Goal: Task Accomplishment & Management: Manage account settings

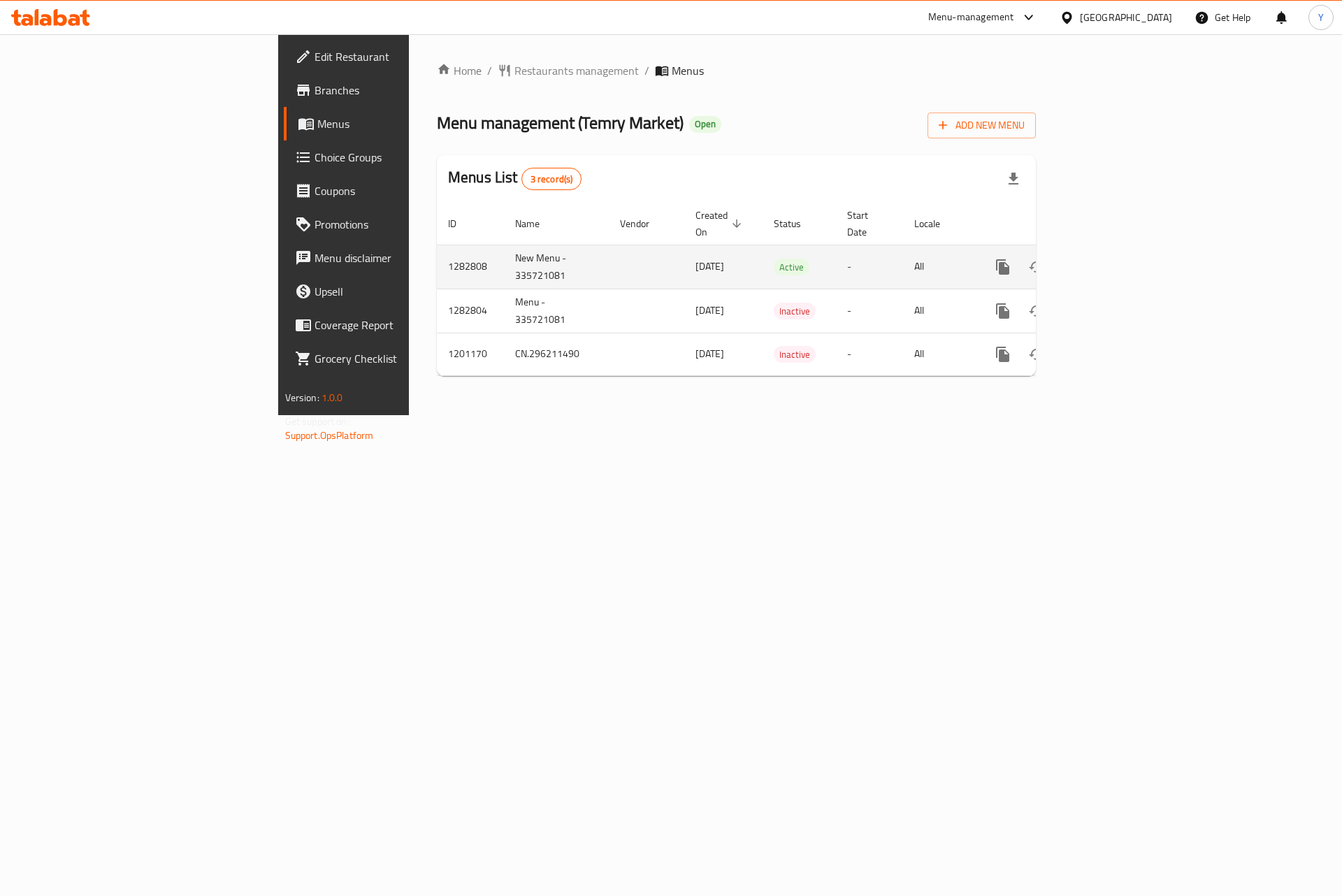
click at [1121, 250] on link "enhanced table" at bounding box center [1104, 267] width 34 height 34
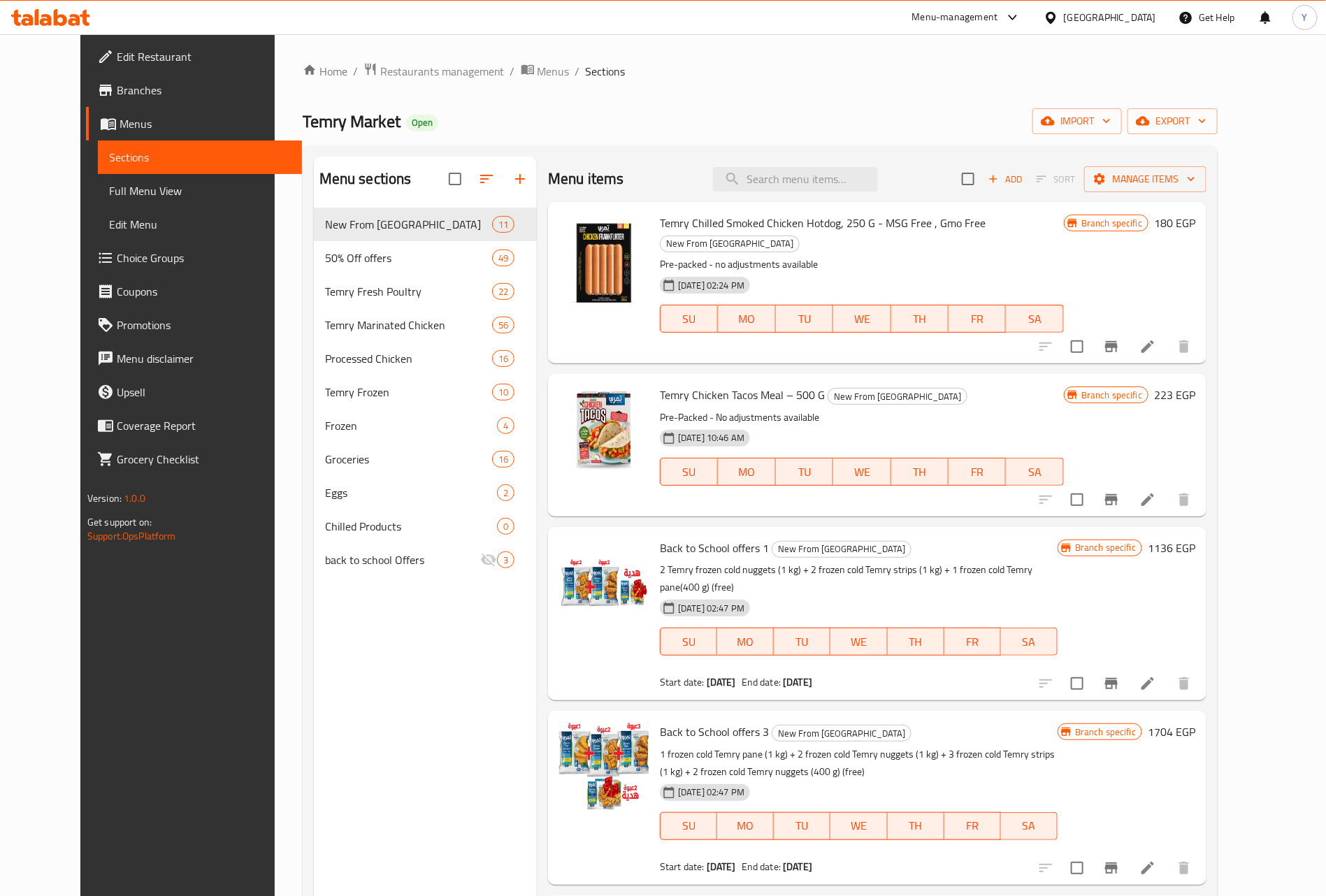
click at [846, 206] on div "Temry Chilled Smoked Chicken Hotdog, 250 G - MSG Free , Gmo Free New From Temry…" at bounding box center [878, 282] width 659 height 162
click at [854, 162] on div "Menu items Add Sort Manage items" at bounding box center [878, 179] width 659 height 45
click at [851, 177] on input "search" at bounding box center [795, 179] width 165 height 25
paste input "Roasted Cashew 275 Gm Offer"
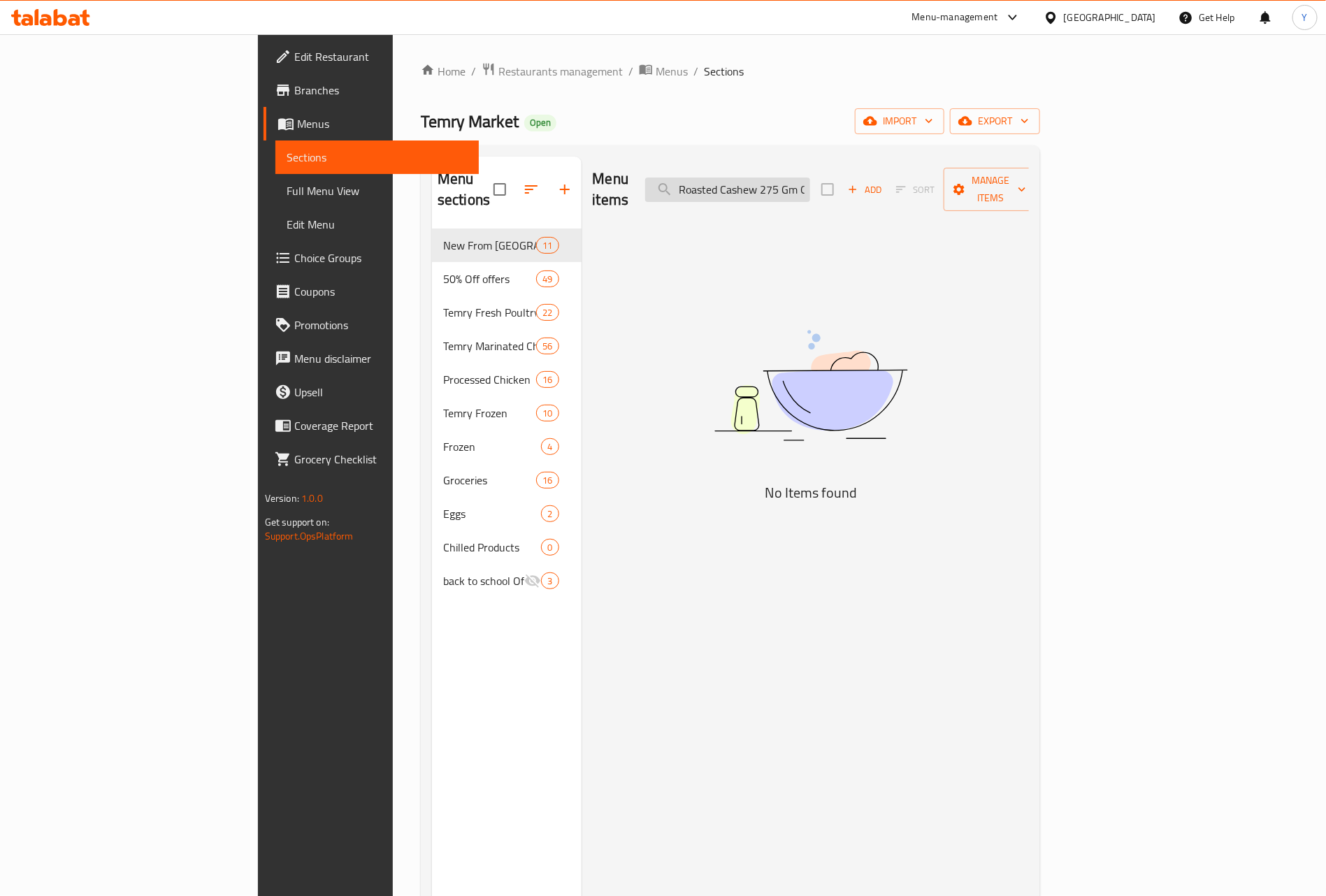
click at [810, 179] on input "Roasted Cashew 275 Gm Offer" at bounding box center [727, 189] width 165 height 25
click at [810, 191] on input "Roasted Cashew 275 Gm Offer" at bounding box center [727, 189] width 165 height 25
click at [810, 177] on input "Roasted Cashew 275 Gm Offer" at bounding box center [727, 189] width 165 height 25
drag, startPoint x: 892, startPoint y: 188, endPoint x: 1341, endPoint y: 447, distance: 518.3
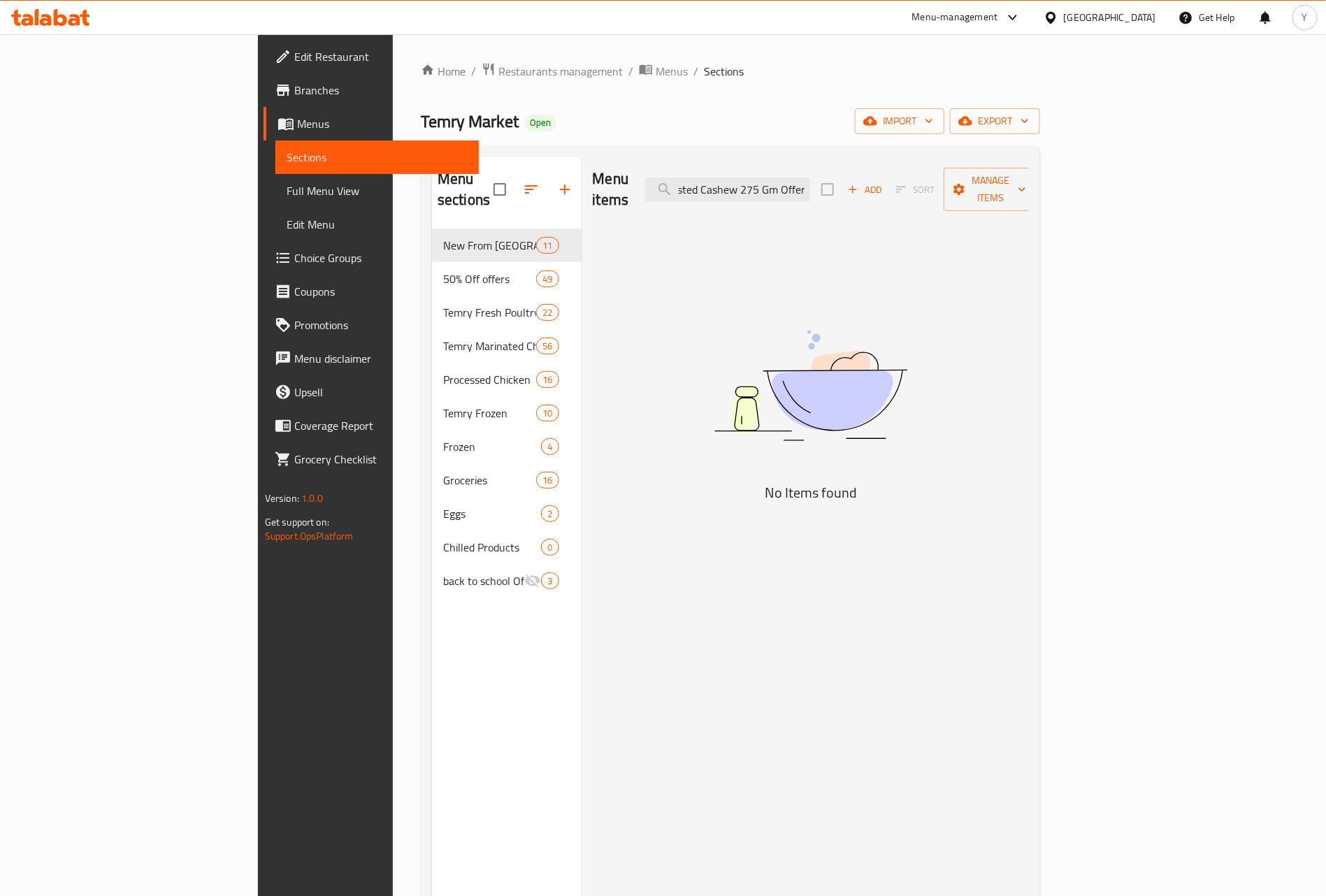
click at [1326, 447] on html "​ Menu-management [GEOGRAPHIC_DATA] Get Help Y Edit Restaurant Branches Menus S…" at bounding box center [663, 448] width 1326 height 896
drag, startPoint x: 775, startPoint y: 173, endPoint x: 691, endPoint y: 191, distance: 85.9
click at [691, 191] on div "Menu items Roasted Cashew 275 Gm Add Sort Manage items" at bounding box center [811, 189] width 437 height 66
click at [810, 177] on input "Roasted Cashew 275 Gm" at bounding box center [727, 189] width 165 height 25
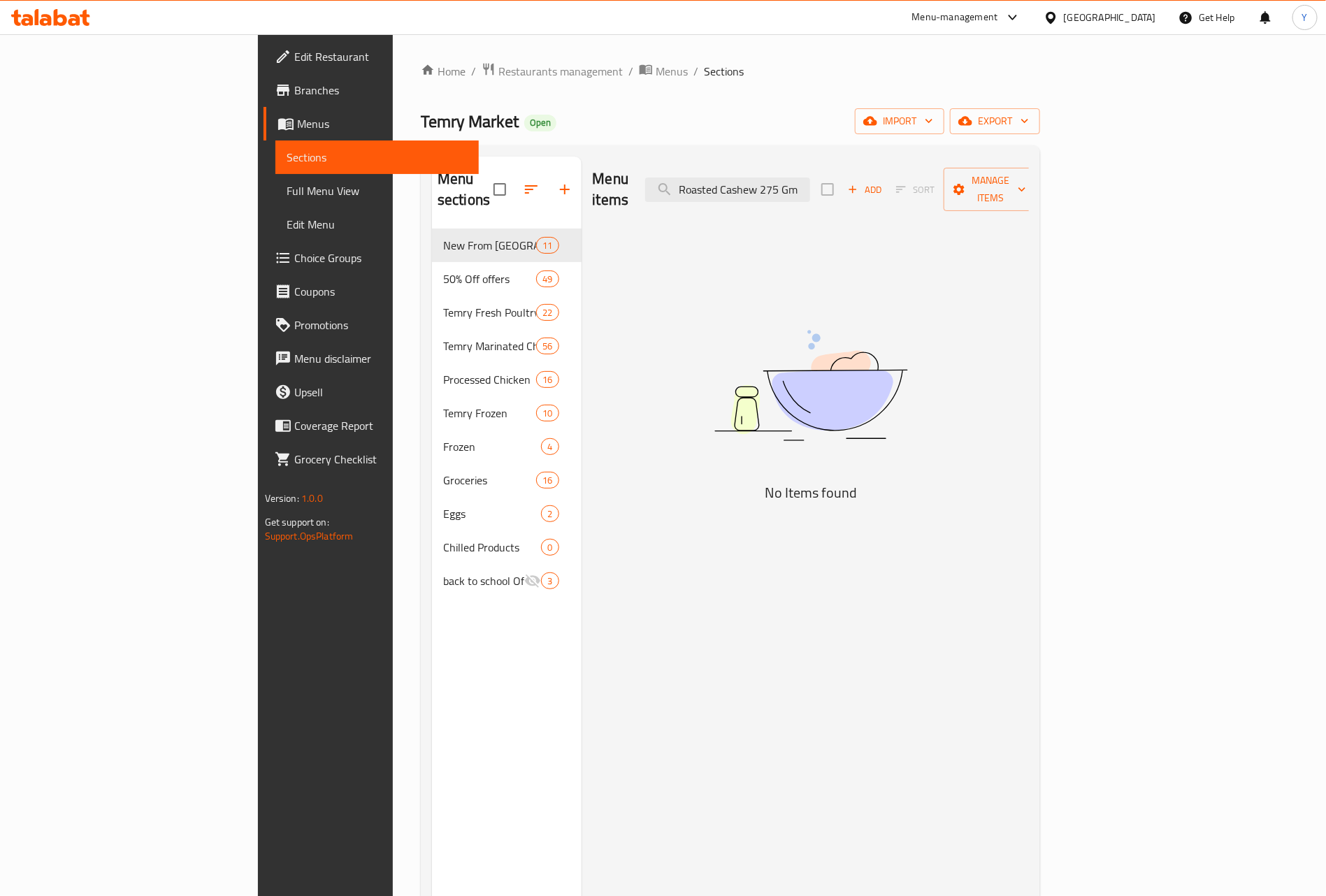
drag, startPoint x: 858, startPoint y: 176, endPoint x: 945, endPoint y: 176, distance: 87.0
click at [945, 176] on div "Menu items Roasted Cashew 275 Gm Add Sort Manage items" at bounding box center [811, 189] width 437 height 66
click at [780, 177] on input "Roasted Cashew" at bounding box center [727, 189] width 165 height 25
click at [810, 177] on input "Cashew" at bounding box center [727, 189] width 165 height 25
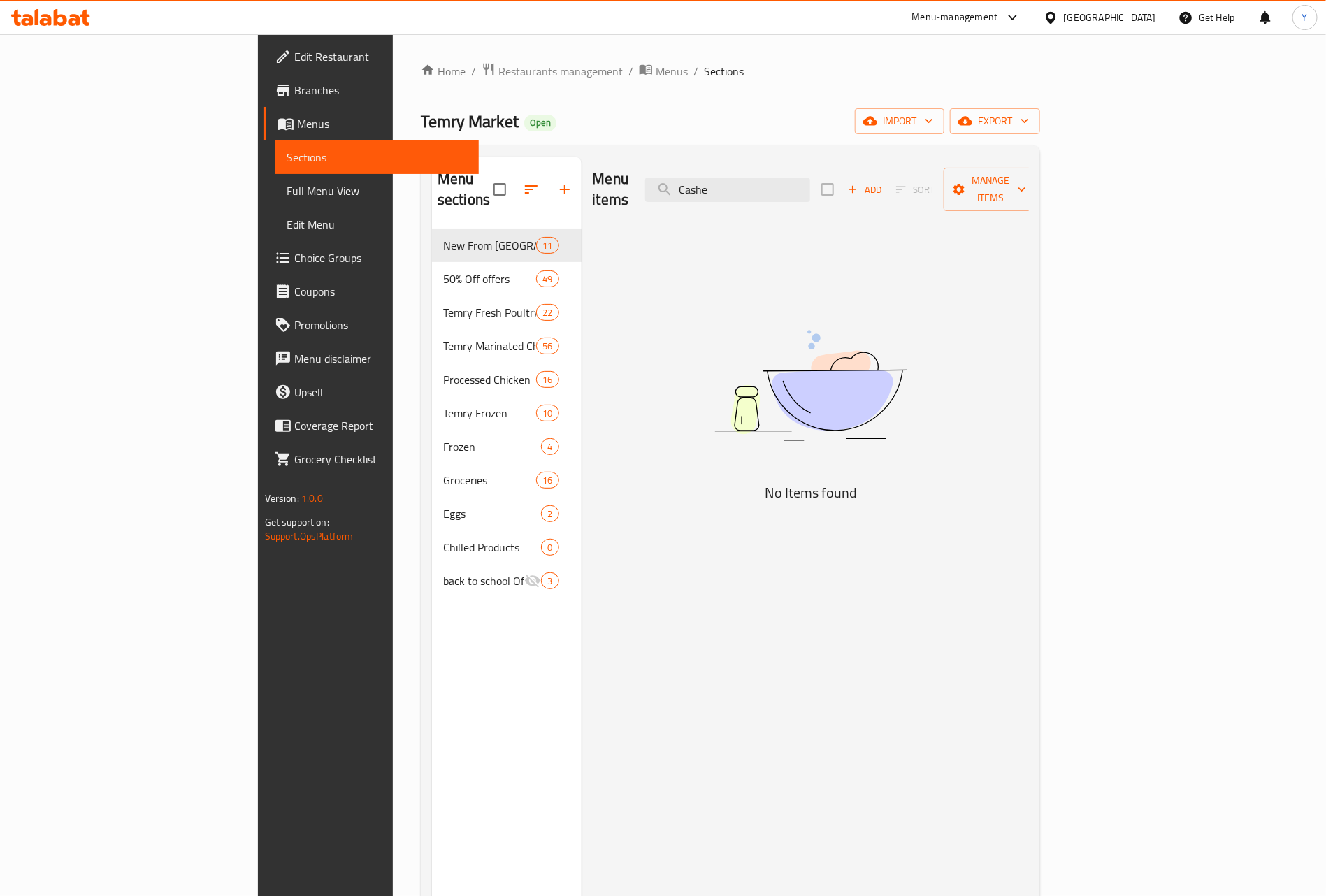
click at [846, 226] on div "Menu items Cashe Add Sort Manage items No Items found" at bounding box center [805, 604] width 448 height 896
drag, startPoint x: 860, startPoint y: 199, endPoint x: 870, endPoint y: 181, distance: 20.6
click at [862, 191] on div "Menu items Cashe Add Sort Manage items" at bounding box center [811, 189] width 437 height 66
click at [810, 181] on input "Cashe" at bounding box center [727, 189] width 165 height 25
paste input "2تمرى [PERSON_NAME] بارد 1كجم+2تمرى مجمد استربس بارد 1كجم+1تمرى مجمد بانيه بارد…"
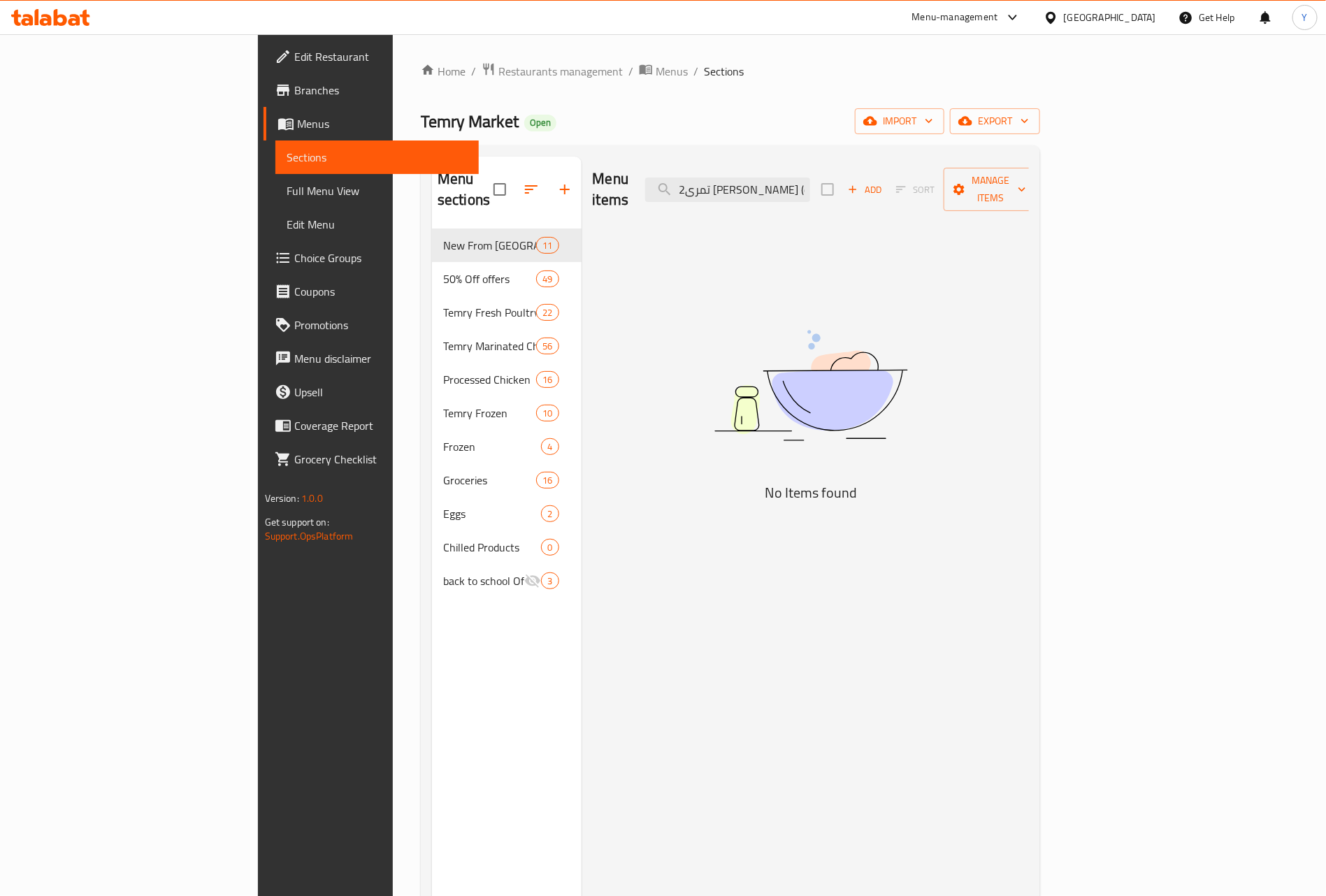
scroll to position [0, 350]
click at [810, 180] on input "2تمرى [PERSON_NAME] بارد 1كجم+2تمرى مجمد استربس بارد 1كجم+1تمرى مجمد بانيه بارد…" at bounding box center [727, 189] width 165 height 25
drag, startPoint x: 898, startPoint y: 182, endPoint x: 938, endPoint y: 180, distance: 40.0
click at [938, 180] on div "Menu items 2تمرى [PERSON_NAME] بارد 1كجم+2تمرى مجمد استربس بارد 1كجم+1تمرى مجمد…" at bounding box center [811, 189] width 437 height 66
click at [810, 185] on input "2تمرى [PERSON_NAME] بارد 1كجم+2تمرى مجمد استربس بارد 1كجم+1تمرى مجمد بانيه بارد…" at bounding box center [727, 189] width 165 height 25
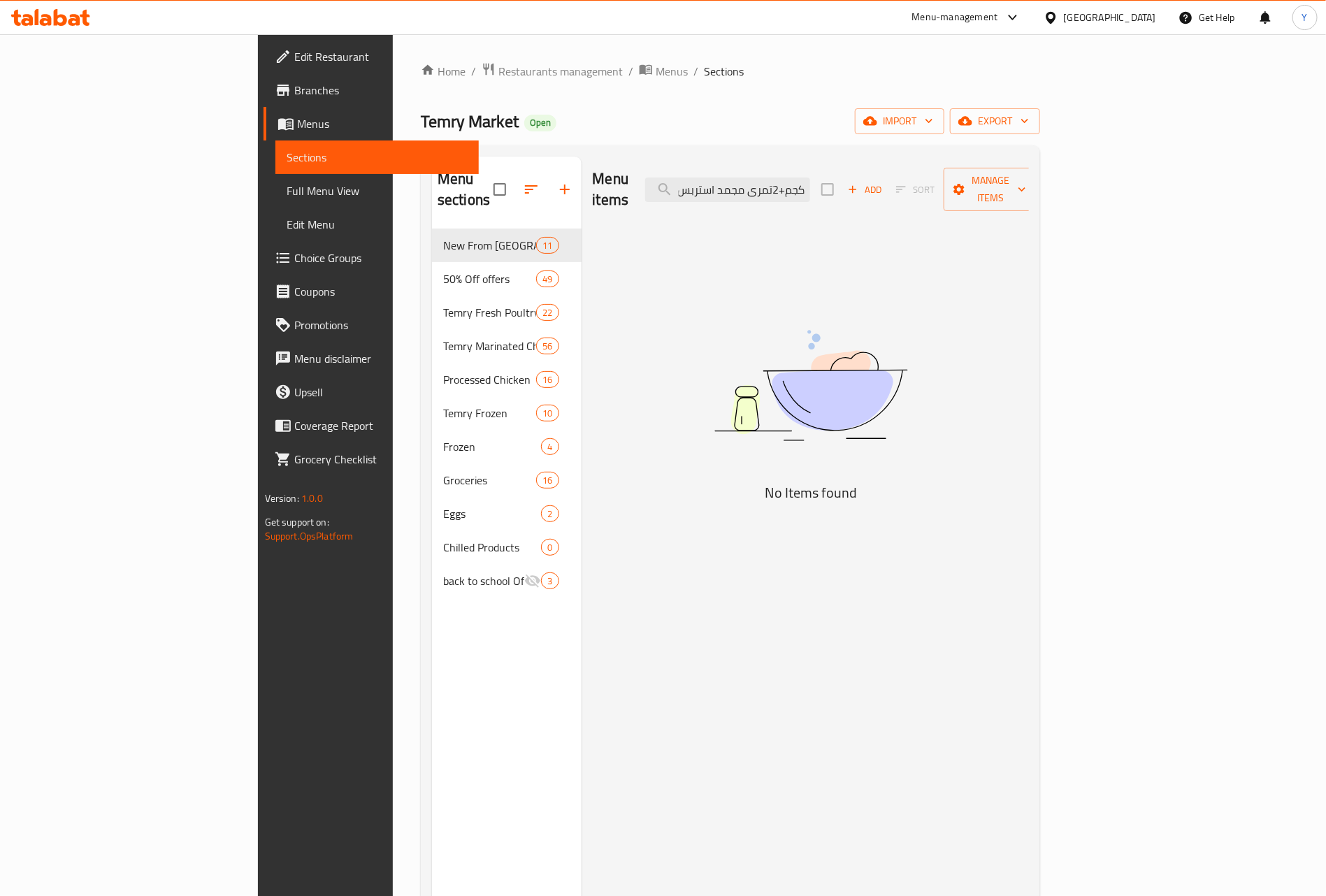
drag, startPoint x: 898, startPoint y: 179, endPoint x: 957, endPoint y: 179, distance: 59.0
click at [957, 179] on div "Menu items 2تمرى [PERSON_NAME] بارد 1كجم+2تمرى مجمد استربس بارد 1كجم+1تمرى مجمد…" at bounding box center [811, 189] width 437 height 66
drag, startPoint x: 850, startPoint y: 180, endPoint x: 990, endPoint y: 178, distance: 140.0
click at [990, 178] on div "Menu items 2تمرى [PERSON_NAME] بارد 1كجم+2تمرى مجمد استربس بارد 1كجم+1تمرى مجمد…" at bounding box center [811, 189] width 437 height 66
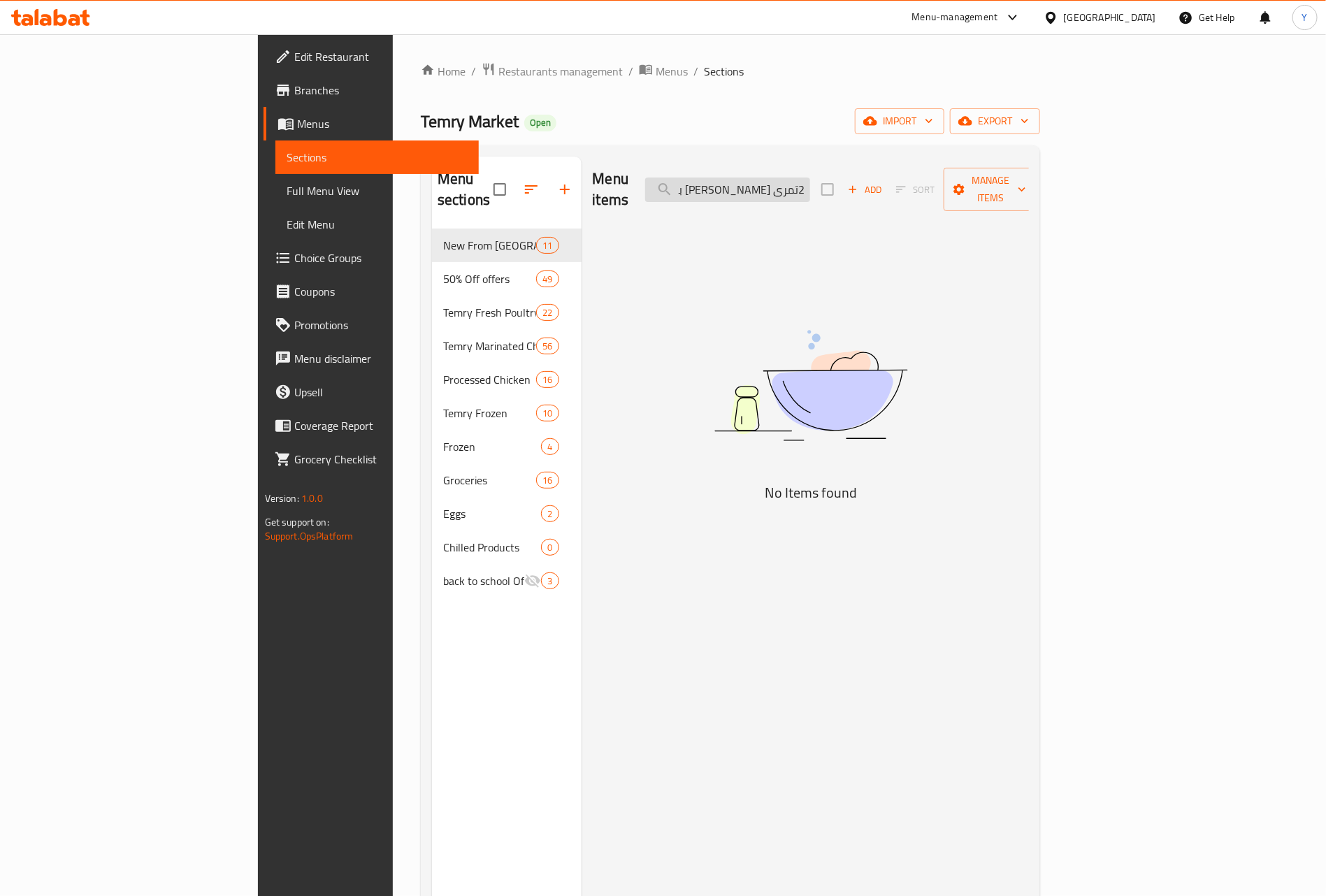
click at [810, 181] on input "2تمرى [PERSON_NAME] بارد 1كجم+2تمرى مجمد استربس بارد 1كجم+1تمرى مجمد بانيه بارد…" at bounding box center [727, 189] width 165 height 25
drag, startPoint x: 814, startPoint y: 187, endPoint x: 705, endPoint y: 187, distance: 109.0
click at [705, 187] on div "Menu items 2تمرى [PERSON_NAME] بارد 1كجم+2تمرى مجمد استربس بارد 1كجم+1تمرى مجمد…" at bounding box center [811, 189] width 437 height 66
click at [808, 180] on input "2تمرى [PERSON_NAME] بارد 1كجم+2تمرى مجمد استربس بارد 1كجم+1تمرى مجمد بانيه بارد…" at bounding box center [727, 189] width 165 height 25
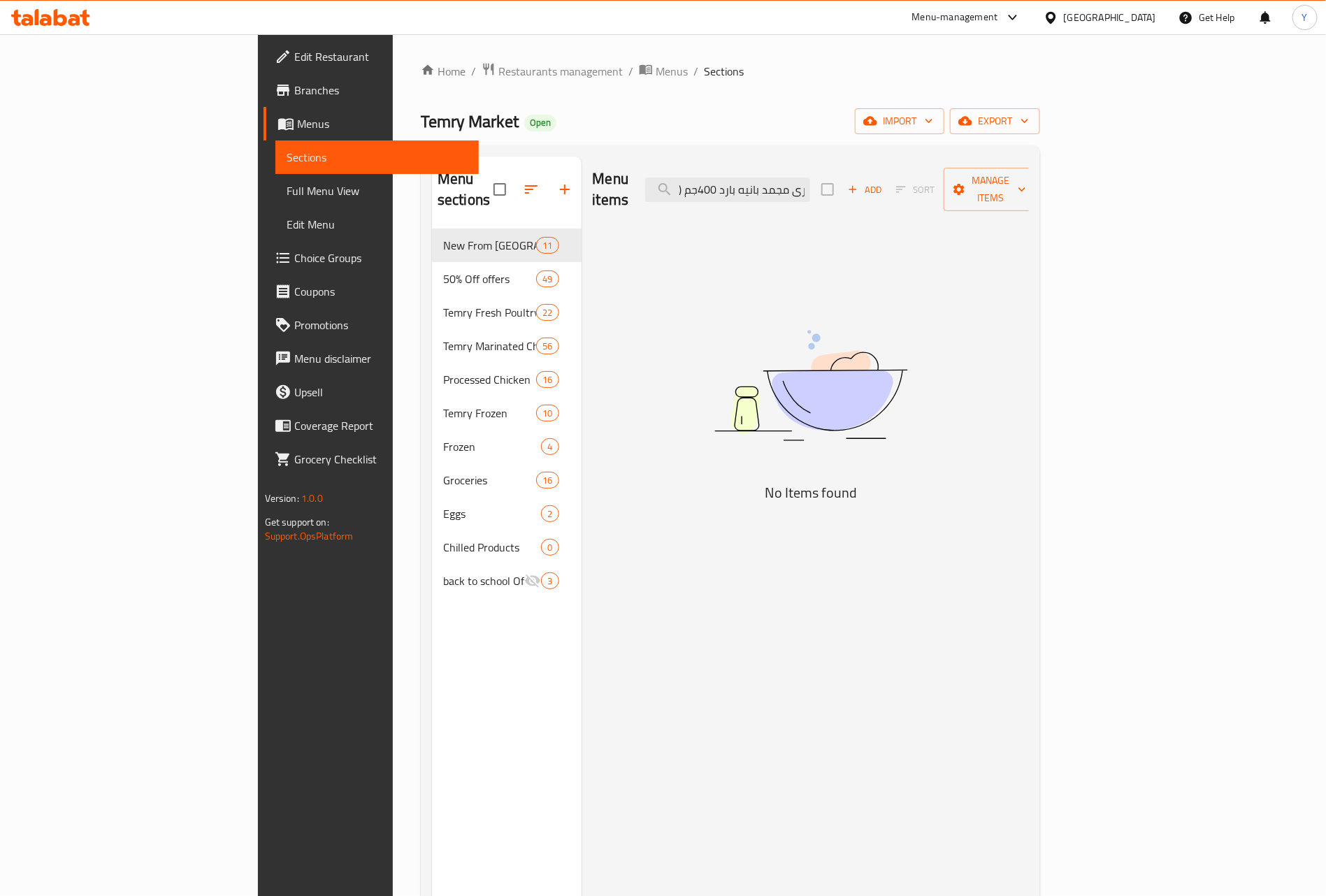
drag, startPoint x: 808, startPoint y: 180, endPoint x: 694, endPoint y: 178, distance: 114.0
click at [695, 178] on div "Menu items 2تمرى [PERSON_NAME] بارد 1كجم+2تمرى مجمد استربس بارد 1كجم+1تمرى مجمد…" at bounding box center [811, 189] width 437 height 66
click at [793, 177] on input "2تمرى [PERSON_NAME] بارد 1كجم+2تمرى مجمد استربس بارد 1كجم+1تمرى مجمد بانيه بارد…" at bounding box center [727, 189] width 165 height 25
drag, startPoint x: 789, startPoint y: 181, endPoint x: 719, endPoint y: 185, distance: 70.1
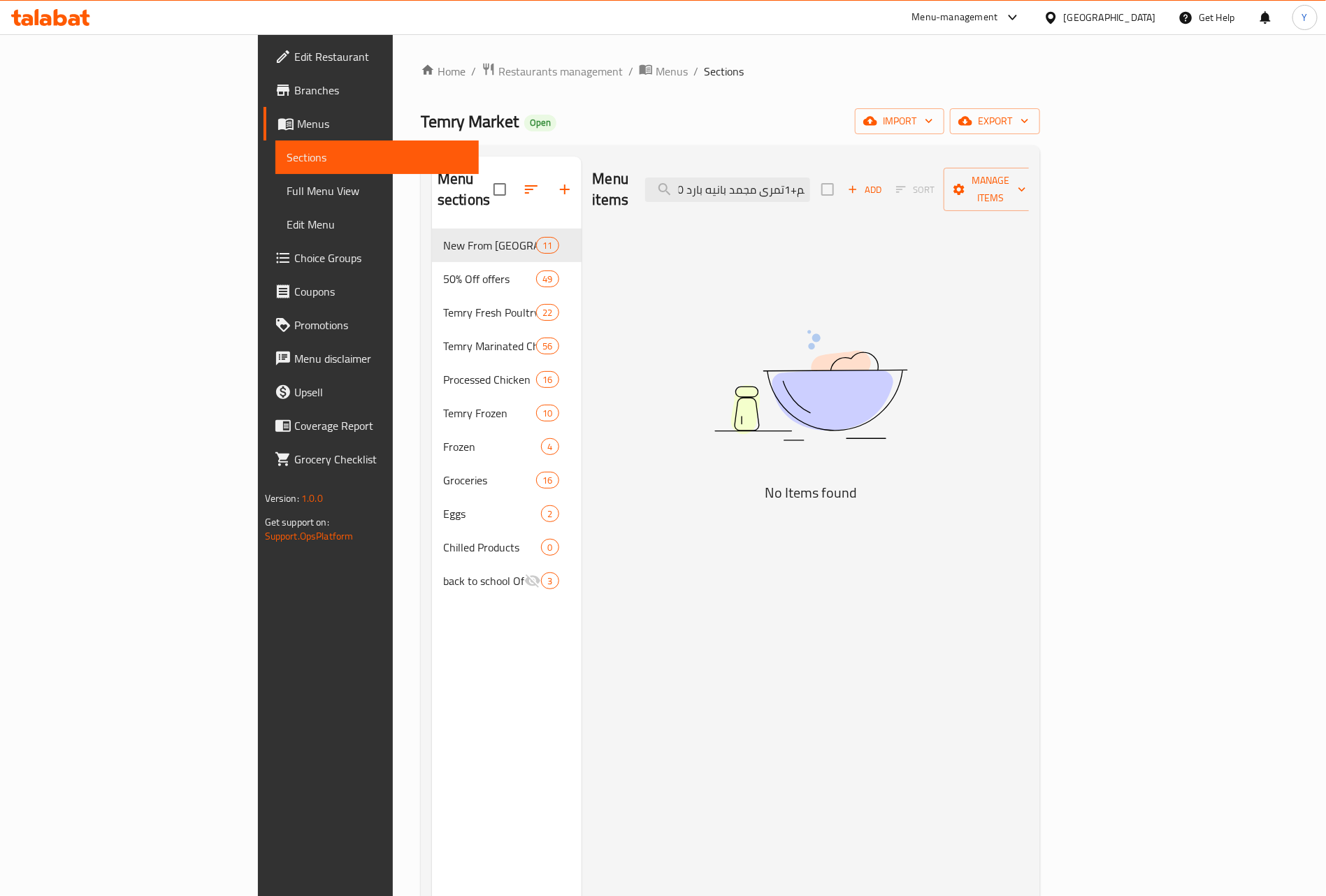
click at [719, 185] on div "Menu items 2تمرى [PERSON_NAME] بارد 1كجم+2تمرى مجمد استربس بارد 1كجم+1تمرى مجمد…" at bounding box center [811, 189] width 437 height 66
drag, startPoint x: 881, startPoint y: 179, endPoint x: 589, endPoint y: 170, distance: 292.1
click at [593, 170] on div "Menu items 2تمرى [PERSON_NAME] بارد 1كجم+2تمرى مجمد استربس بارد 1كجم+1تمرى مجمد…" at bounding box center [811, 189] width 437 height 66
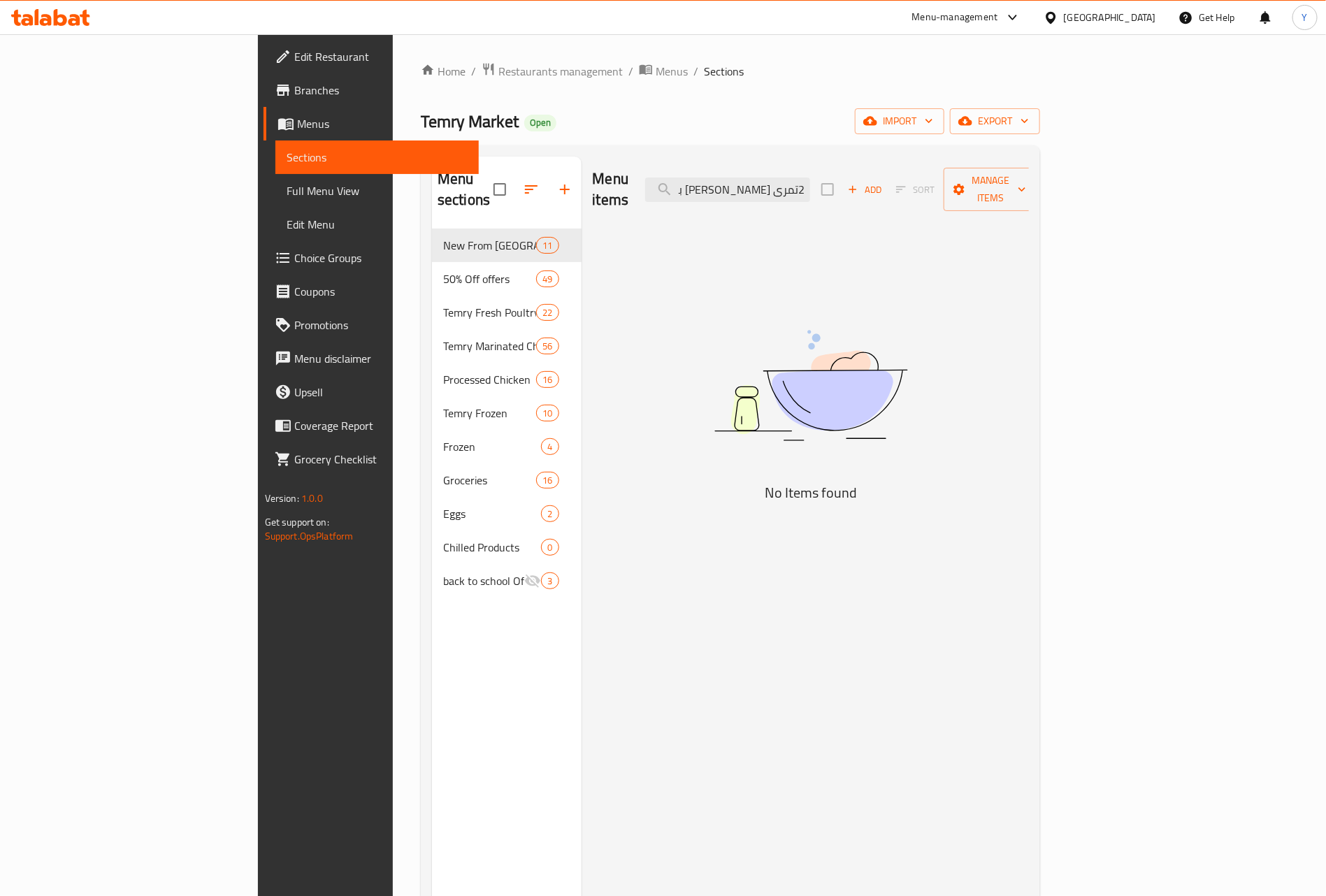
drag, startPoint x: 806, startPoint y: 181, endPoint x: 1108, endPoint y: 200, distance: 302.6
click at [1030, 200] on div "Menu items 2تمرى [PERSON_NAME] بارد 1كجم+2تمرى مجمد استربس بارد 1كجم Add Sort M…" at bounding box center [811, 189] width 437 height 66
click at [810, 185] on input "2تمرى [PERSON_NAME] بارد 1كجم+2تمرى مجمد استربس بارد 1كجم" at bounding box center [727, 189] width 165 height 25
click at [810, 189] on input "2 تمرى [PERSON_NAME] بارد 1كجم+2تمرى مجمد استربس بارد 1كجم" at bounding box center [727, 189] width 165 height 25
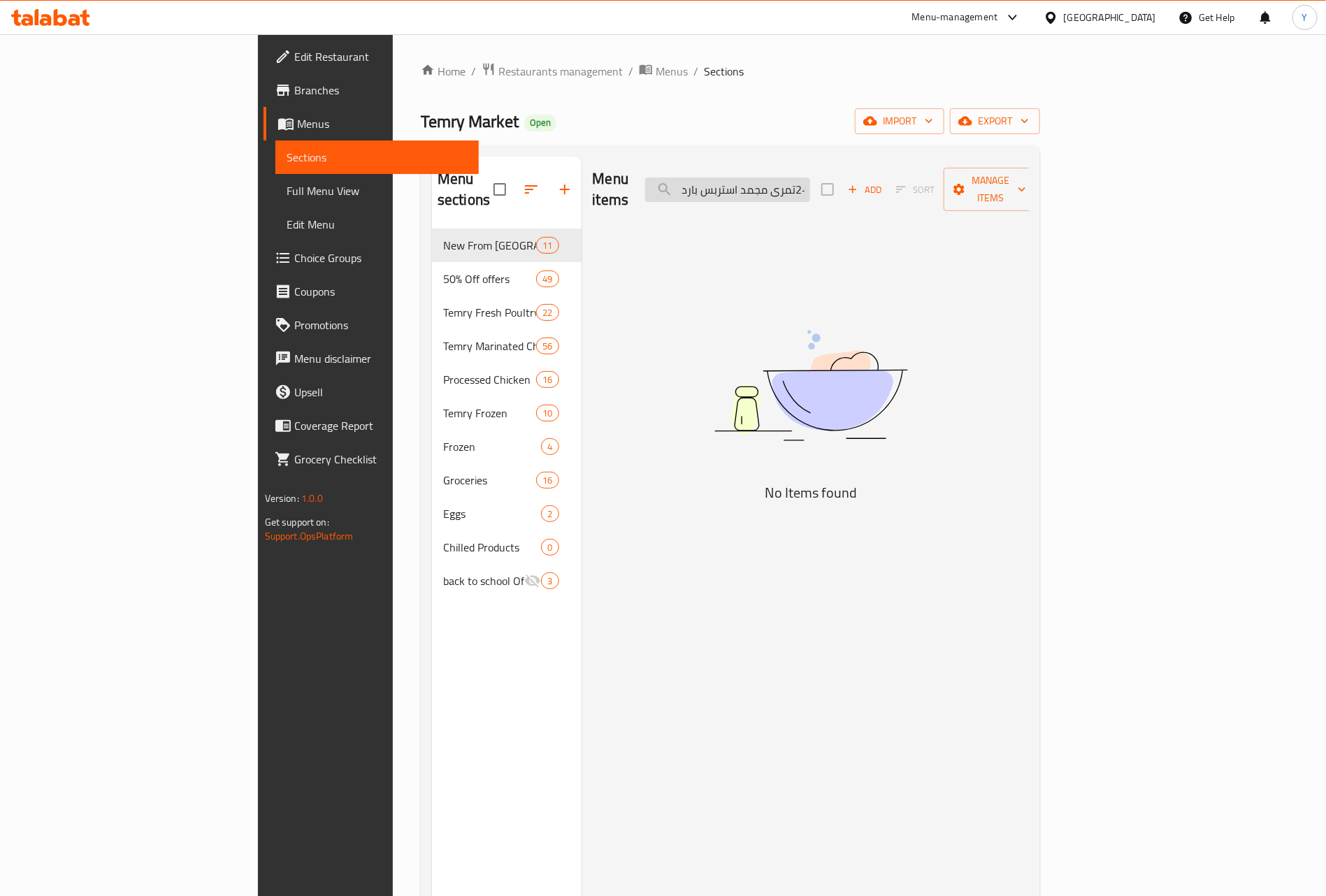
drag, startPoint x: 808, startPoint y: 187, endPoint x: 843, endPoint y: 179, distance: 35.9
click at [810, 179] on input "2 تمرى [PERSON_NAME] بارد 1كجم+2تمرى مجمد استربس بارد 1كجم" at bounding box center [727, 189] width 165 height 25
click at [810, 185] on input "2 تمرى [PERSON_NAME] بارد 1كجم+2تمرى مجمد استربس بارد 1كجم" at bounding box center [727, 189] width 165 height 25
drag, startPoint x: 822, startPoint y: 180, endPoint x: 699, endPoint y: 182, distance: 123.0
click at [699, 182] on div "Menu items 2 تمرى [PERSON_NAME] بارد 1كجم+2تمرى مجمد استربس بارد 1كجم Add Sort …" at bounding box center [811, 189] width 437 height 66
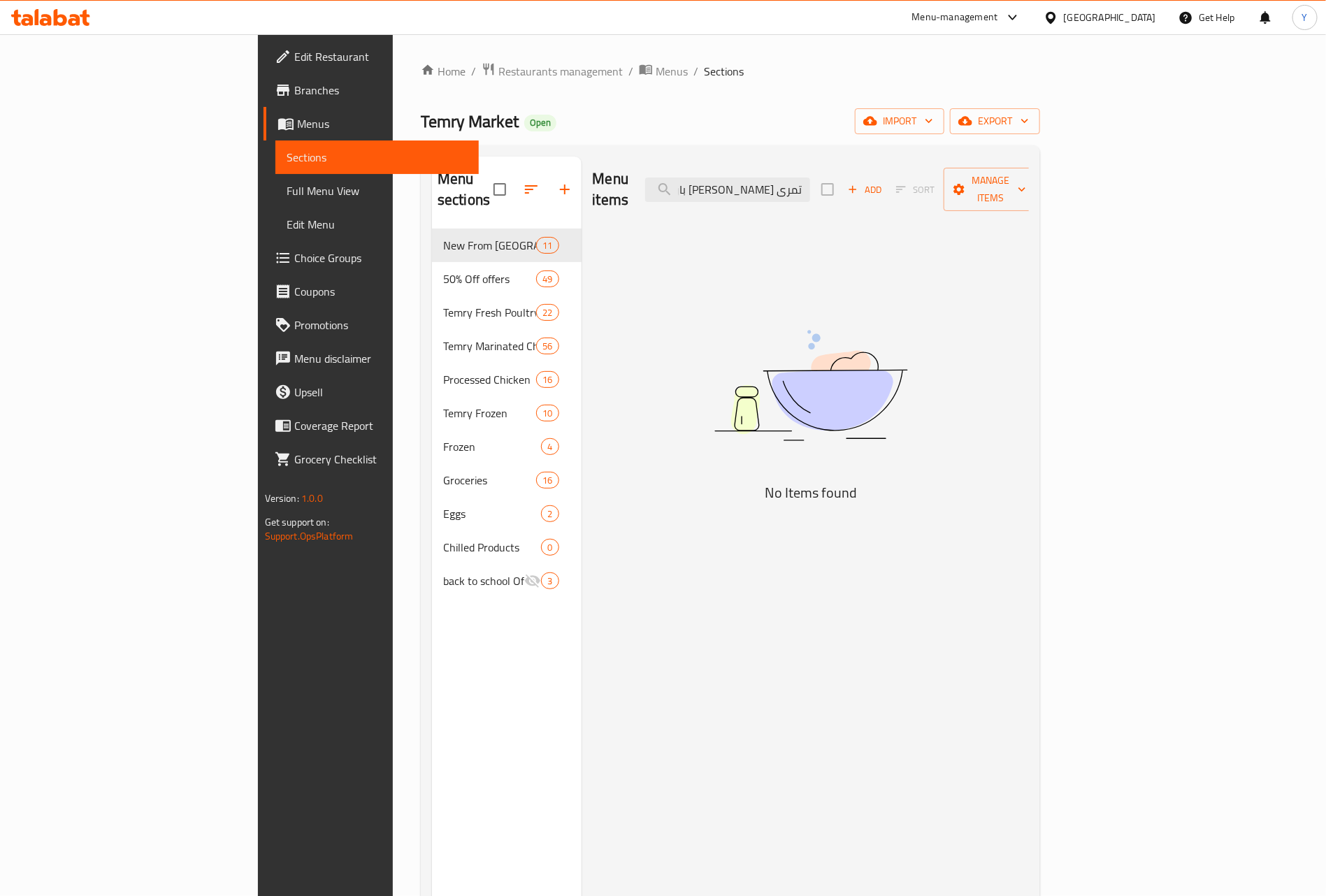
scroll to position [0, 0]
click at [810, 179] on input "2 تمرى [PERSON_NAME]" at bounding box center [727, 189] width 165 height 25
click at [796, 180] on input "2تمرى [PERSON_NAME]" at bounding box center [727, 189] width 165 height 25
drag, startPoint x: 892, startPoint y: 180, endPoint x: 927, endPoint y: 185, distance: 35.4
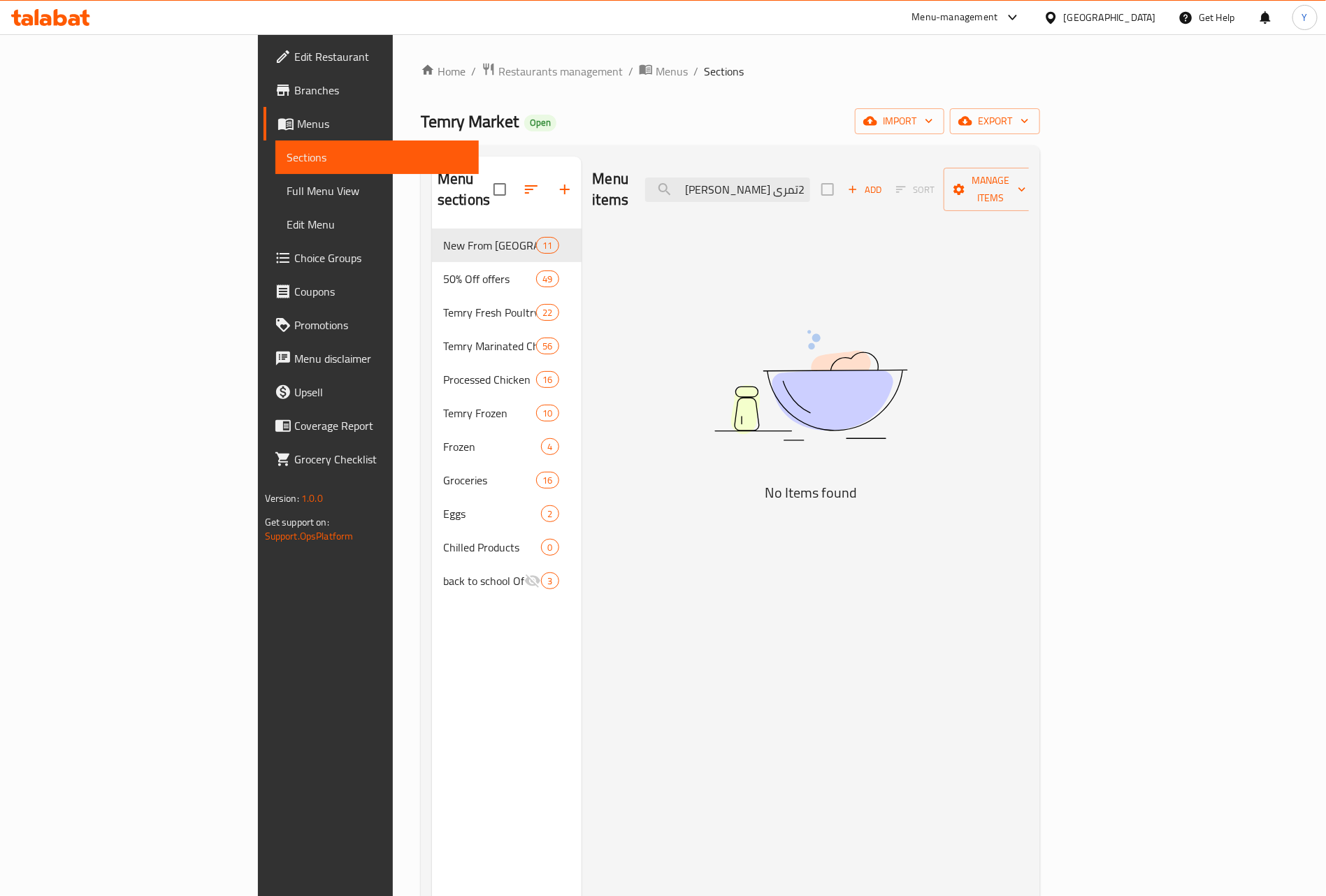
click at [927, 185] on div "Menu items 2تمرى [PERSON_NAME] بارد Add Sort Manage items" at bounding box center [811, 189] width 437 height 66
click at [810, 189] on input "2تمرى [PERSON_NAME]" at bounding box center [727, 189] width 165 height 25
drag, startPoint x: 898, startPoint y: 182, endPoint x: 924, endPoint y: 179, distance: 26.2
click at [924, 179] on div "Menu items 2تمرى [PERSON_NAME] بارد Add Sort Manage items" at bounding box center [811, 189] width 437 height 66
click at [810, 179] on input "تمرى [PERSON_NAME]" at bounding box center [727, 189] width 165 height 25
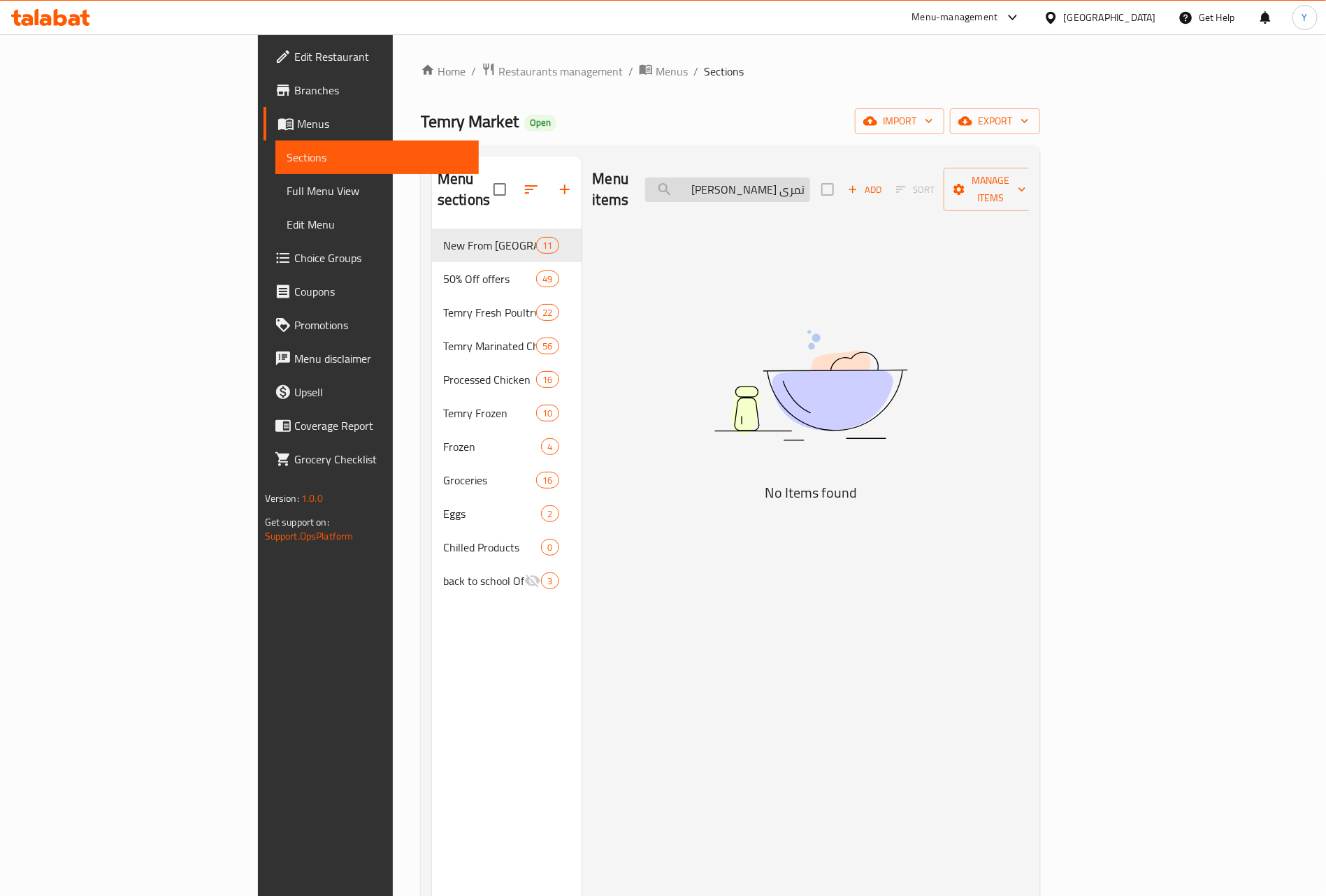
click at [810, 179] on input "تمرى [PERSON_NAME]" at bounding box center [727, 189] width 165 height 25
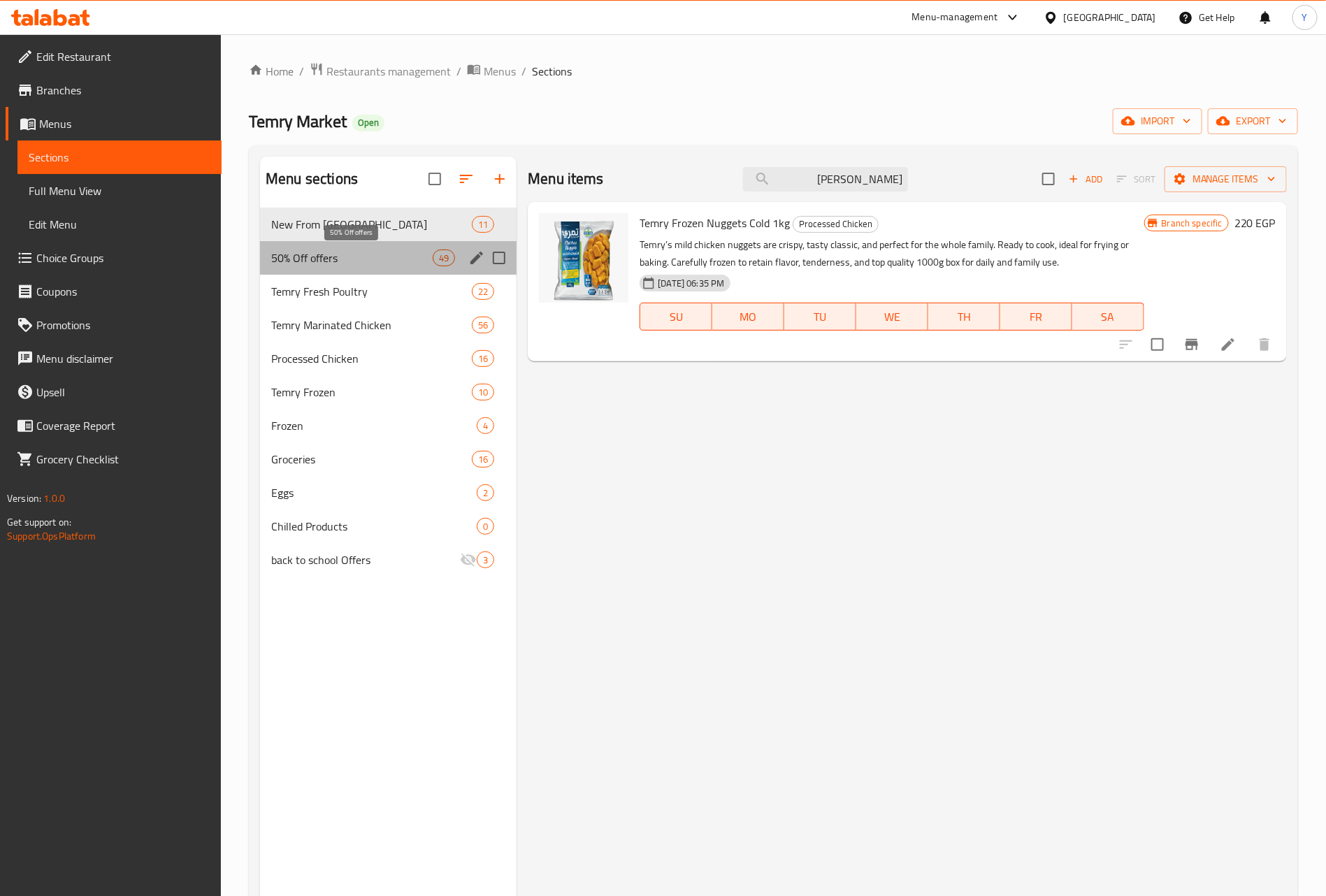
click at [352, 256] on span "50% Off offers" at bounding box center [352, 258] width 162 height 17
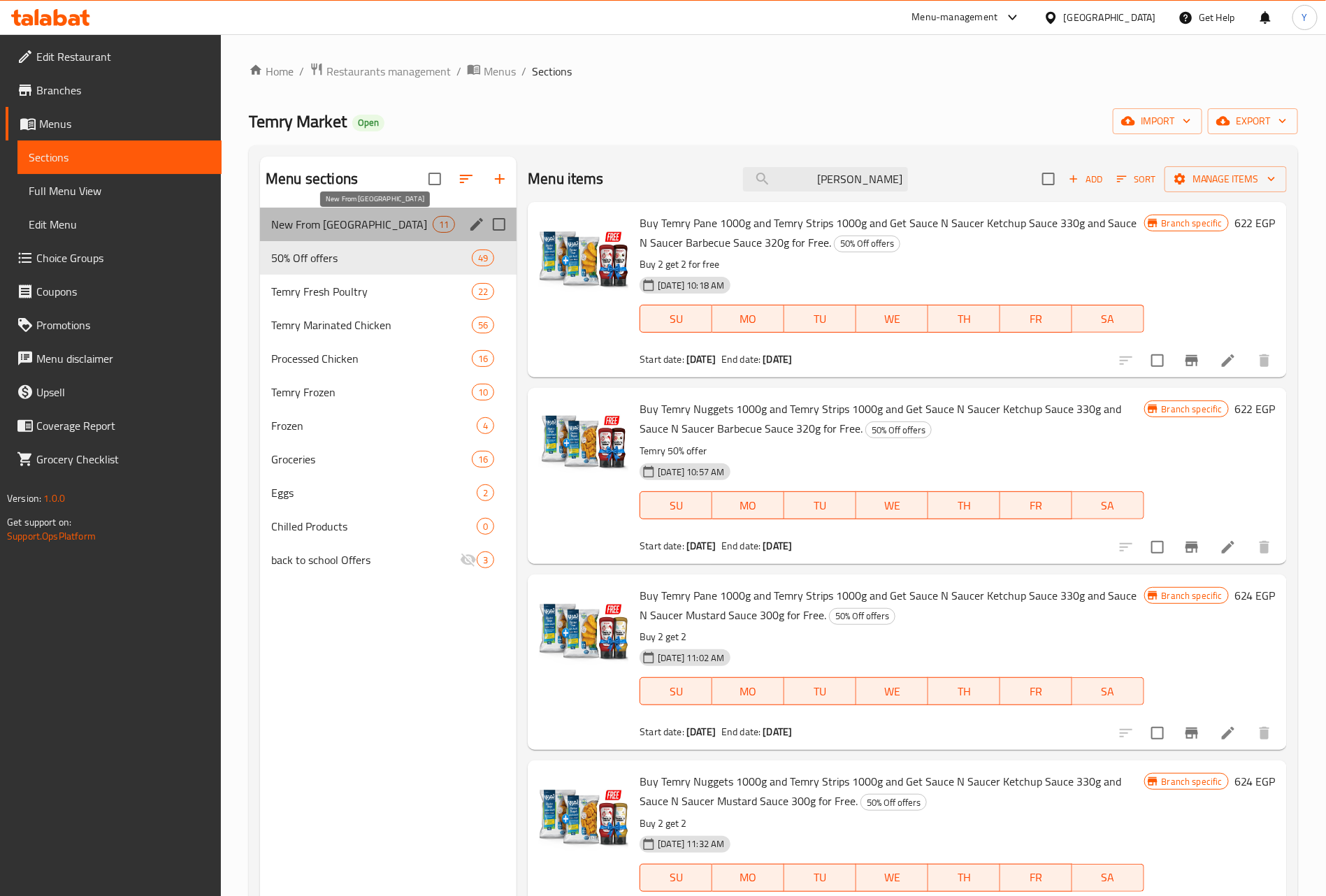
click at [368, 220] on span "New From [GEOGRAPHIC_DATA]" at bounding box center [352, 224] width 162 height 17
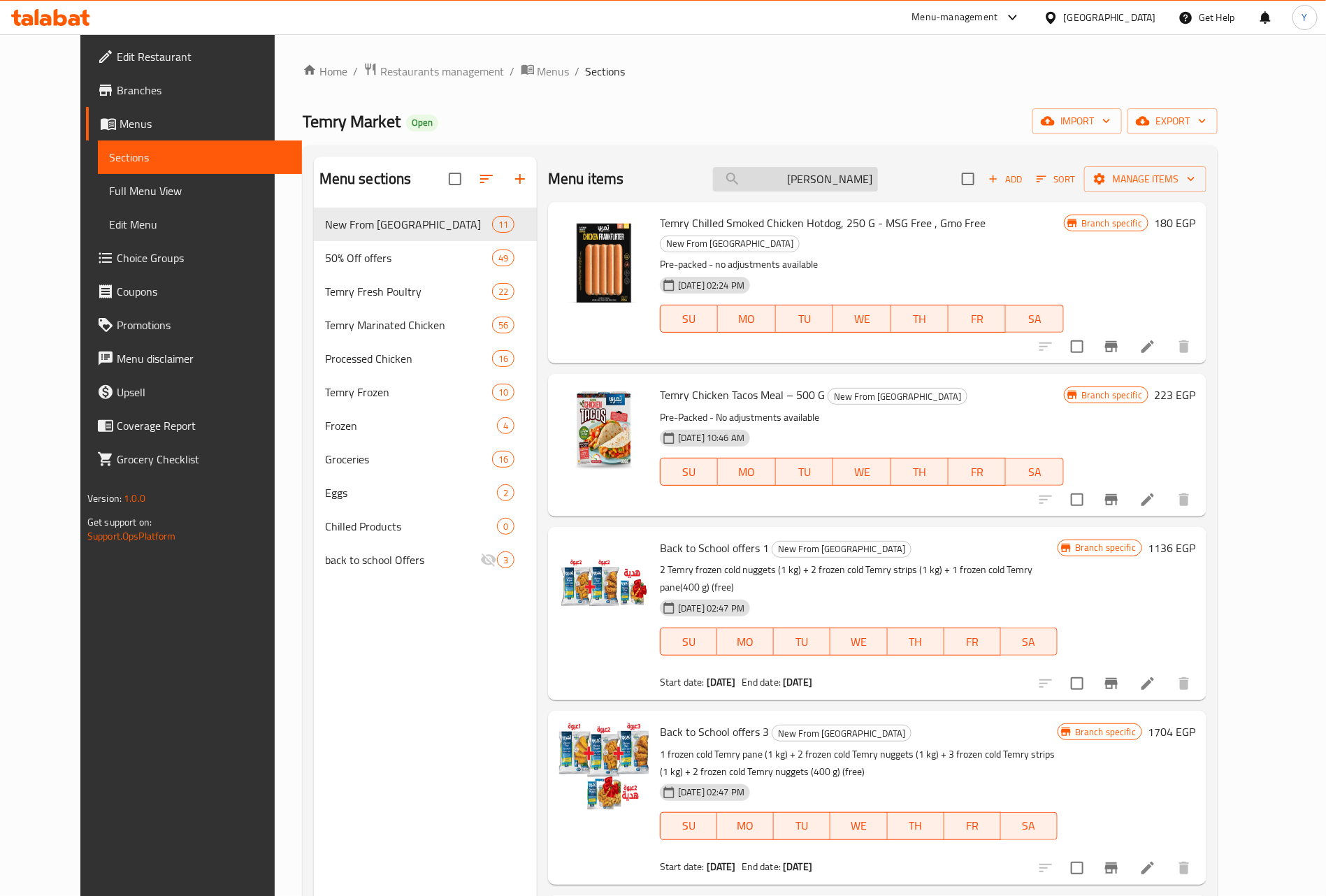
click at [833, 182] on input "[PERSON_NAME]" at bounding box center [795, 179] width 165 height 25
type input "هدي"
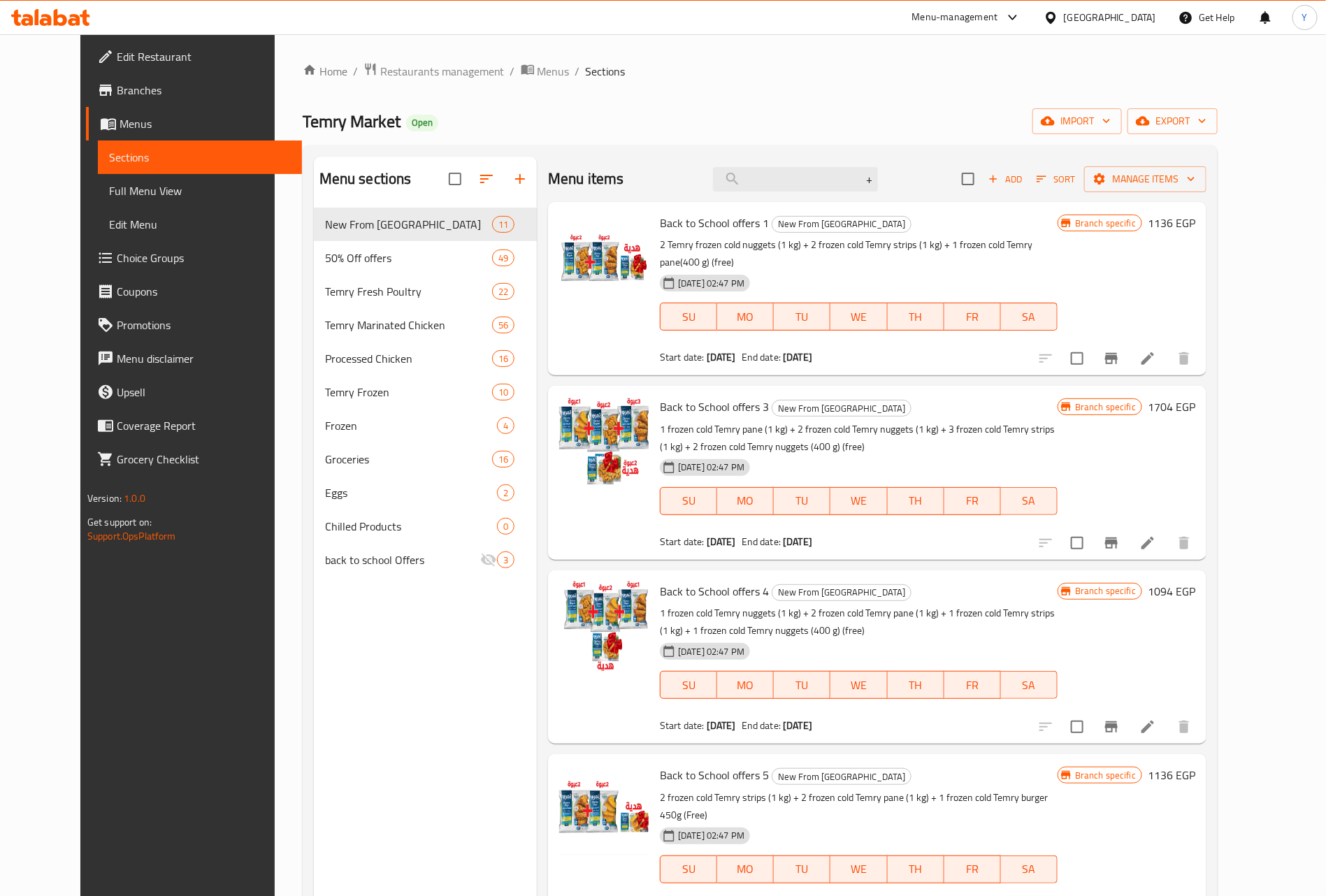
click at [662, 224] on span "Back to School offers 1" at bounding box center [714, 223] width 109 height 21
drag, startPoint x: 662, startPoint y: 224, endPoint x: 675, endPoint y: 219, distance: 13.9
click at [675, 219] on span "Back to School offers 1" at bounding box center [714, 223] width 109 height 21
click at [660, 229] on span "Back to School offers 1" at bounding box center [714, 223] width 109 height 21
click at [660, 227] on span "Back to School offers 1" at bounding box center [714, 223] width 109 height 21
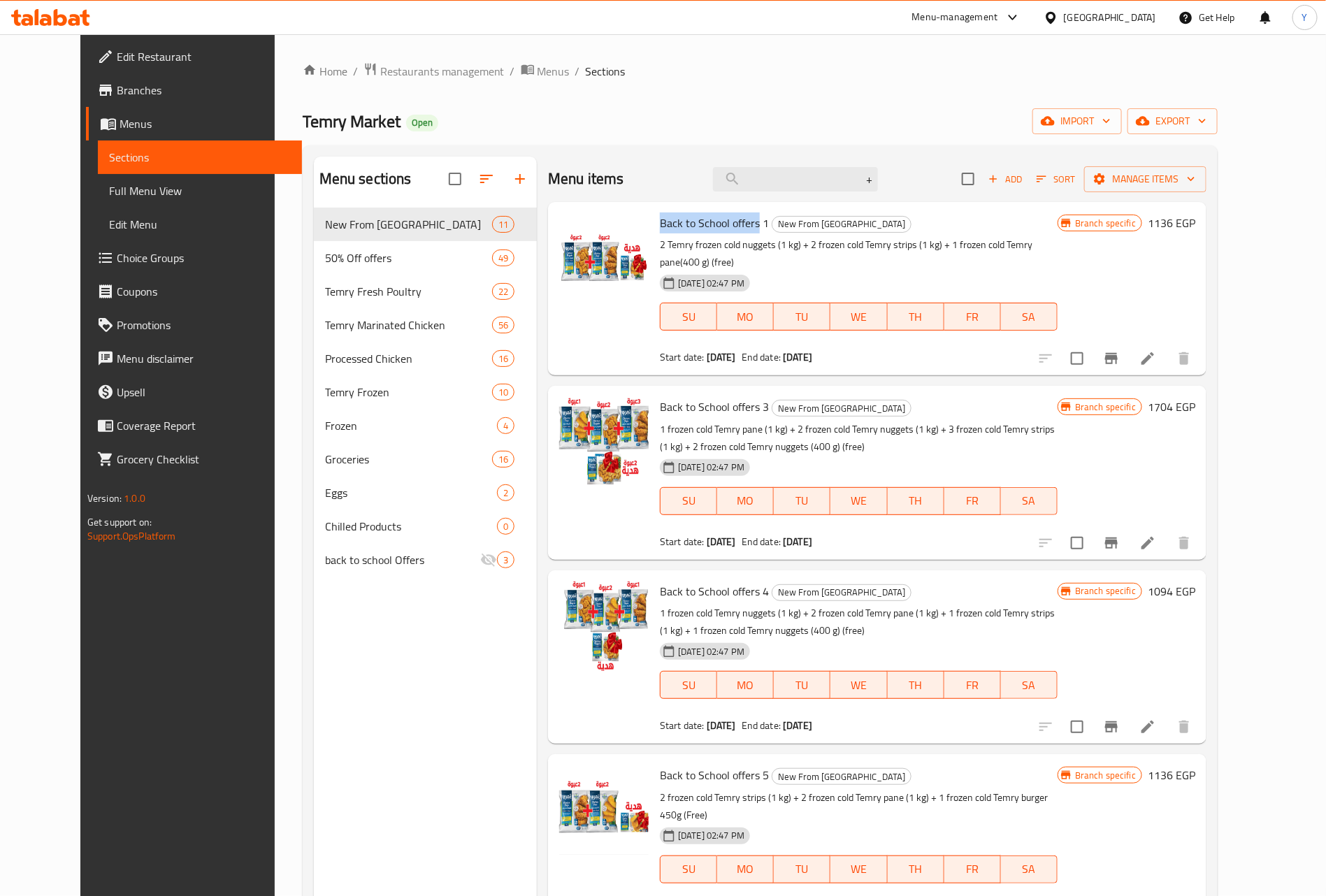
drag, startPoint x: 651, startPoint y: 227, endPoint x: 734, endPoint y: 225, distance: 83.0
click at [734, 225] on span "Back to School offers 1" at bounding box center [714, 223] width 109 height 21
copy span "Back to School offers"
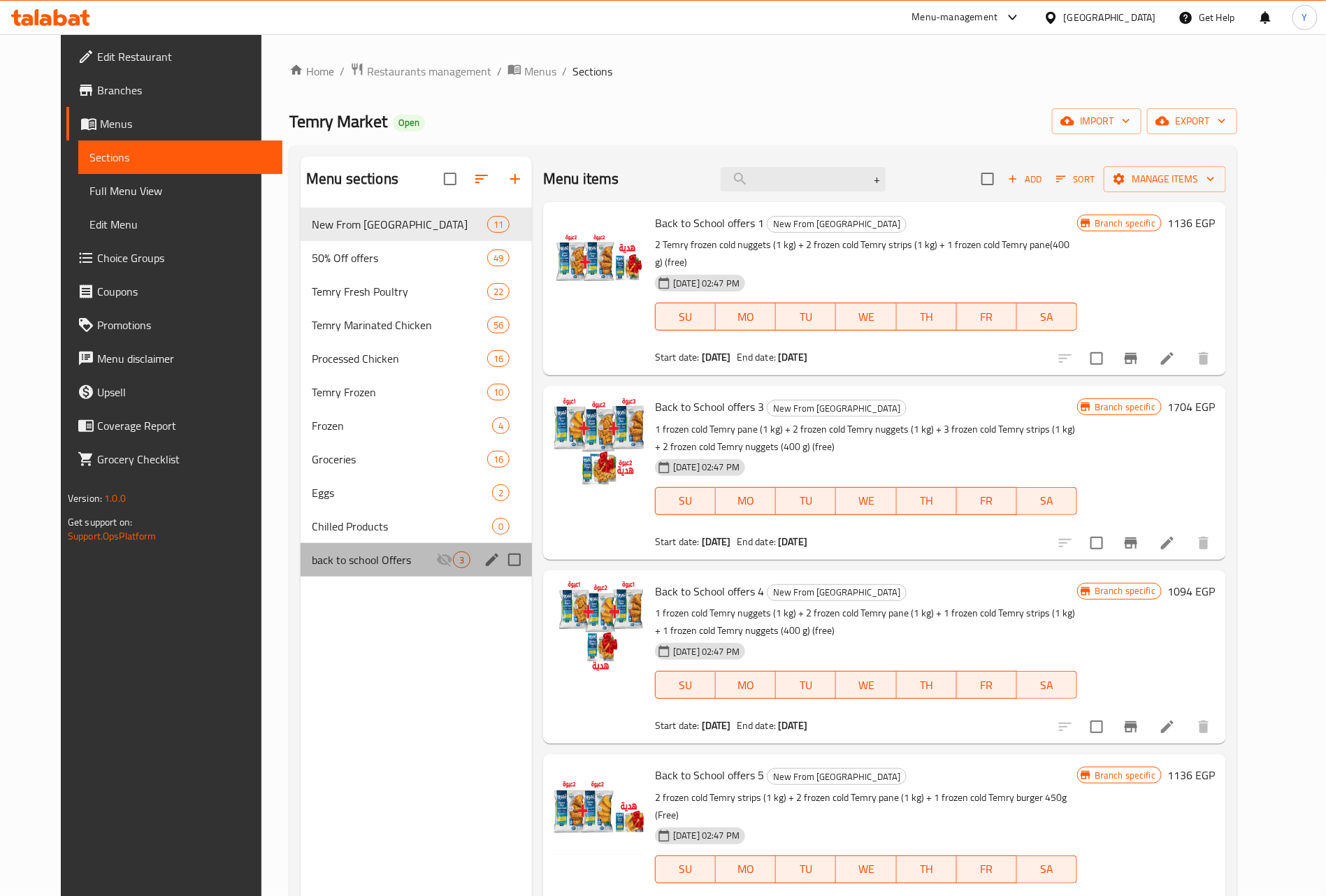
click at [338, 574] on div "back to school Offers 3" at bounding box center [416, 559] width 232 height 34
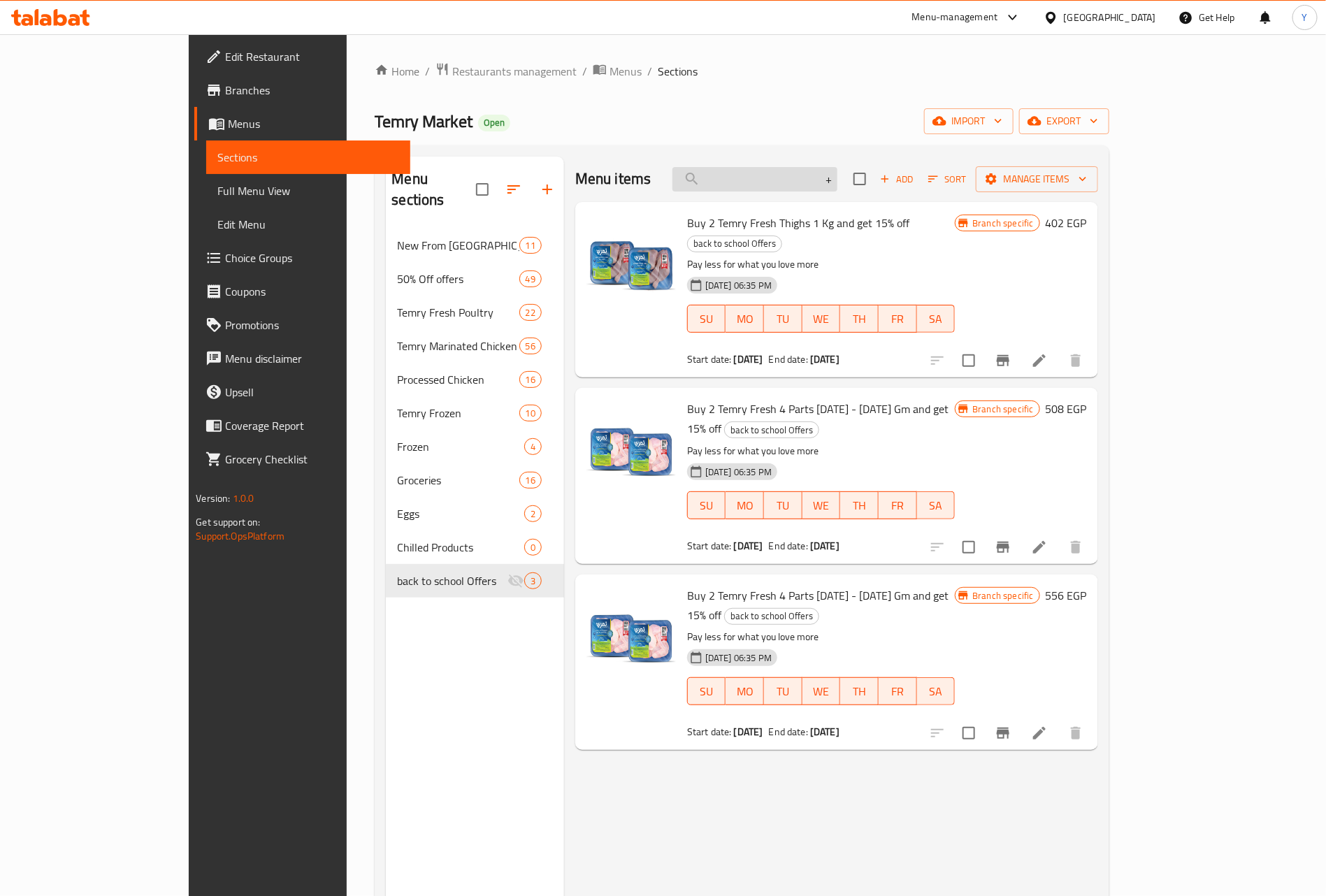
click at [798, 185] on input "+" at bounding box center [755, 179] width 165 height 25
paste input "Back to School offers"
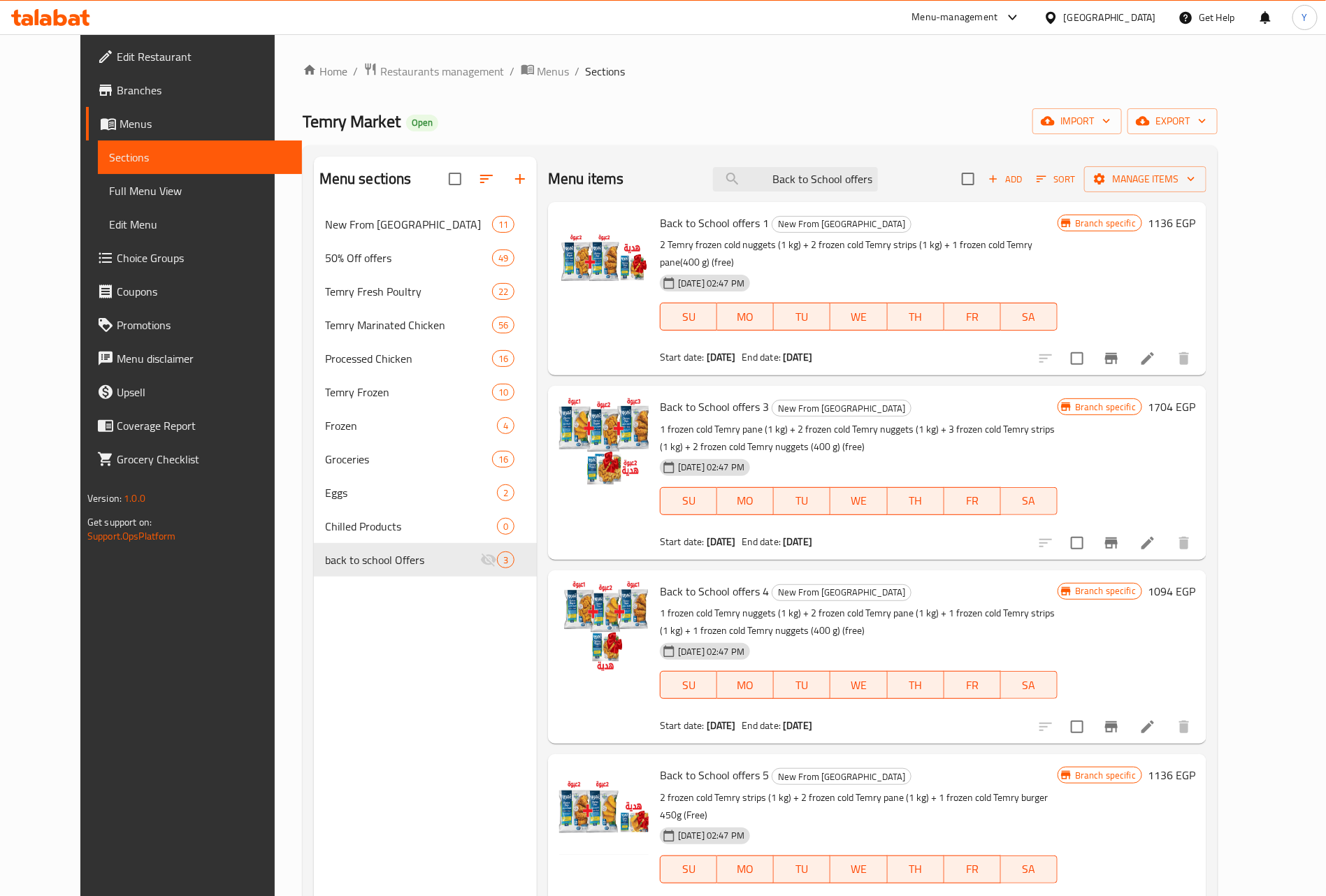
type input "Back to School offers"
click at [753, 244] on p "2 Temry frozen cold nuggets (1 kg) + 2 frozen cold Temry strips (1 kg) + 1 froz…" at bounding box center [859, 253] width 398 height 35
drag, startPoint x: 685, startPoint y: 344, endPoint x: 741, endPoint y: 343, distance: 56.0
click at [741, 350] on div "Start date: [DATE] End date: [DATE]" at bounding box center [859, 357] width 398 height 14
click at [1167, 346] on li at bounding box center [1147, 358] width 39 height 25
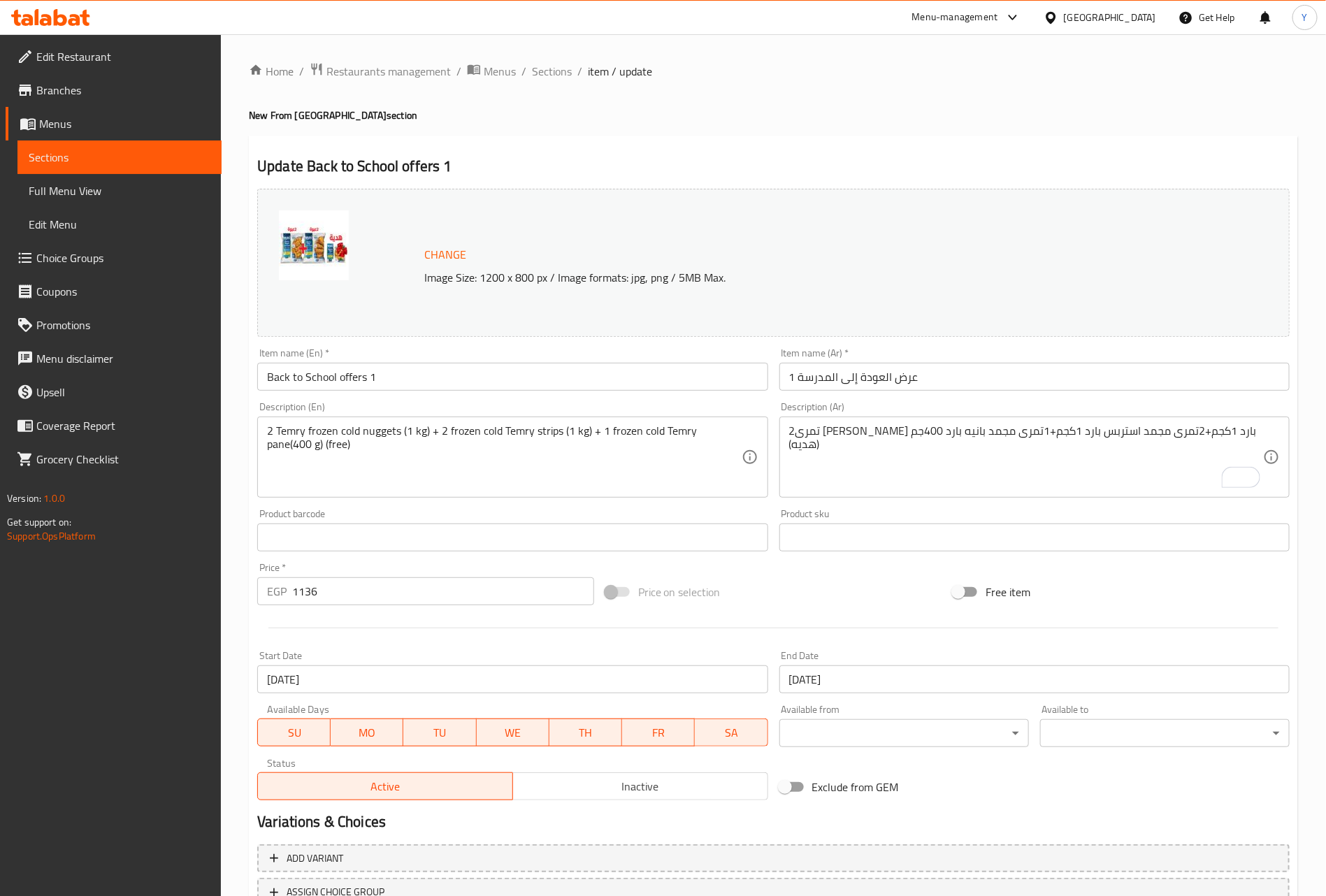
click at [1129, 458] on textarea "2تمرى [PERSON_NAME] بارد 1كجم+2تمرى مجمد استربس بارد 1كجم+1تمرى مجمد بانيه بارد…" at bounding box center [1026, 457] width 474 height 66
click at [539, 72] on span "Sections" at bounding box center [551, 71] width 39 height 17
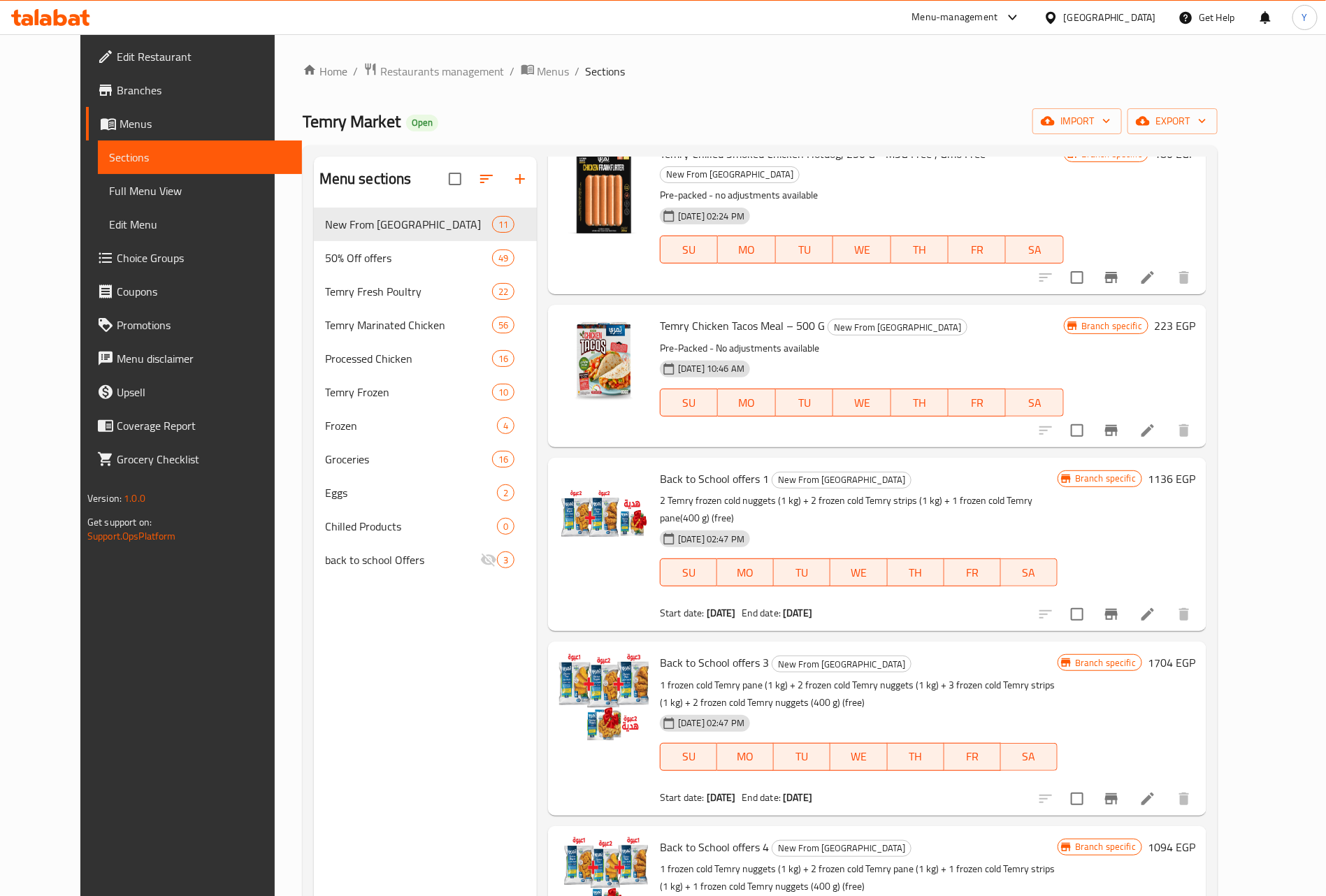
scroll to position [209, 0]
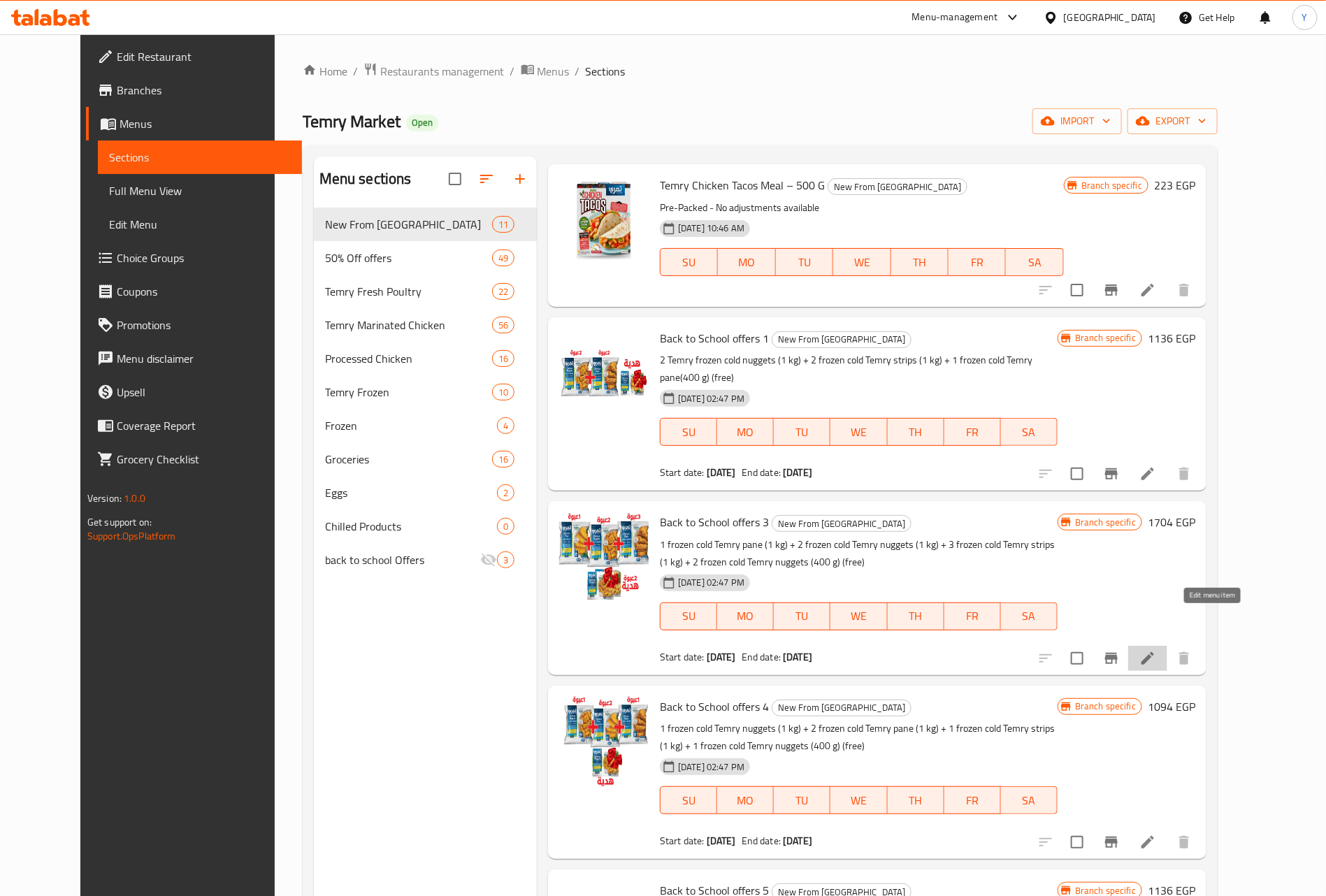
click at [1156, 650] on icon at bounding box center [1147, 658] width 17 height 17
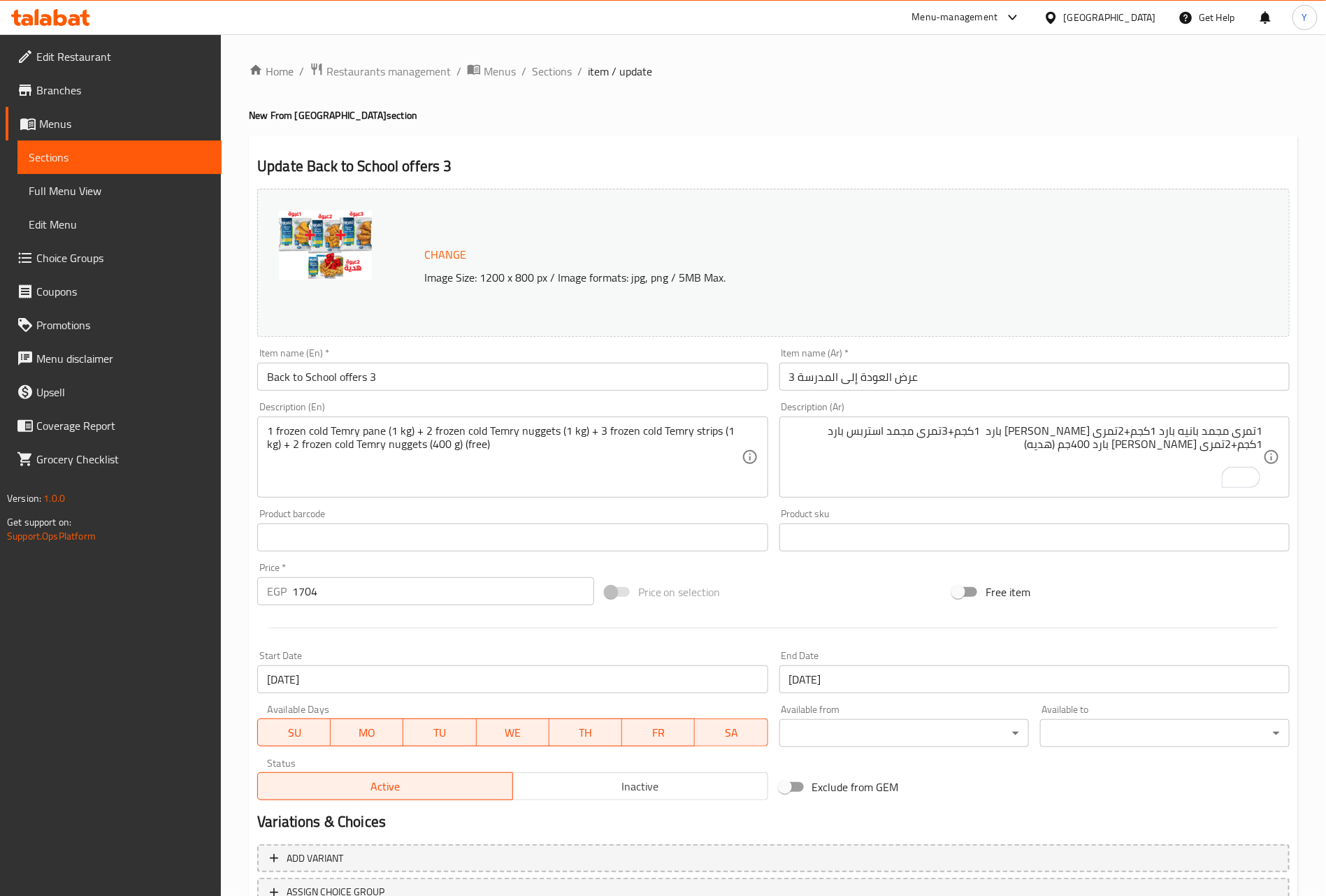
click at [895, 409] on div "Description (Ar) 1تمرى مجمد بانيه بارد 1كجم+2تمرى [PERSON_NAME] بارد 1كجم+3تمرى…" at bounding box center [1034, 449] width 510 height 96
click at [560, 72] on span "Sections" at bounding box center [551, 71] width 39 height 17
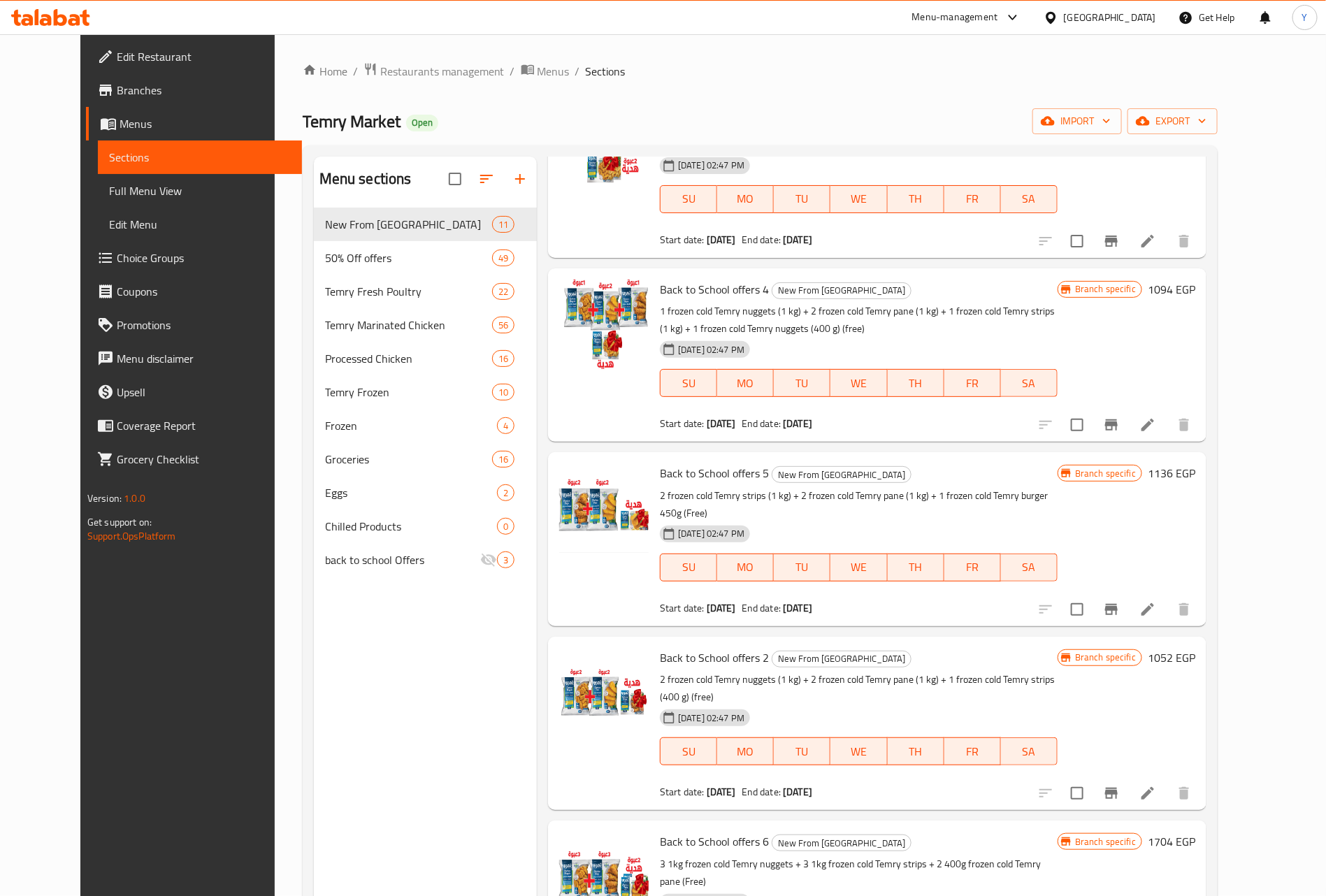
scroll to position [629, 0]
click at [1167, 778] on li at bounding box center [1147, 791] width 39 height 25
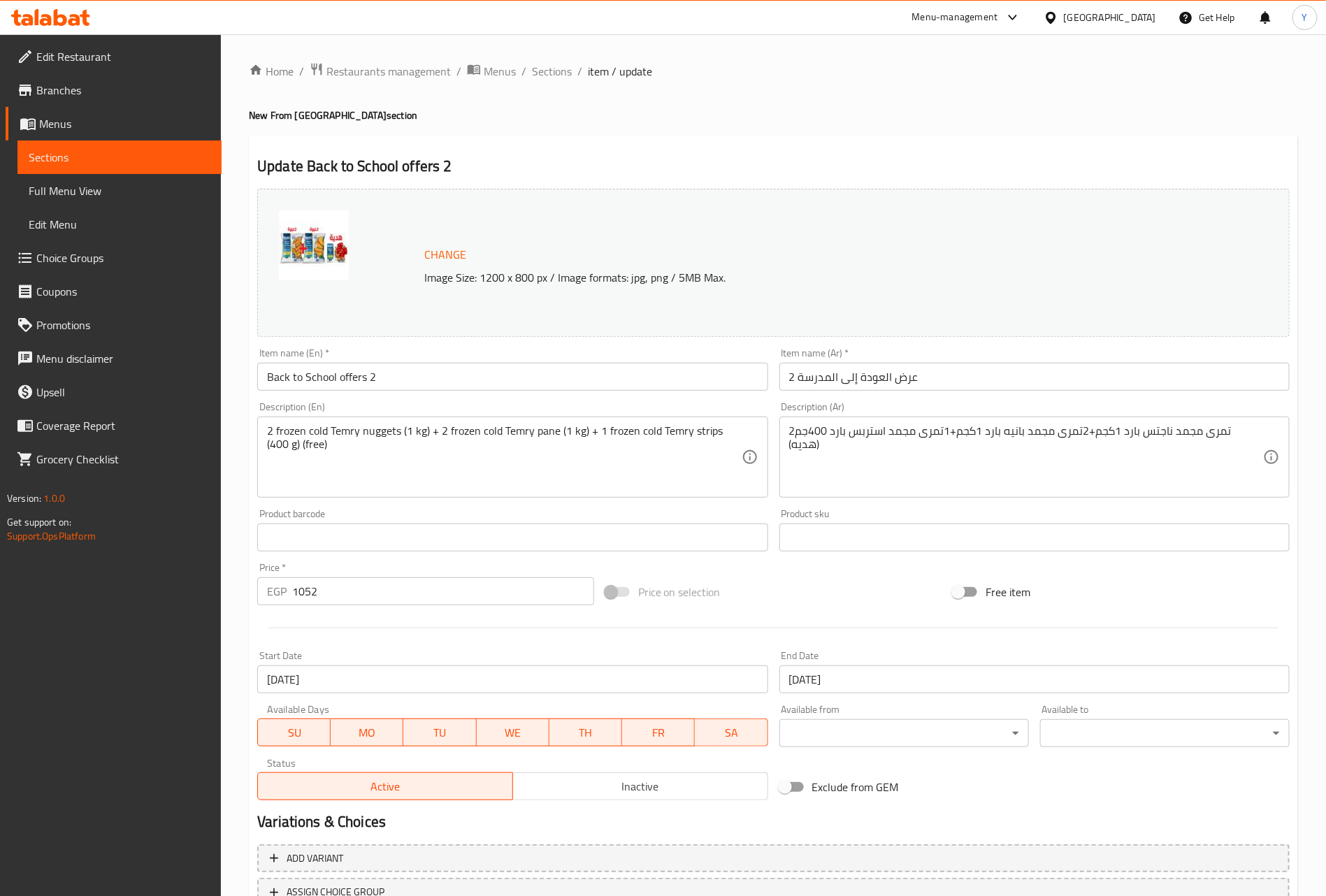
click at [896, 332] on div "Change Image Size: 1200 x 800 px / Image formats: jpg, png / 5MB Max." at bounding box center [773, 262] width 1032 height 148
click at [573, 66] on ol "Home / Restaurants management / Menus / Sections / item / update" at bounding box center [773, 72] width 1049 height 18
click at [560, 72] on span "Sections" at bounding box center [551, 71] width 39 height 17
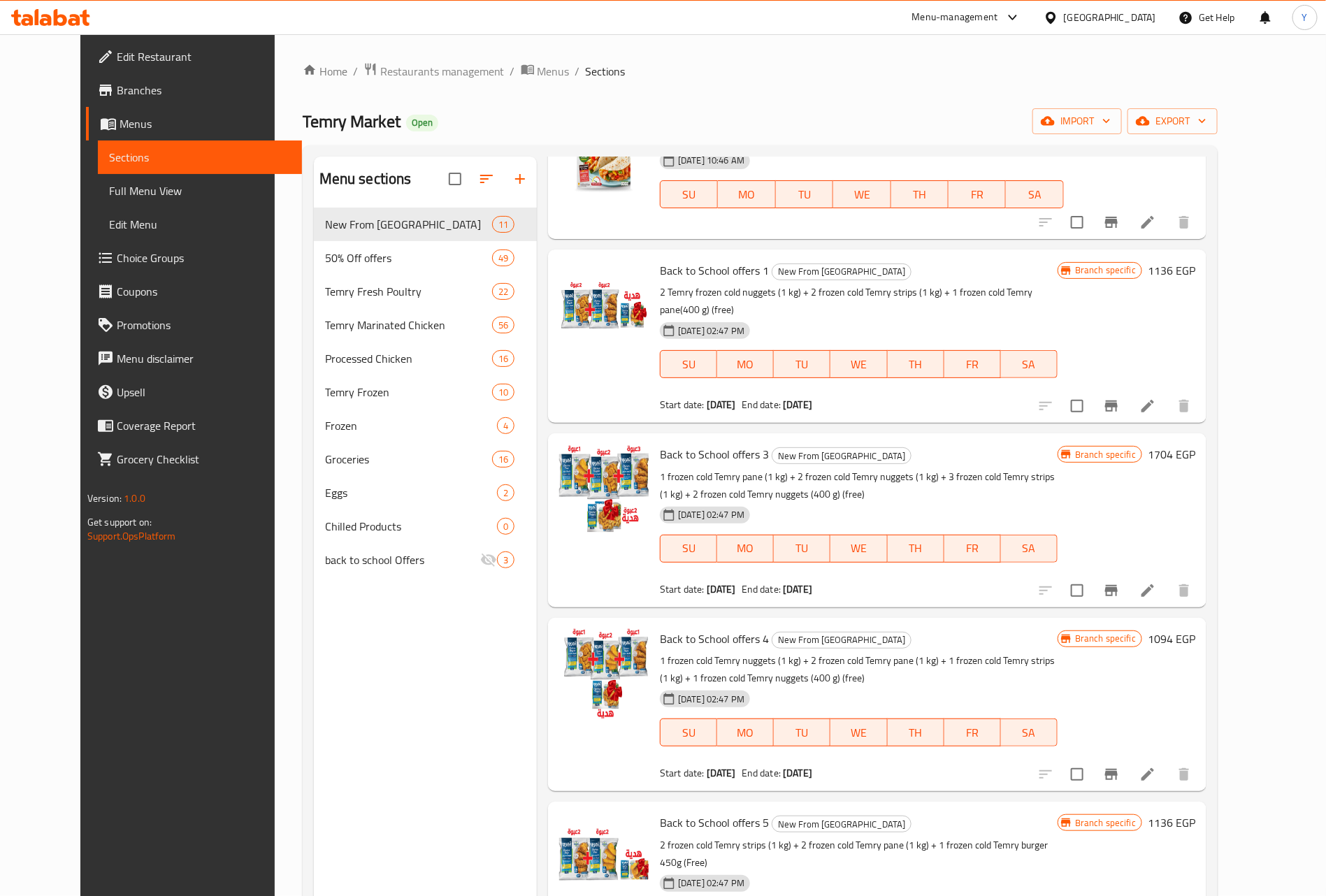
scroll to position [314, 0]
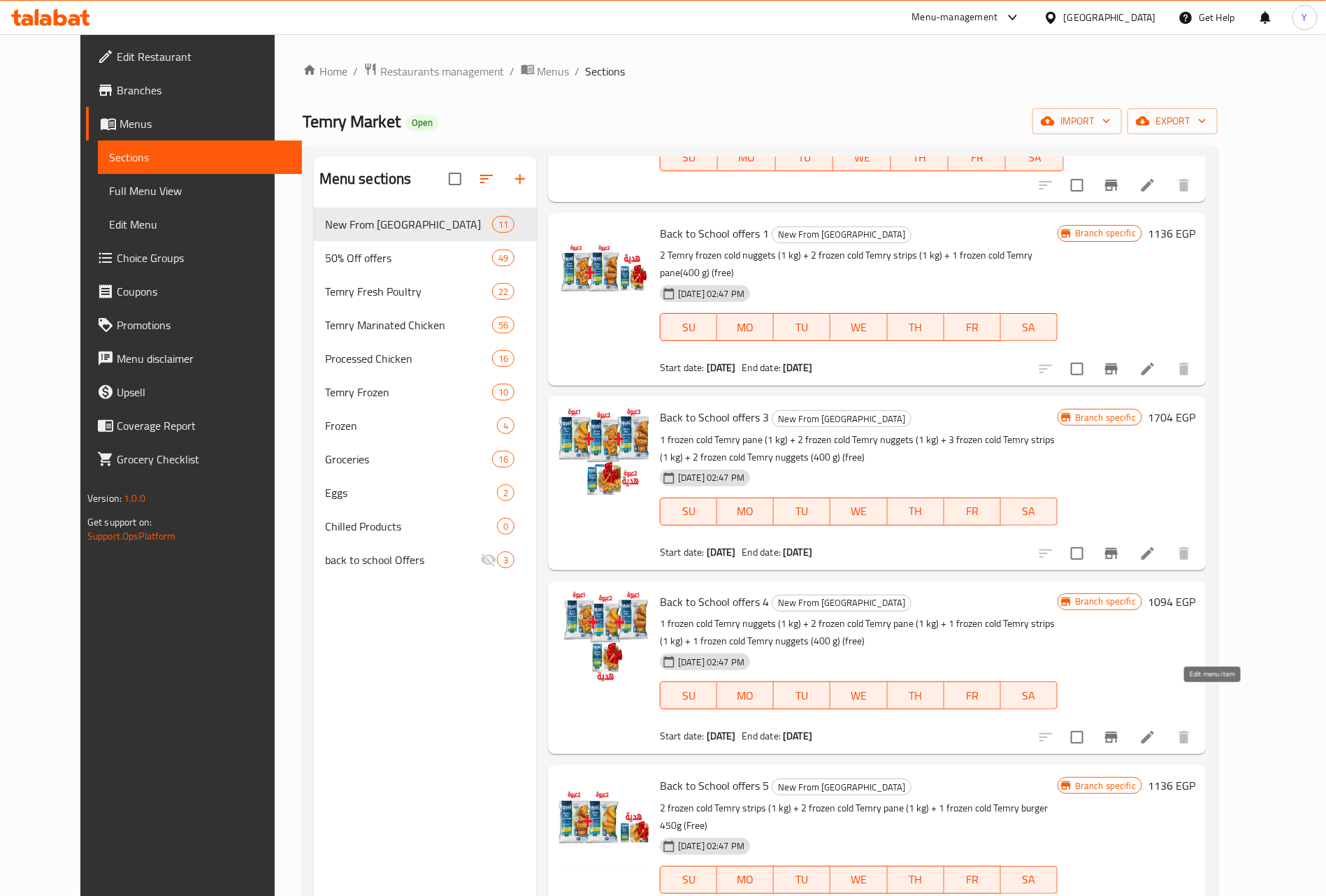
click at [1156, 729] on icon at bounding box center [1147, 737] width 17 height 17
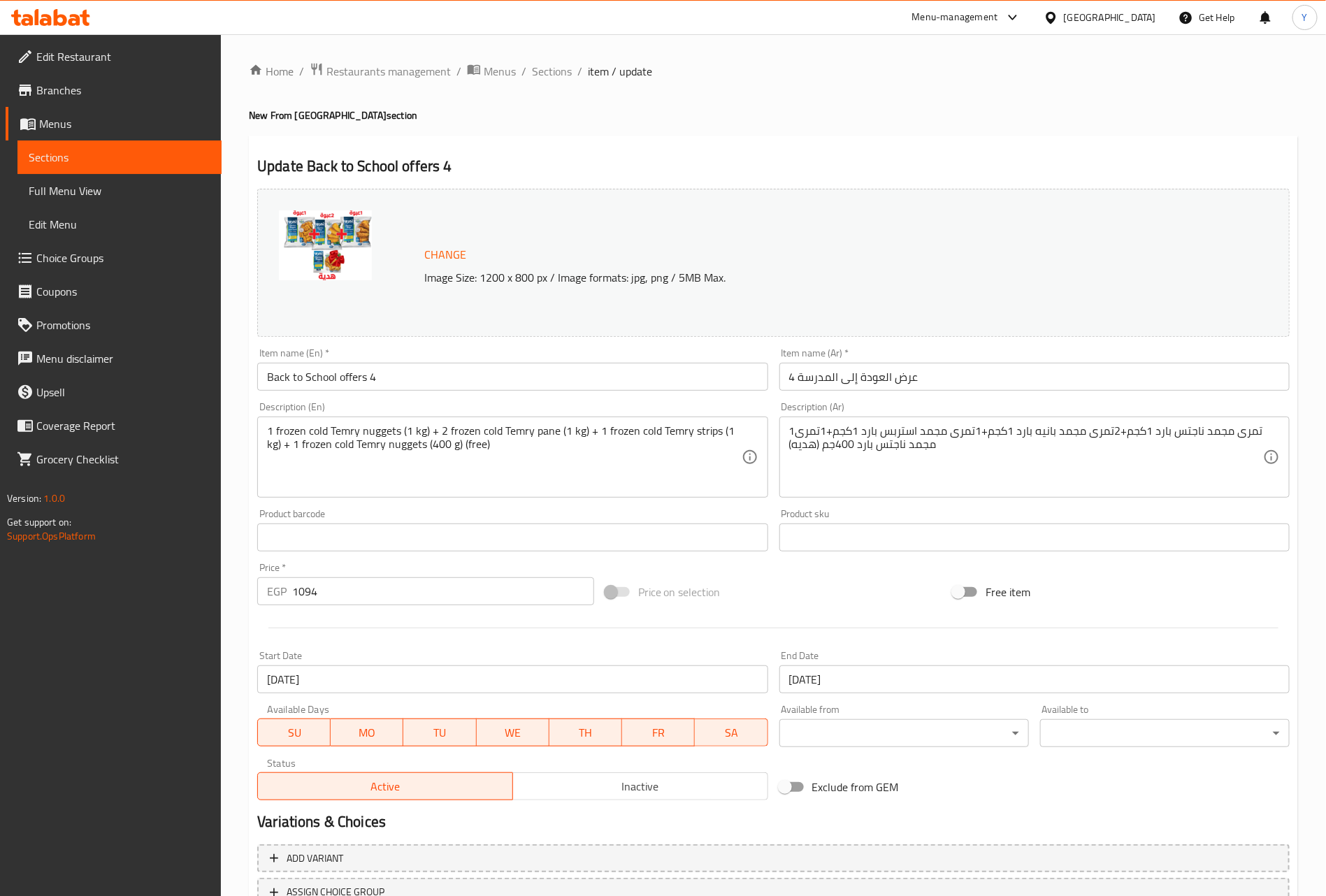
click at [933, 317] on div "Change Image Size: 1200 x 800 px / Image formats: jpg, png / 5MB Max." at bounding box center [773, 262] width 1032 height 148
click at [548, 76] on span "Sections" at bounding box center [551, 71] width 39 height 17
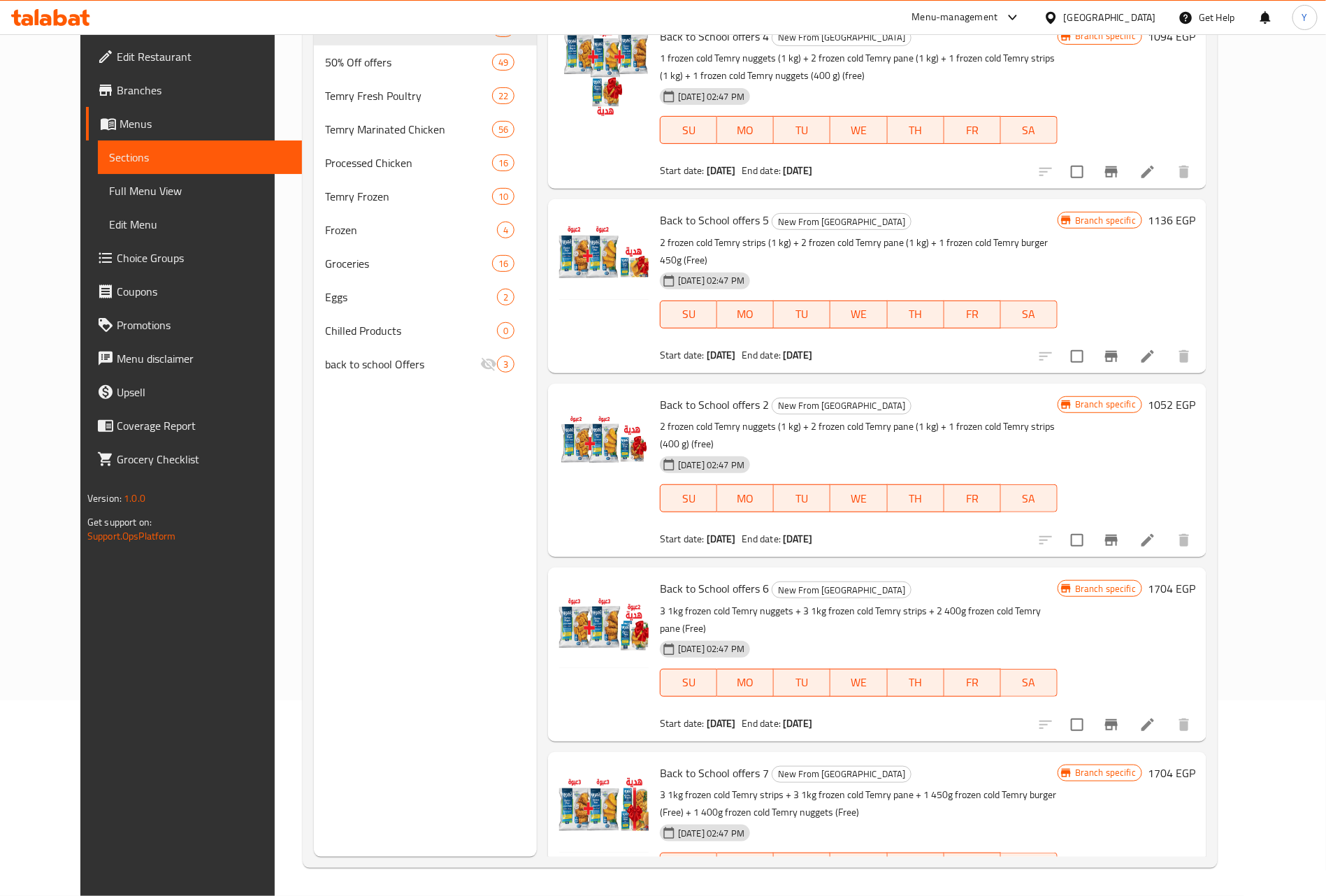
scroll to position [579, 0]
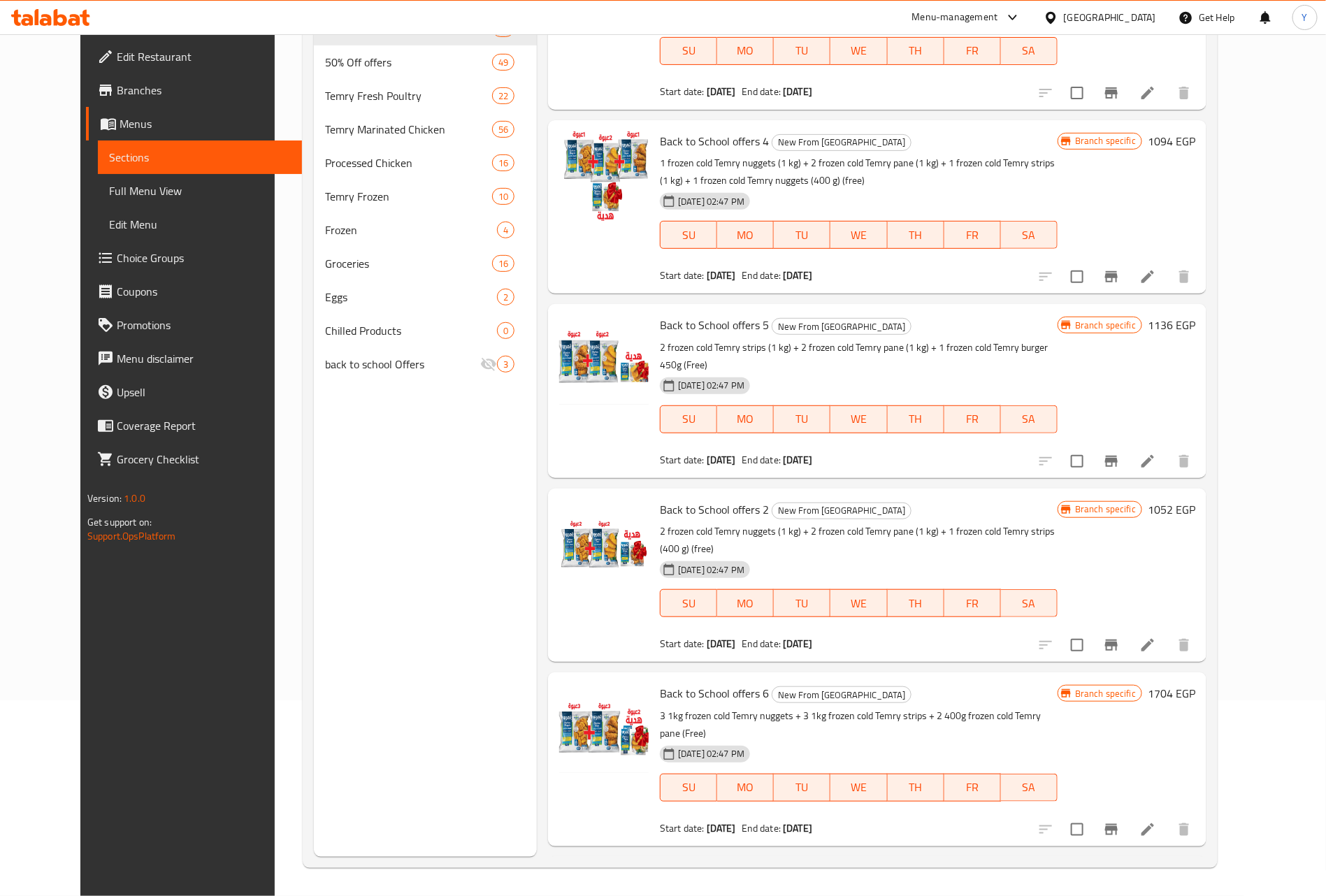
click at [1154, 455] on icon at bounding box center [1147, 461] width 13 height 13
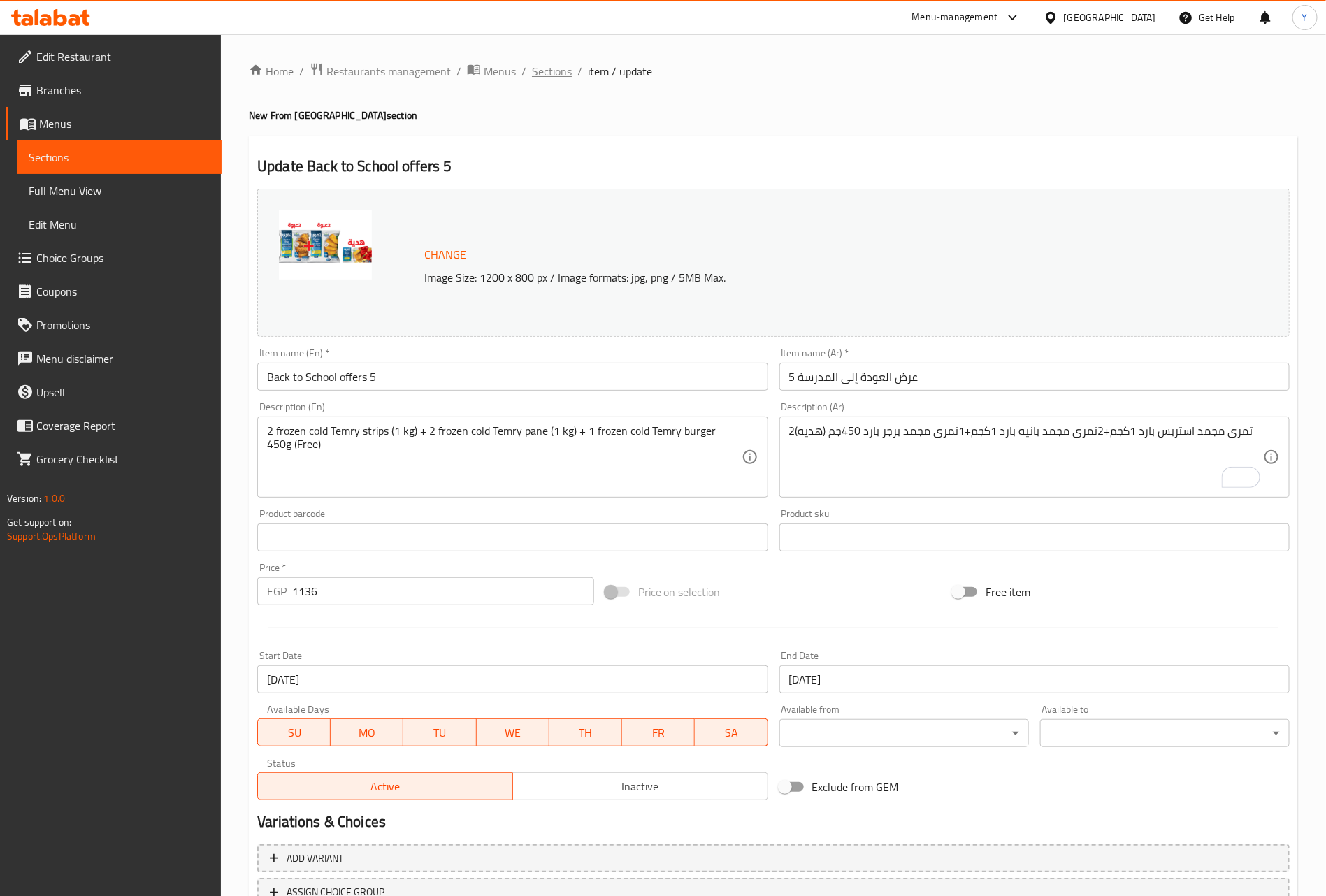
click at [560, 69] on span "Sections" at bounding box center [551, 71] width 39 height 17
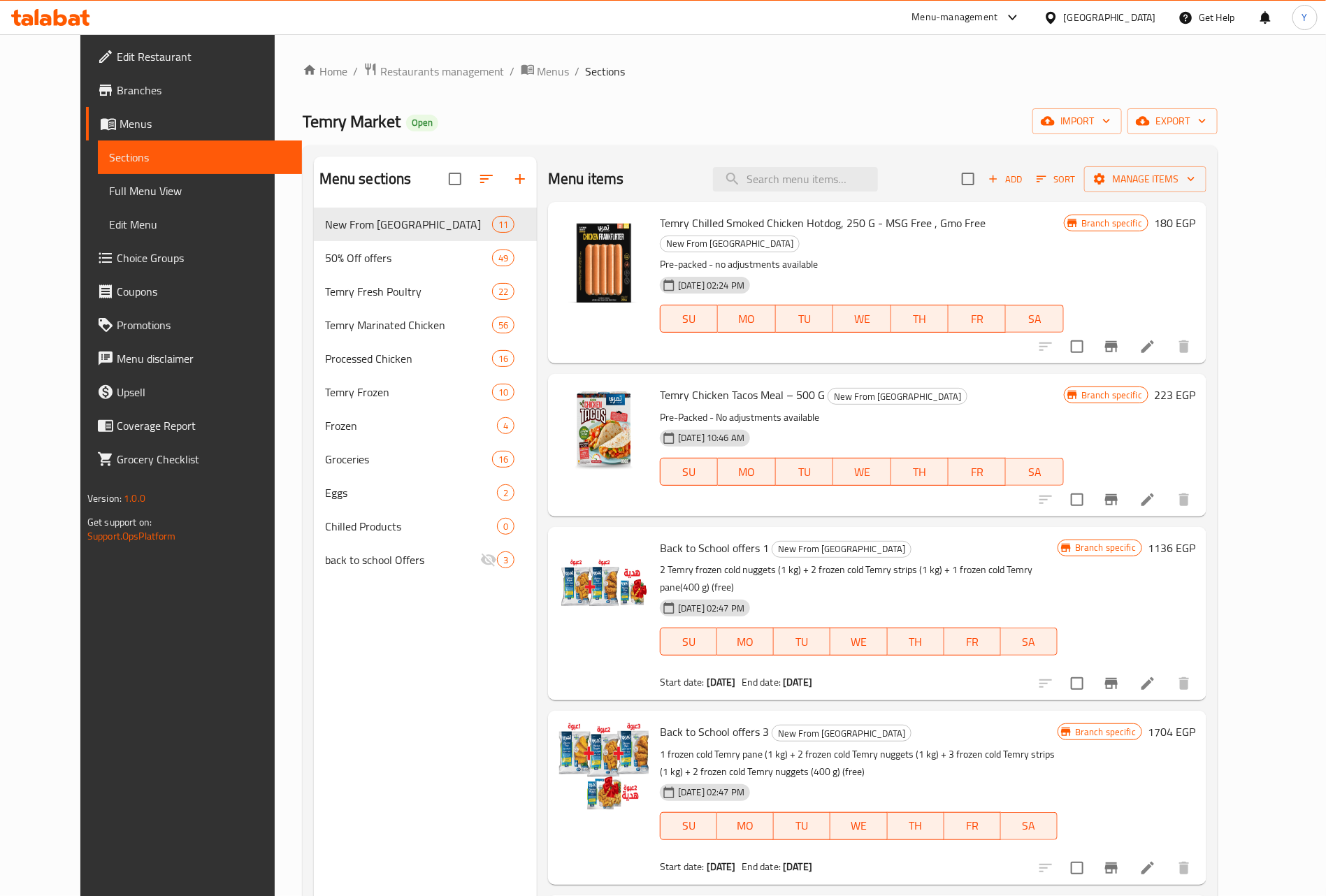
click at [911, 498] on div "Menu items Add Sort Manage items Temry Chilled Smoked Chicken Hotdog, 250 G - M…" at bounding box center [872, 604] width 670 height 896
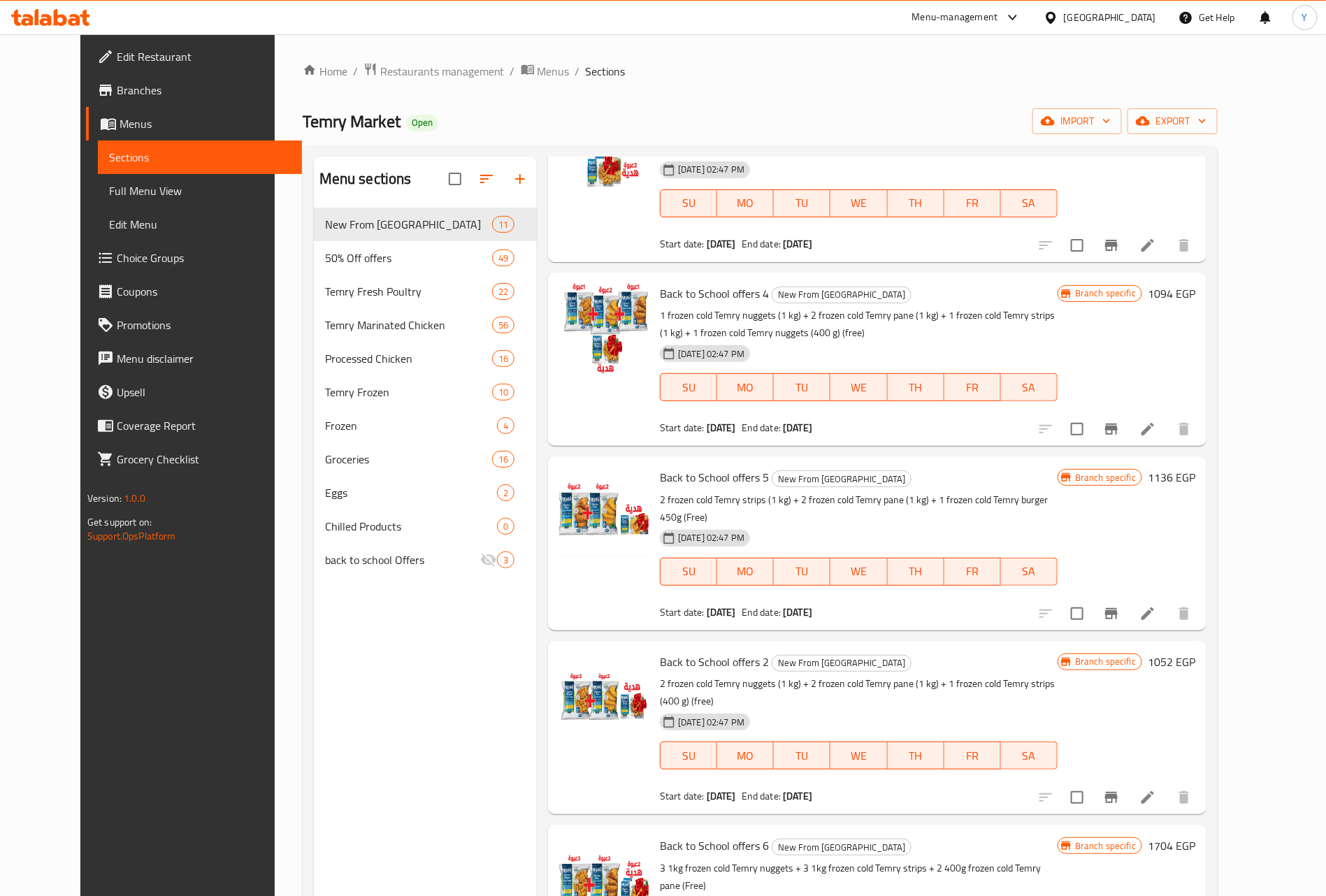
scroll to position [944, 0]
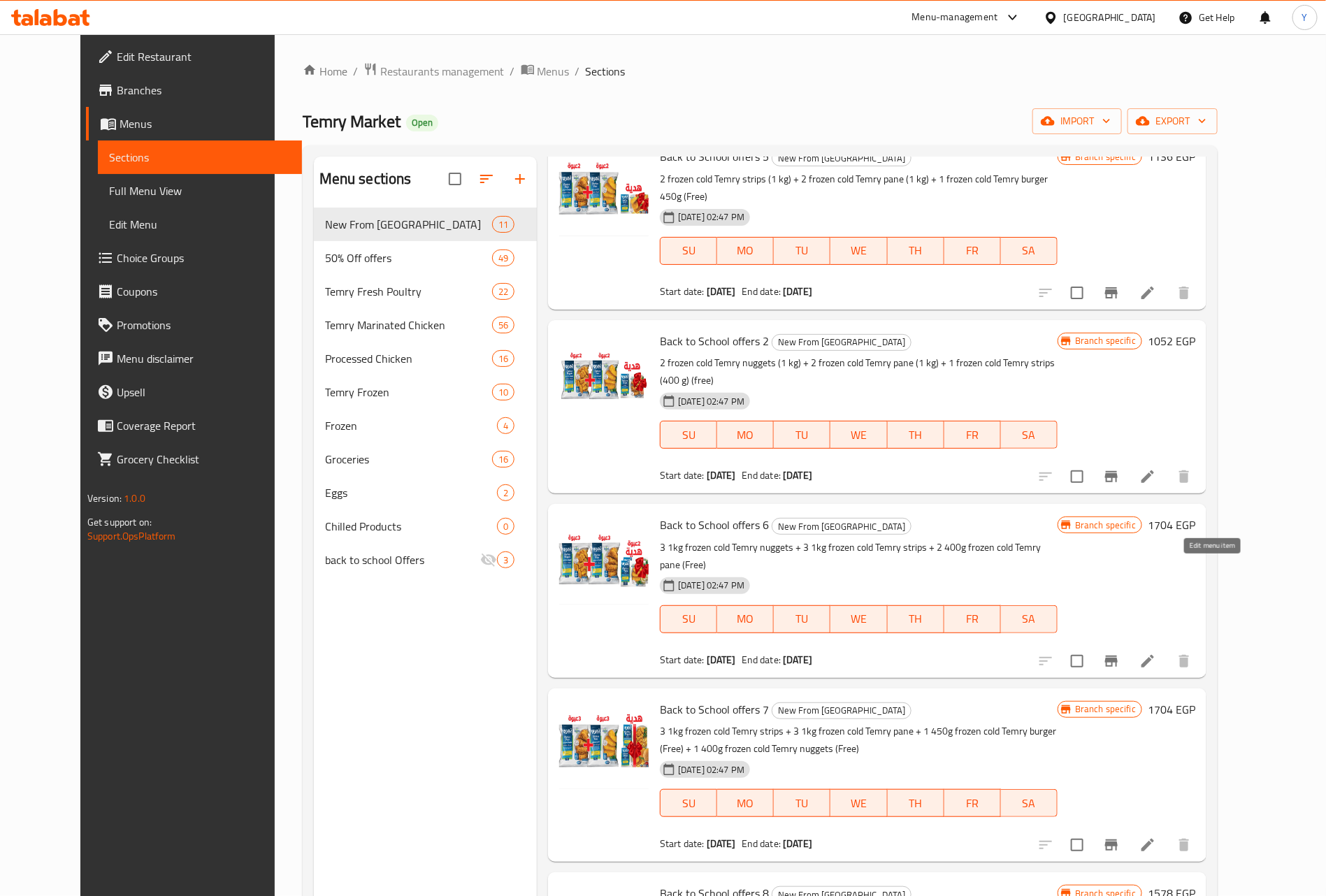
click at [1156, 652] on icon at bounding box center [1147, 661] width 17 height 17
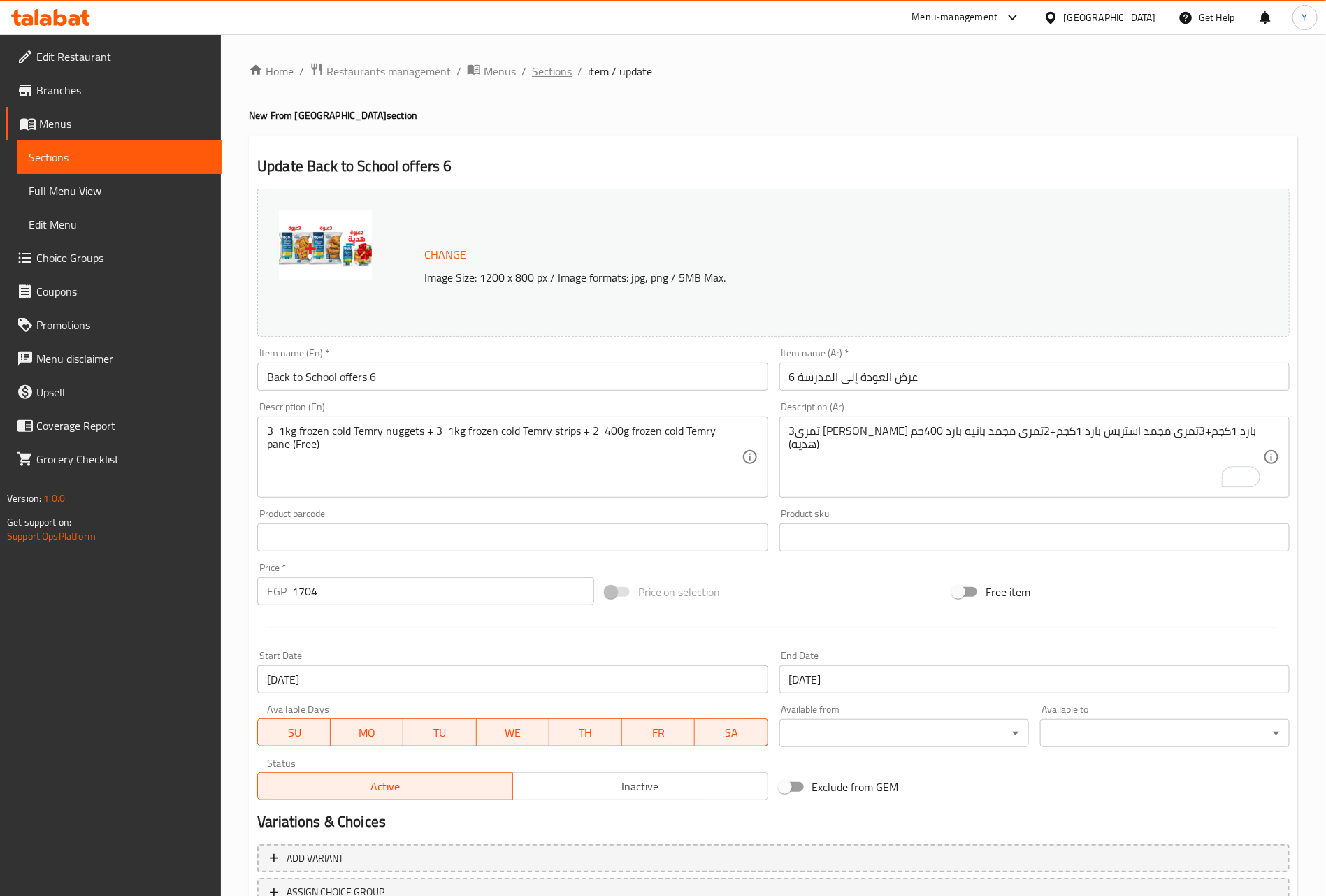
click at [562, 76] on span "Sections" at bounding box center [551, 71] width 39 height 17
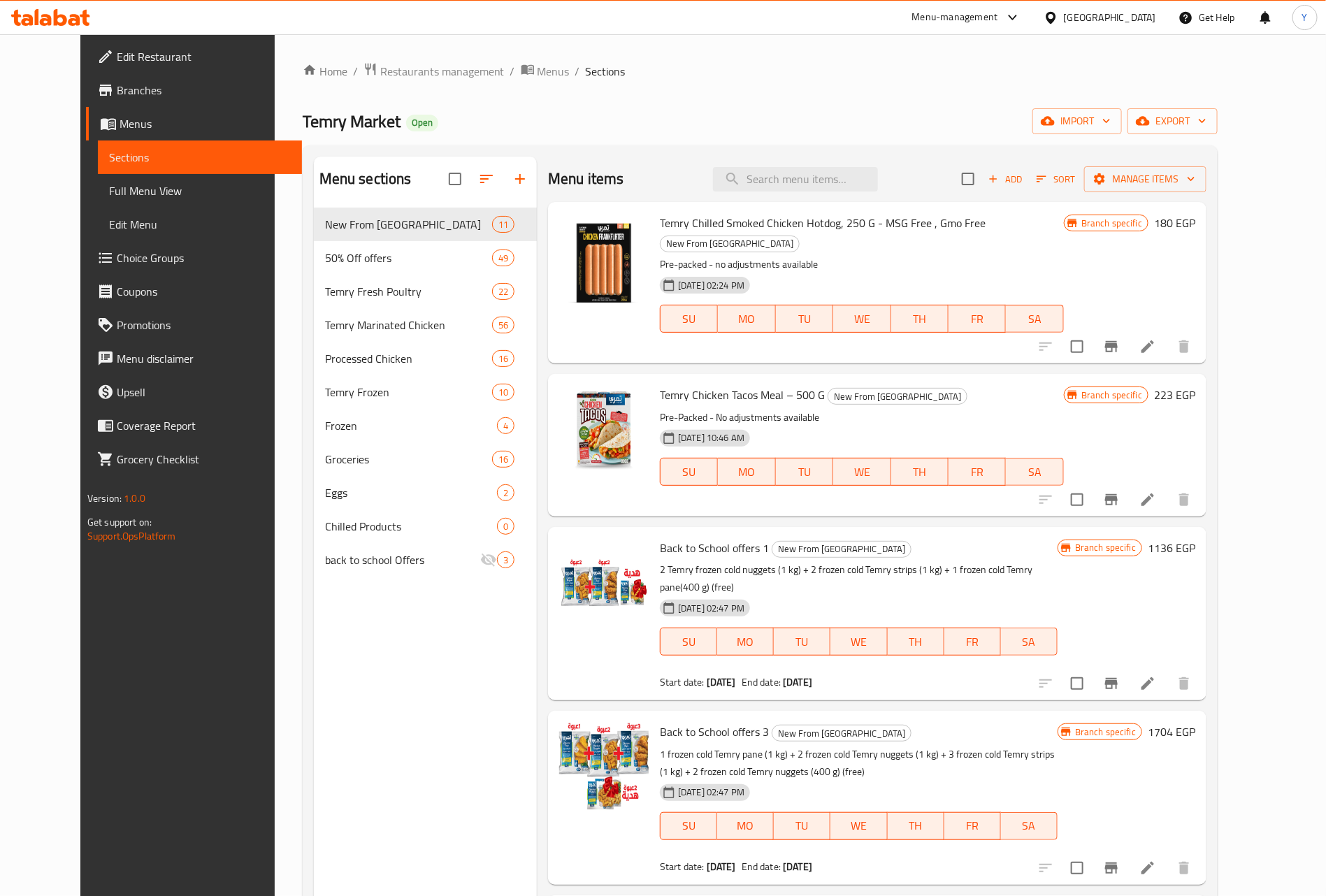
click at [933, 500] on div "Menu items Add Sort Manage items Temry Chilled Smoked Chicken Hotdog, 250 G - M…" at bounding box center [872, 604] width 670 height 896
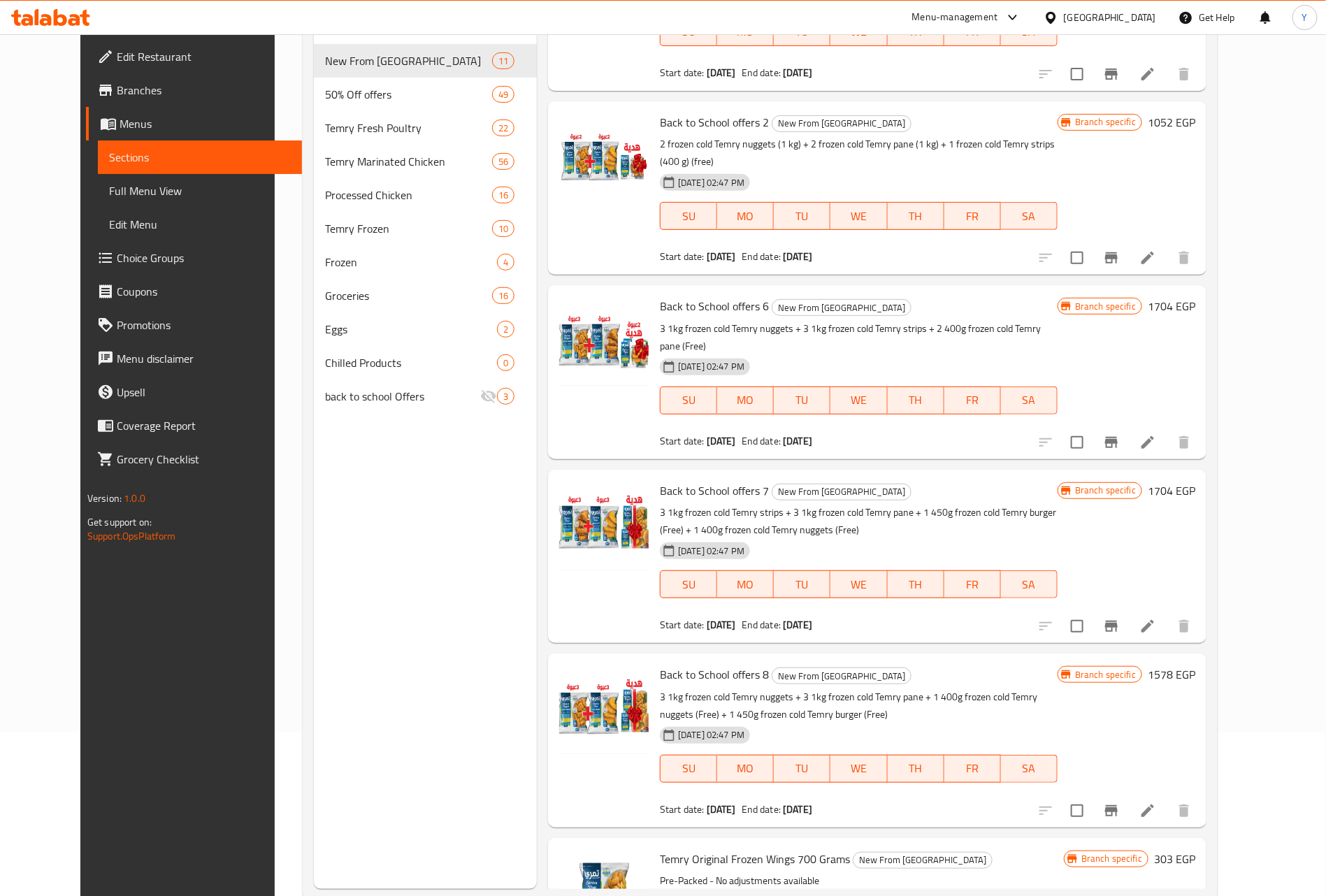
scroll to position [196, 0]
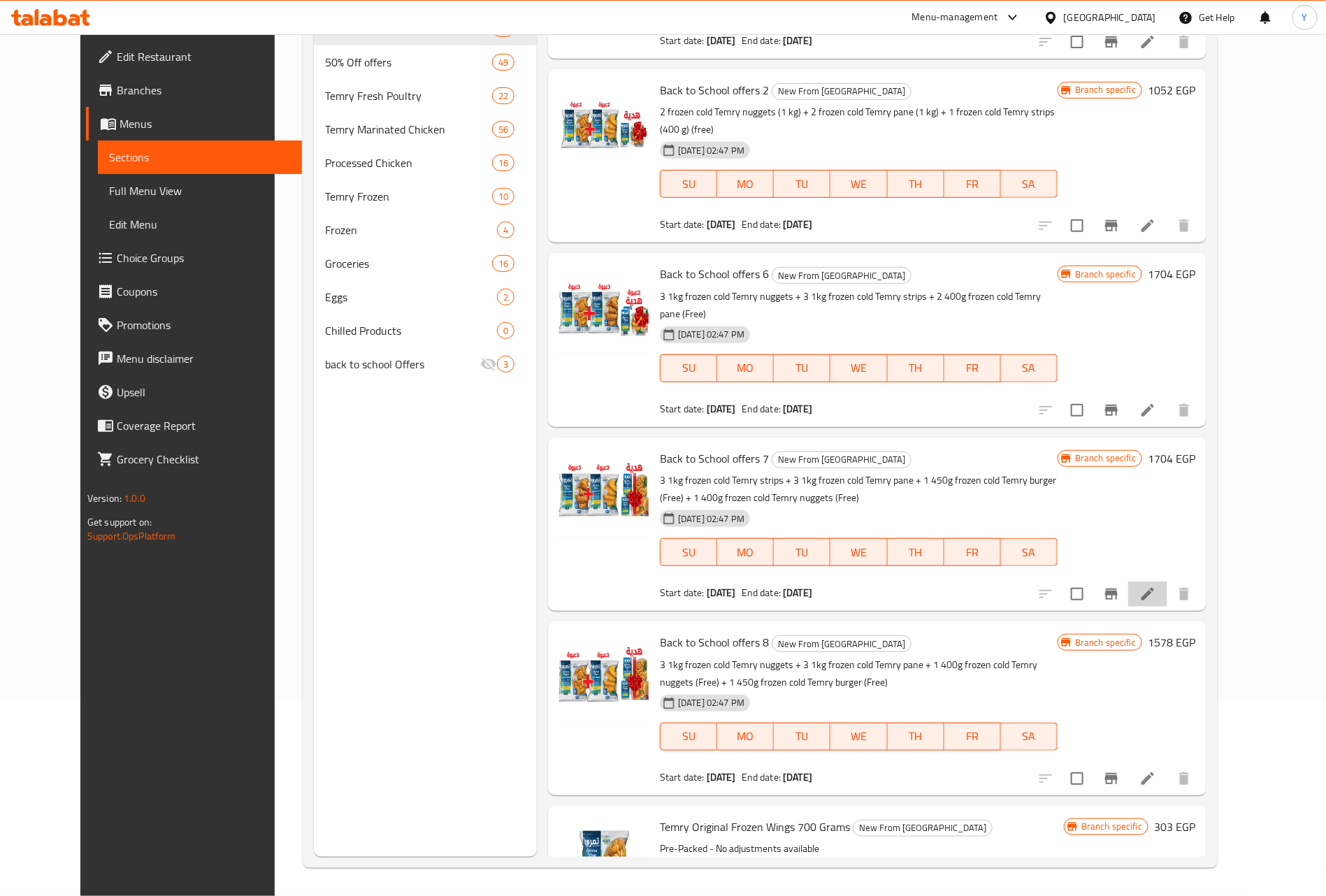
click at [1167, 582] on li at bounding box center [1147, 594] width 39 height 25
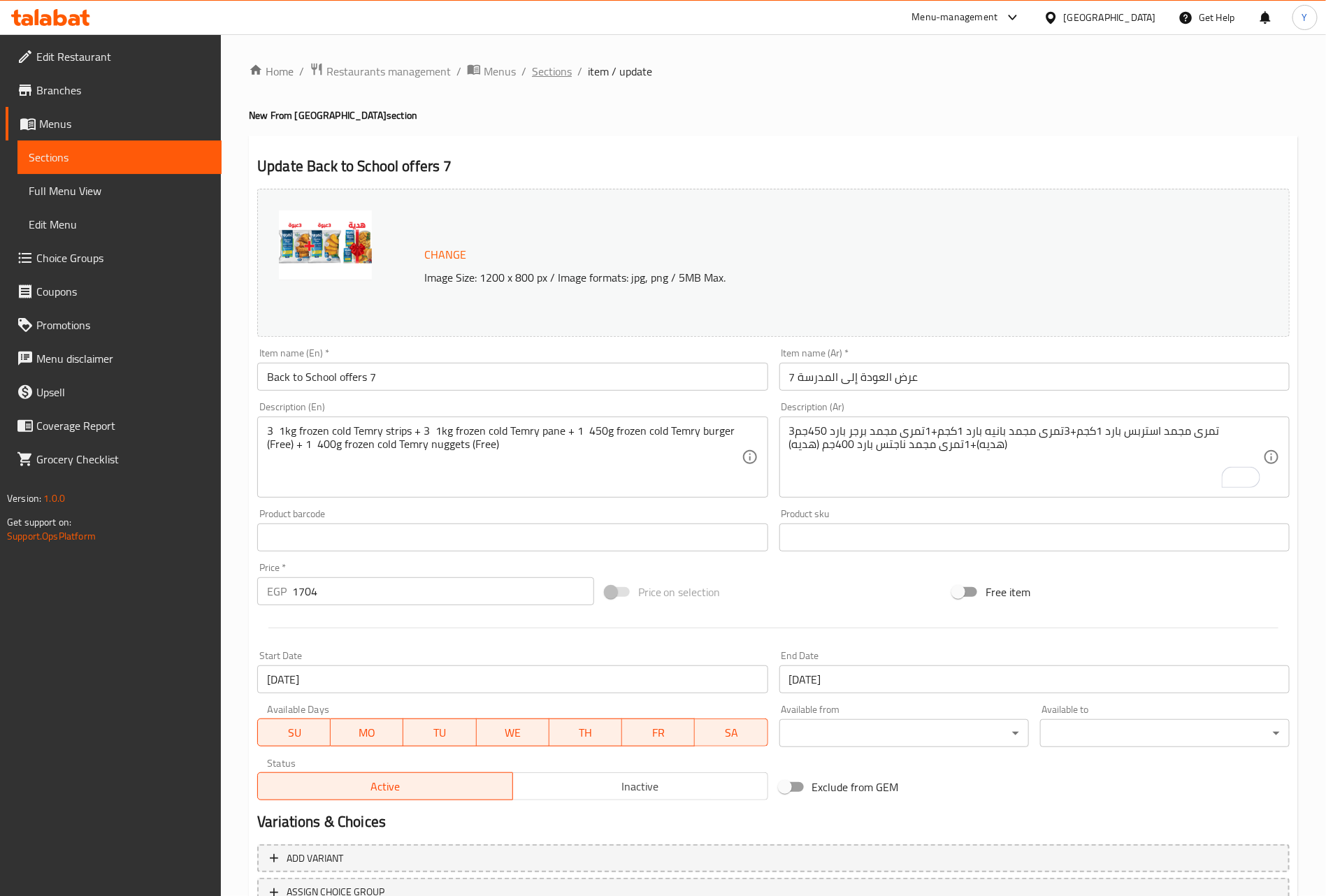
click at [560, 77] on span "Sections" at bounding box center [551, 71] width 39 height 17
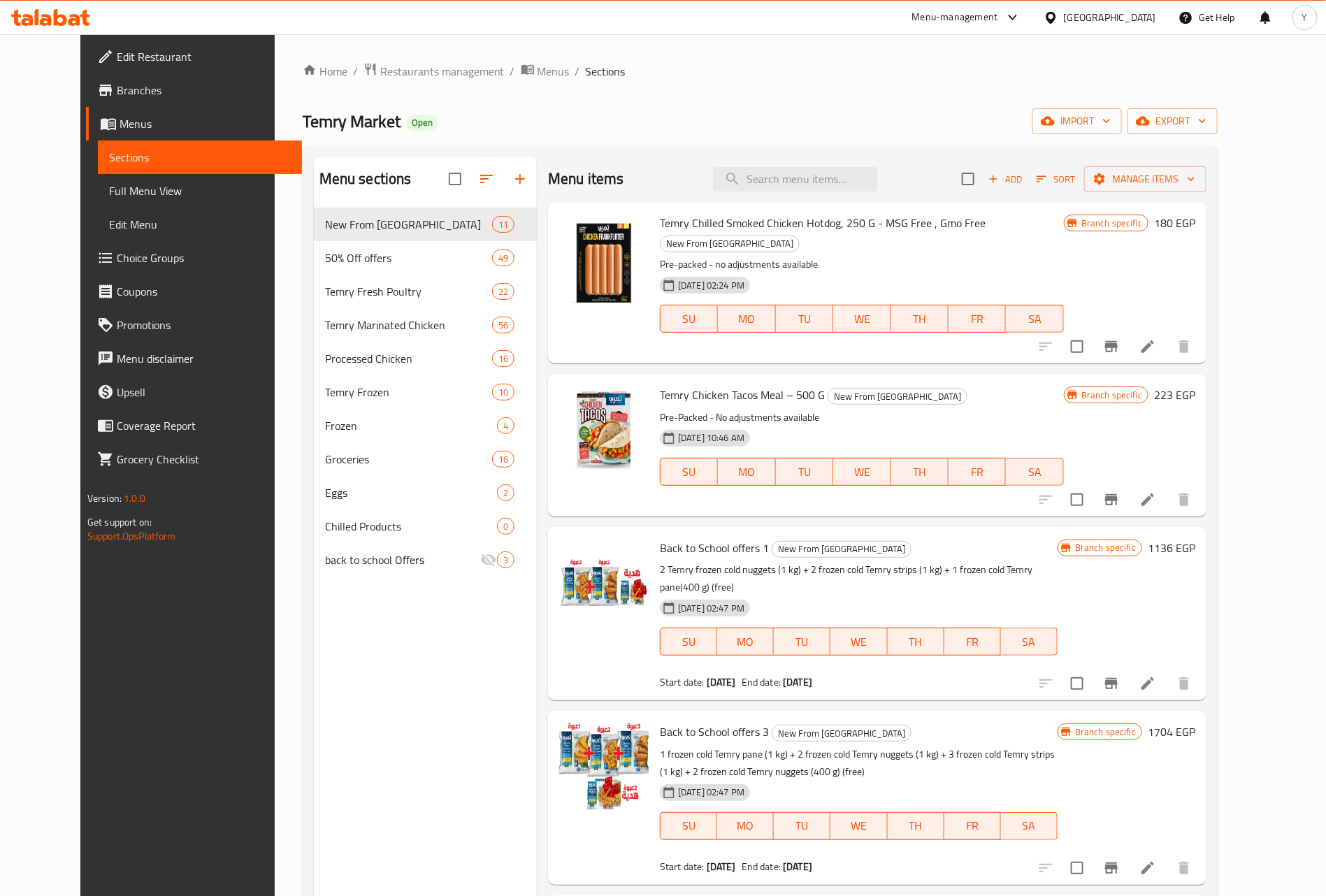
click at [891, 486] on div "Temry Chicken Tacos Meal – 500 G New From Temry Pre-Packed - No adjustments ava…" at bounding box center [861, 444] width 415 height 130
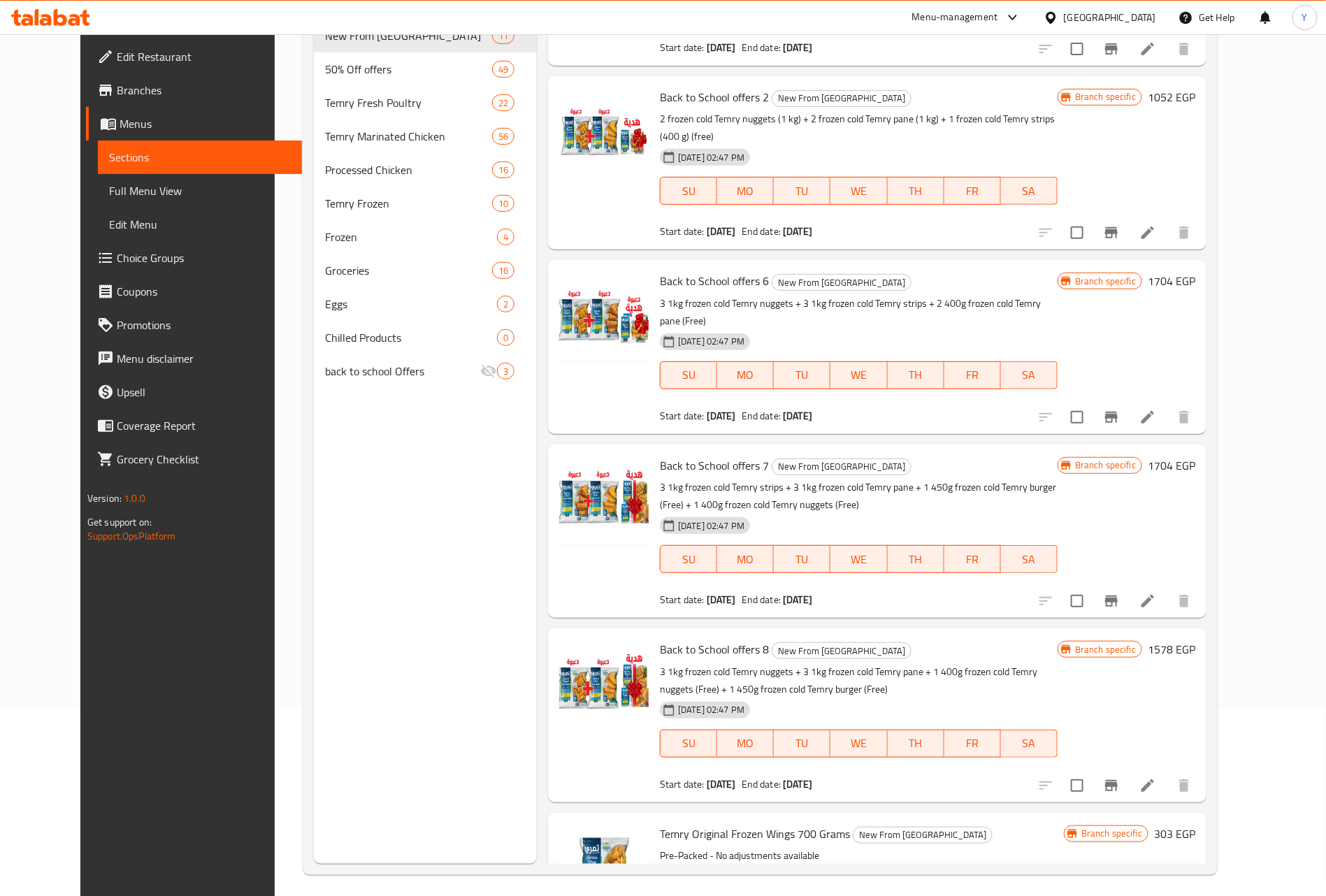
scroll to position [196, 0]
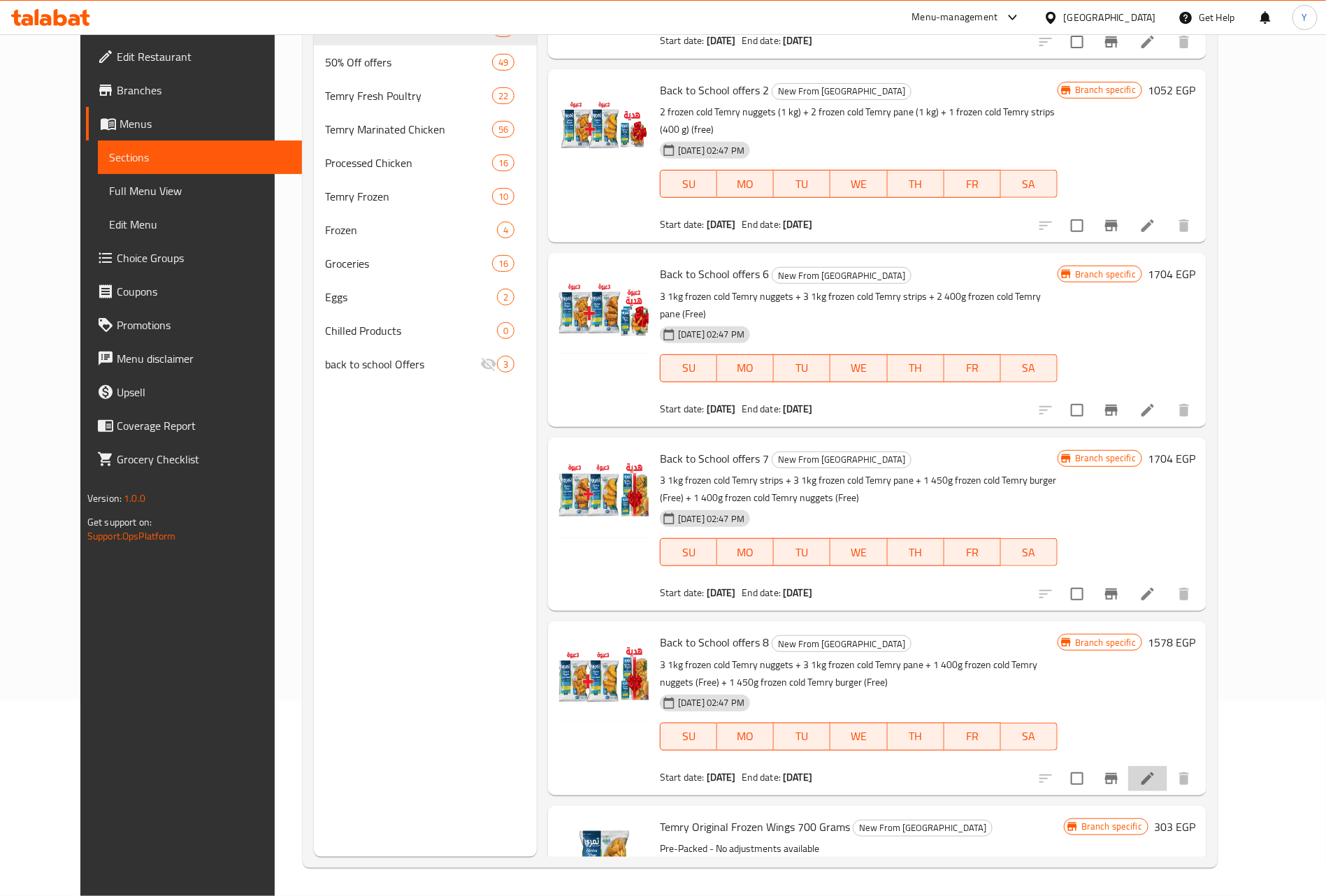
click at [1167, 766] on li at bounding box center [1147, 778] width 39 height 25
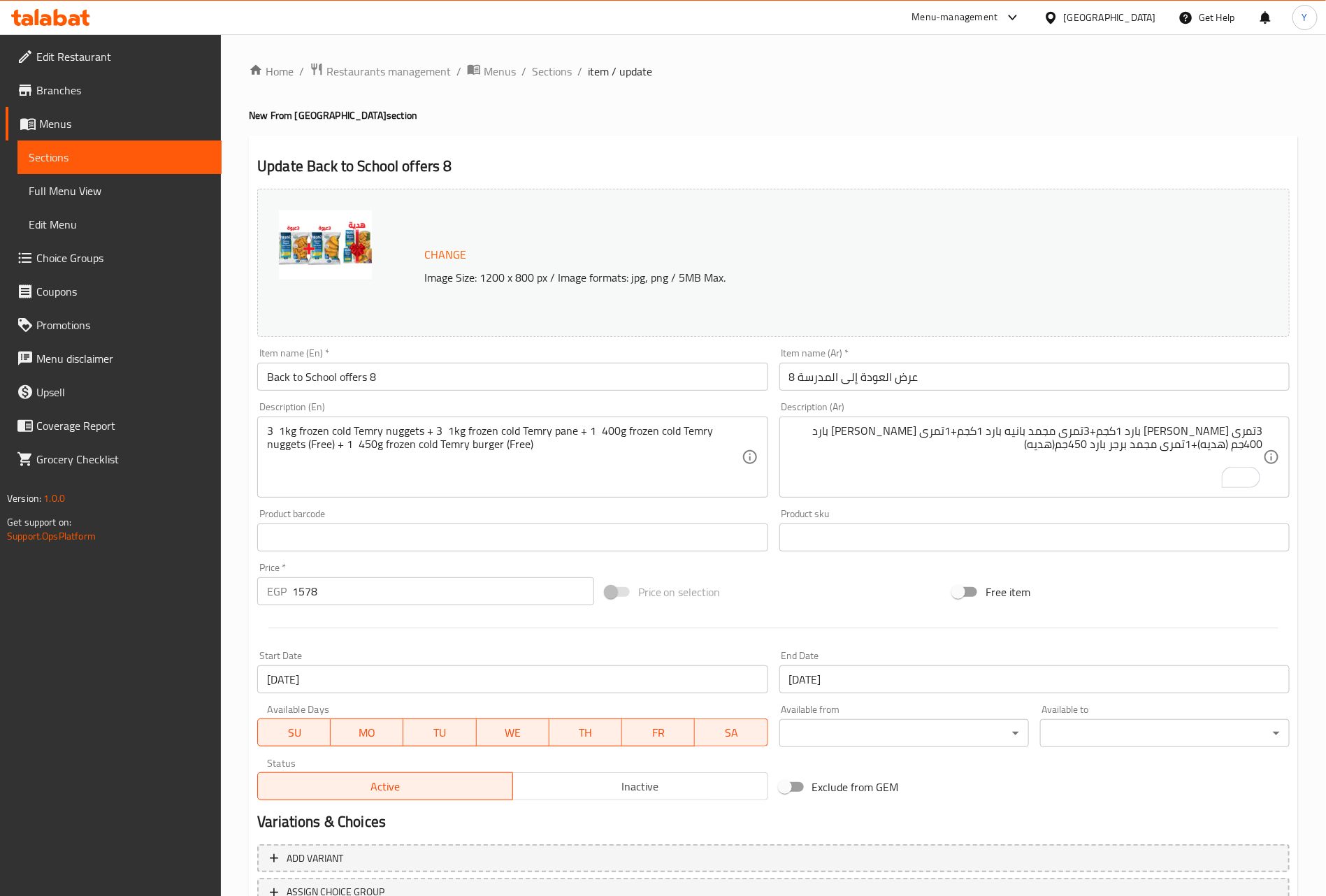
click at [864, 456] on textarea "3تمرى [PERSON_NAME] بارد 1كجم+3تمرى مجمد بانيه بارد 1كجم+1تمرى [PERSON_NAME] با…" at bounding box center [1026, 457] width 474 height 66
click at [569, 63] on span "Sections" at bounding box center [551, 71] width 39 height 17
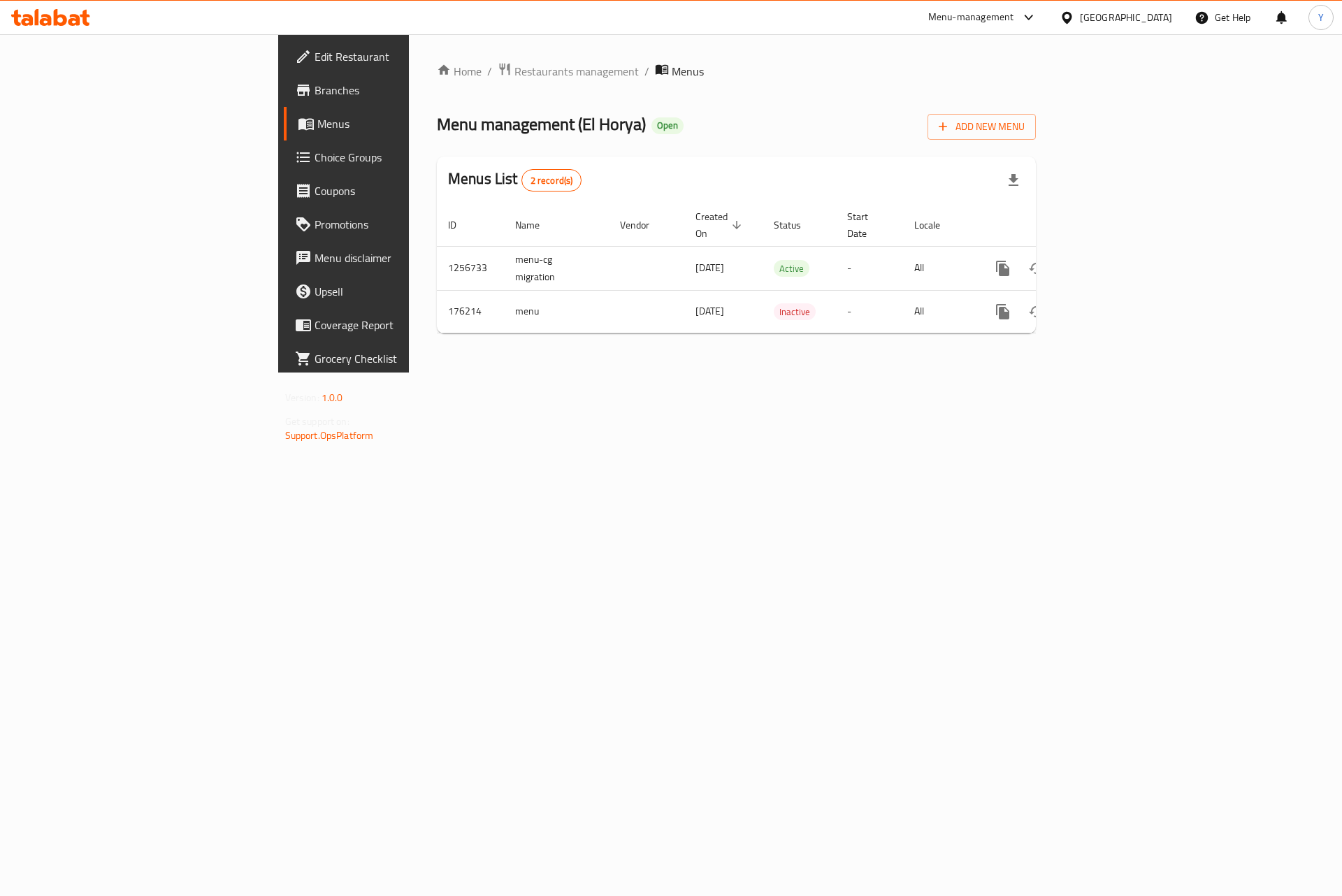
click at [314, 86] on span "Branches" at bounding box center [402, 90] width 177 height 17
click at [1121, 264] on link "enhanced table" at bounding box center [1104, 267] width 34 height 34
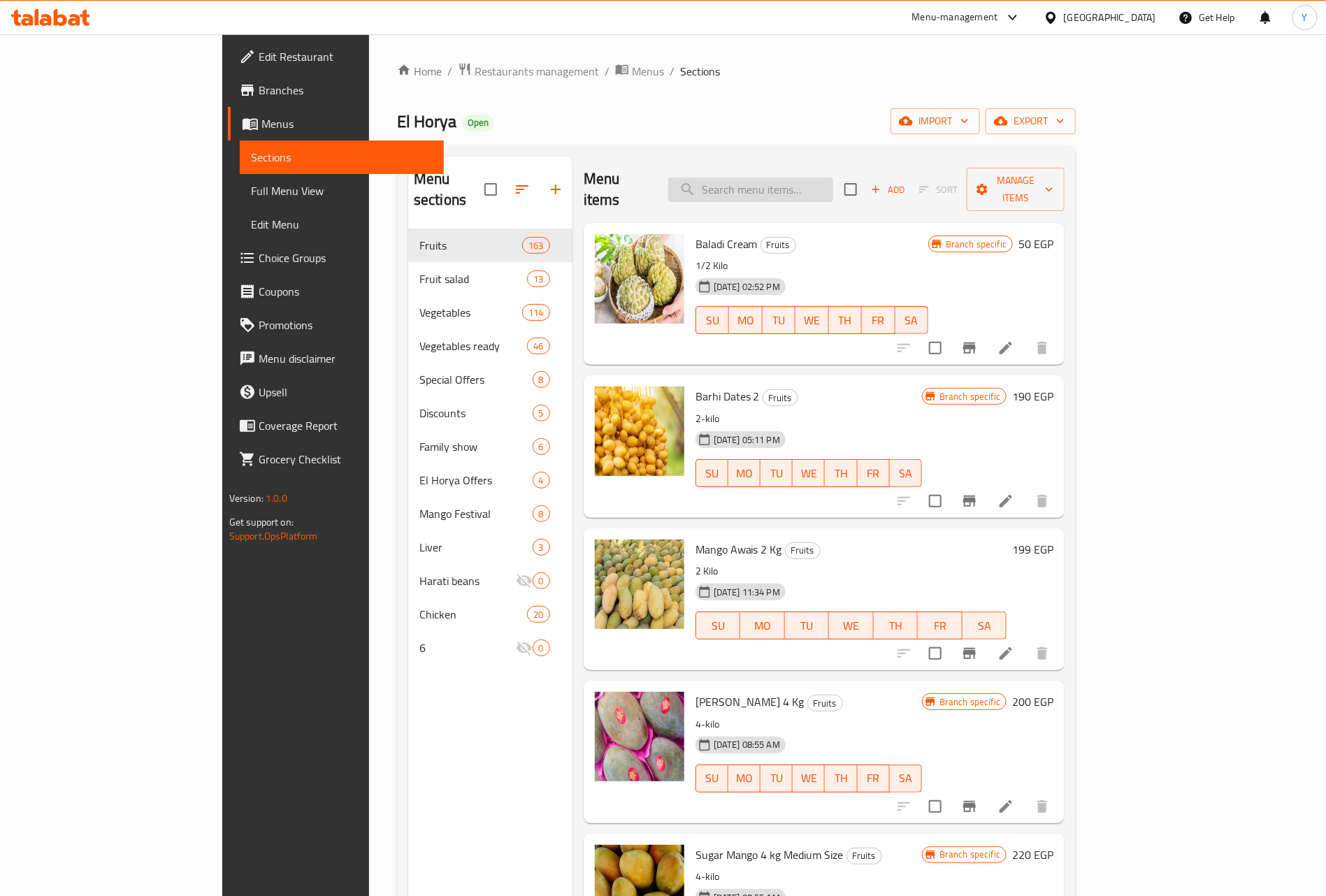
click at [833, 185] on input "search" at bounding box center [750, 189] width 165 height 25
paste input "5طماطم"
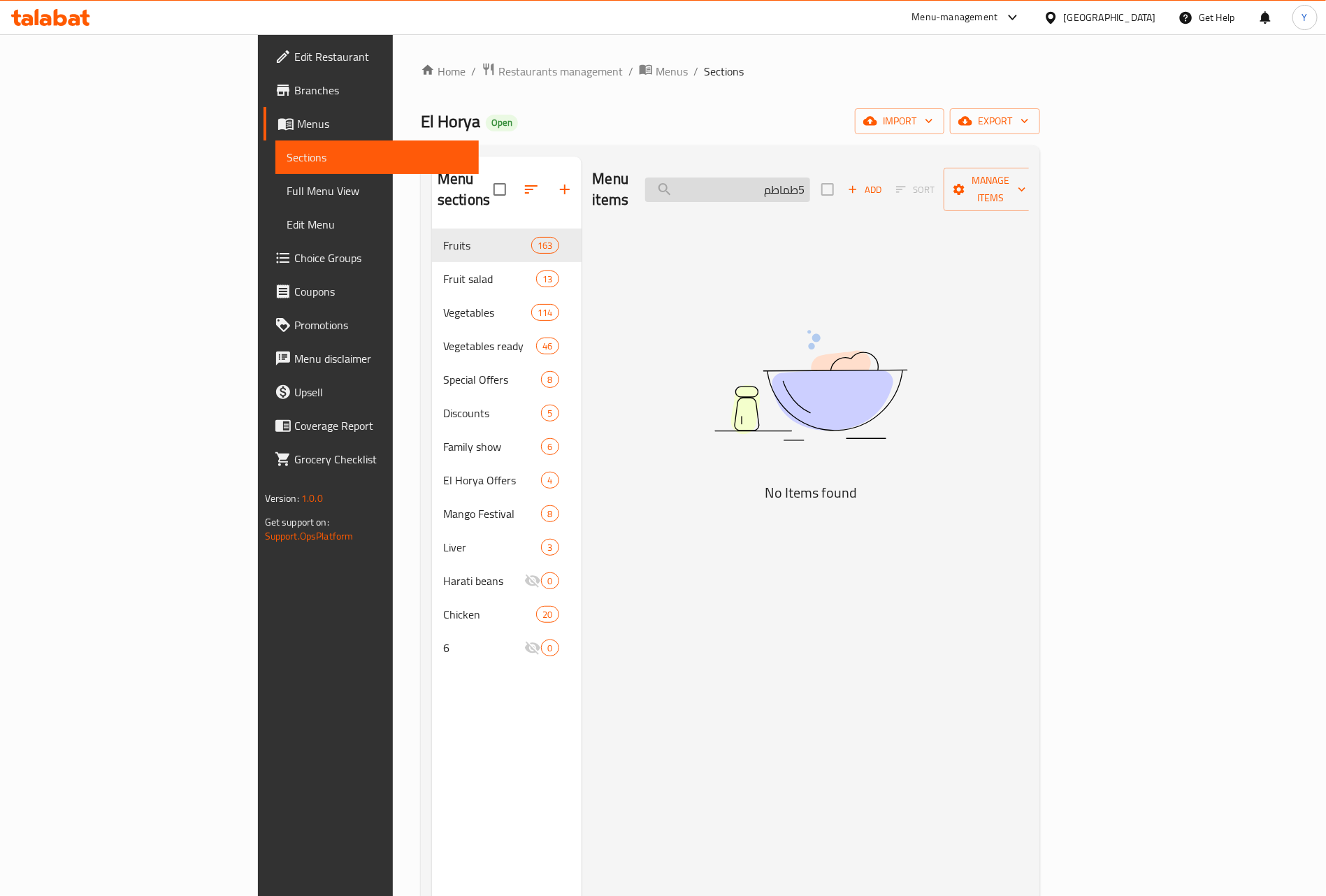
click at [810, 182] on input "5طماطم" at bounding box center [727, 189] width 165 height 25
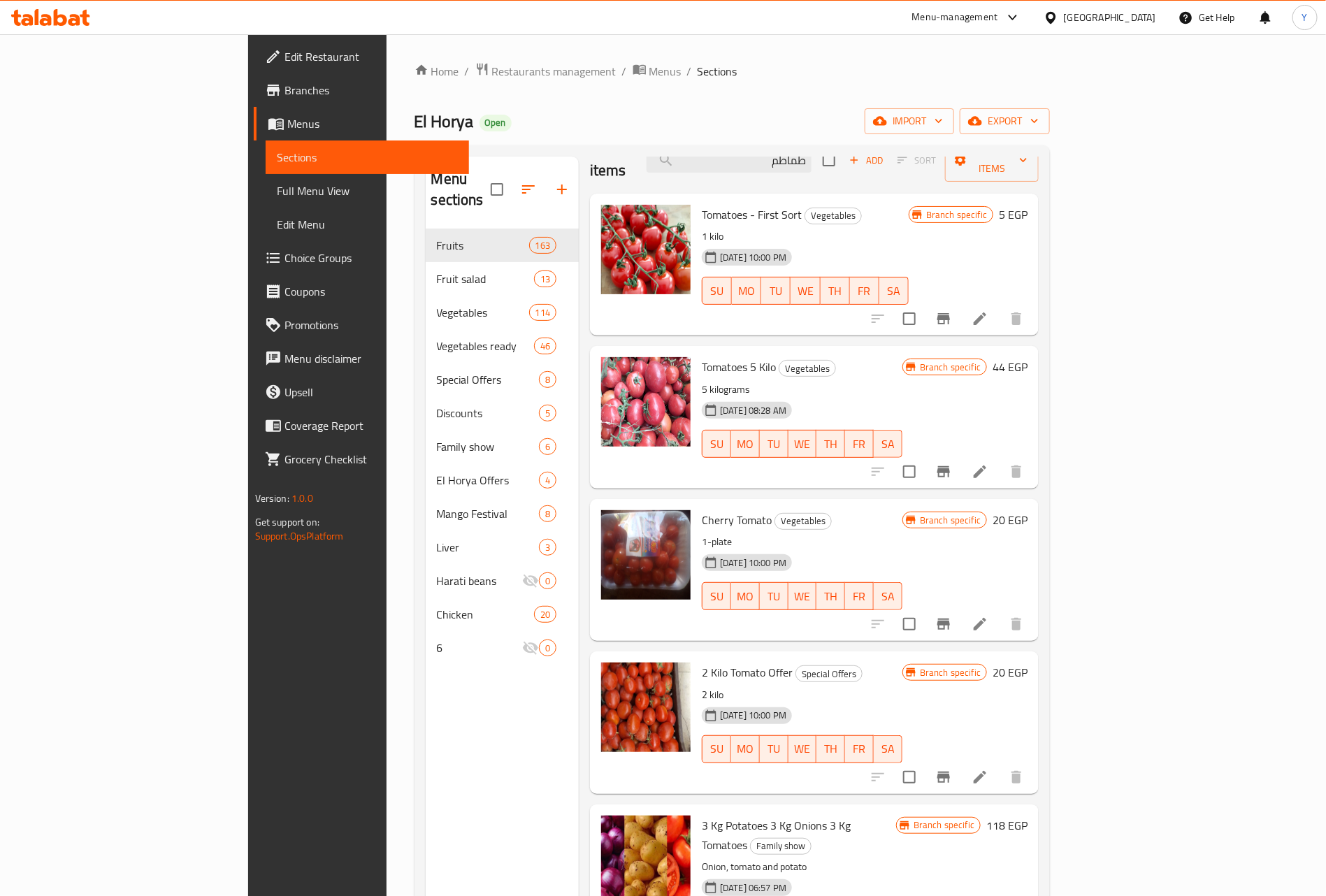
scroll to position [54, 0]
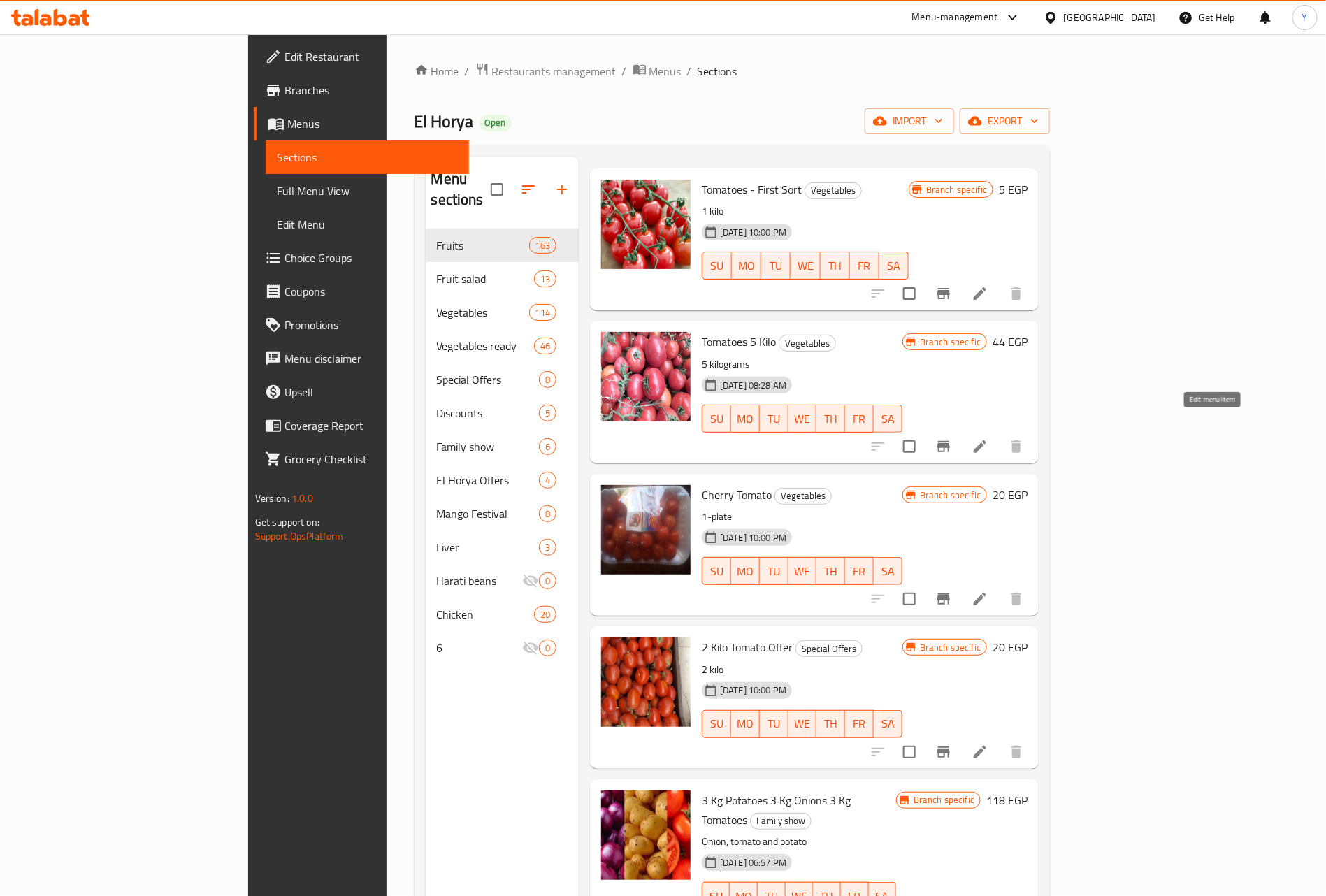
type input "طماطم"
click at [989, 438] on icon at bounding box center [980, 446] width 17 height 17
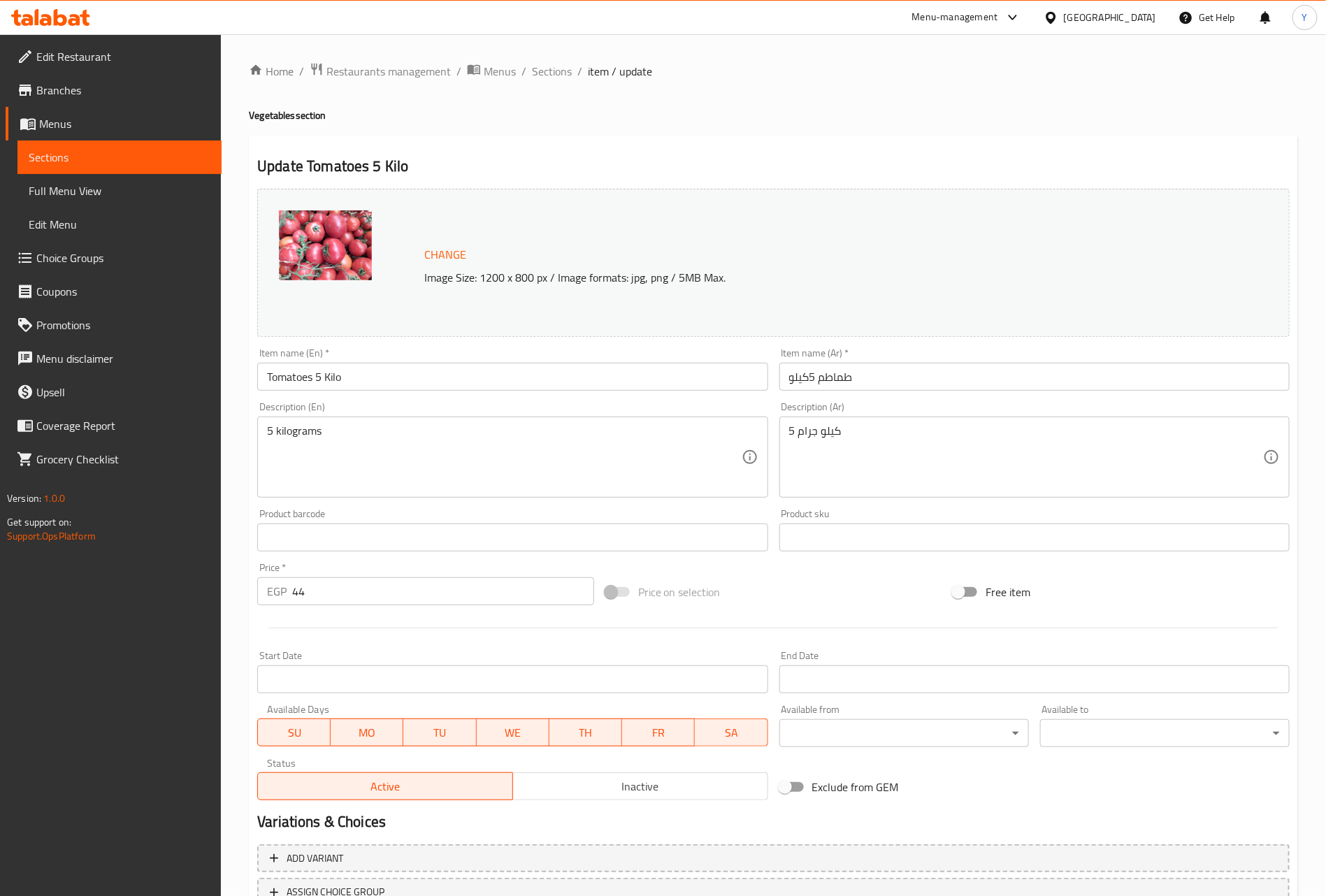
click at [908, 366] on input "طماطم 5كيلو" at bounding box center [1034, 377] width 510 height 28
click at [551, 80] on span "Sections" at bounding box center [551, 71] width 39 height 17
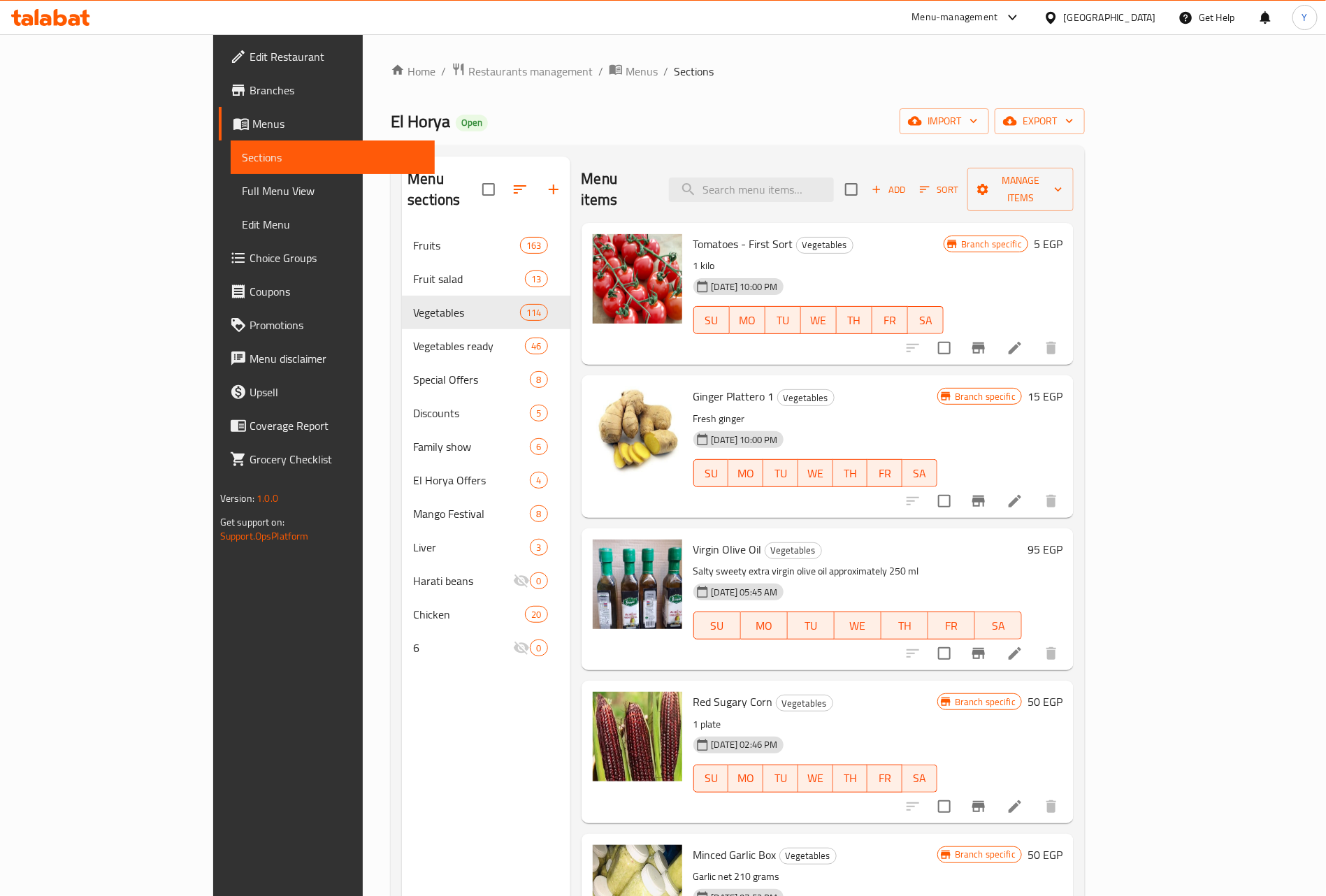
drag, startPoint x: 860, startPoint y: 203, endPoint x: 840, endPoint y: 165, distance: 42.9
click at [850, 187] on div "Menu items Add Sort Manage items Tomatoes - First Sort Vegetables 1 kilo 31-08-…" at bounding box center [822, 604] width 504 height 896
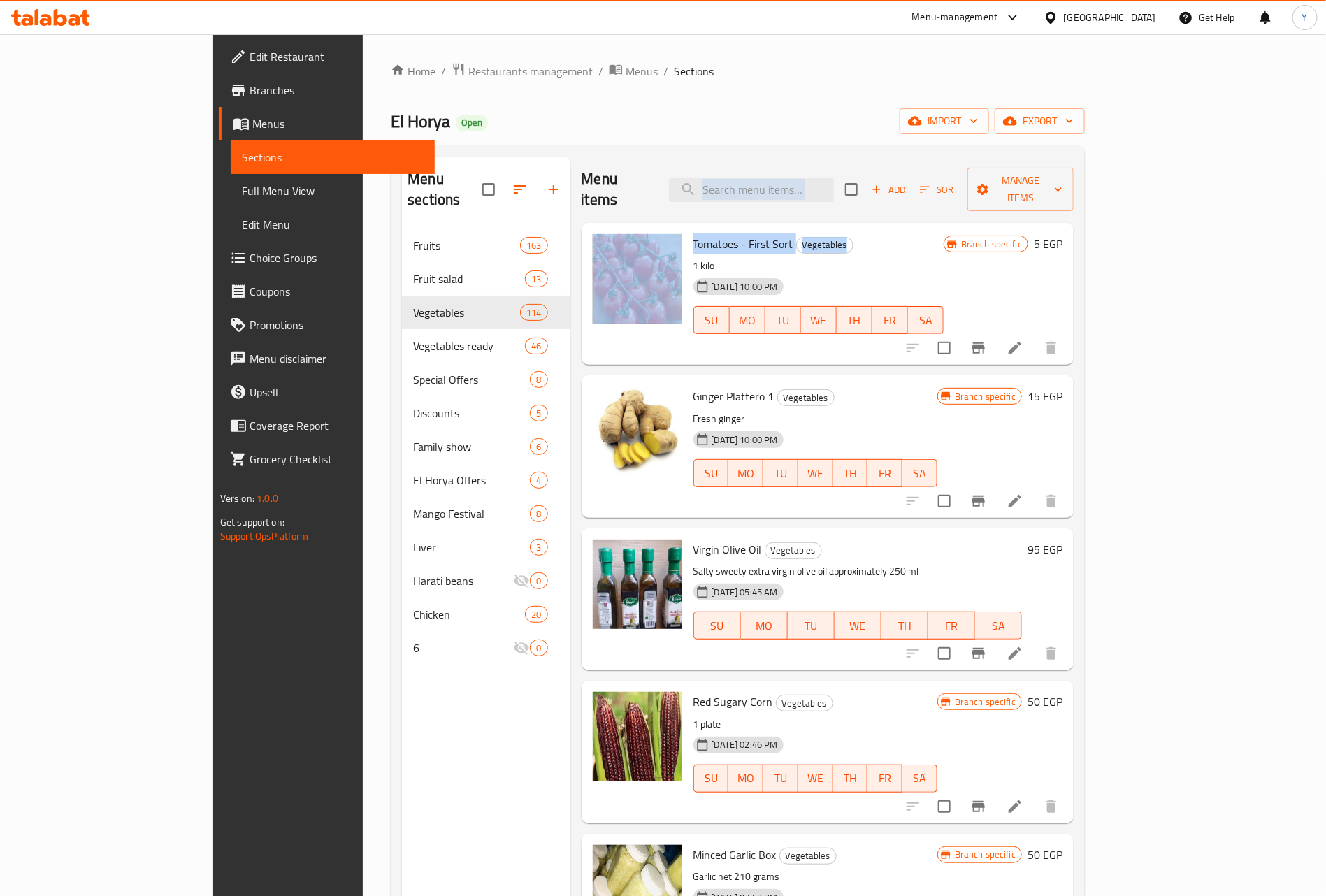
click at [840, 165] on div "Menu items Add Sort Manage items" at bounding box center [828, 189] width 492 height 66
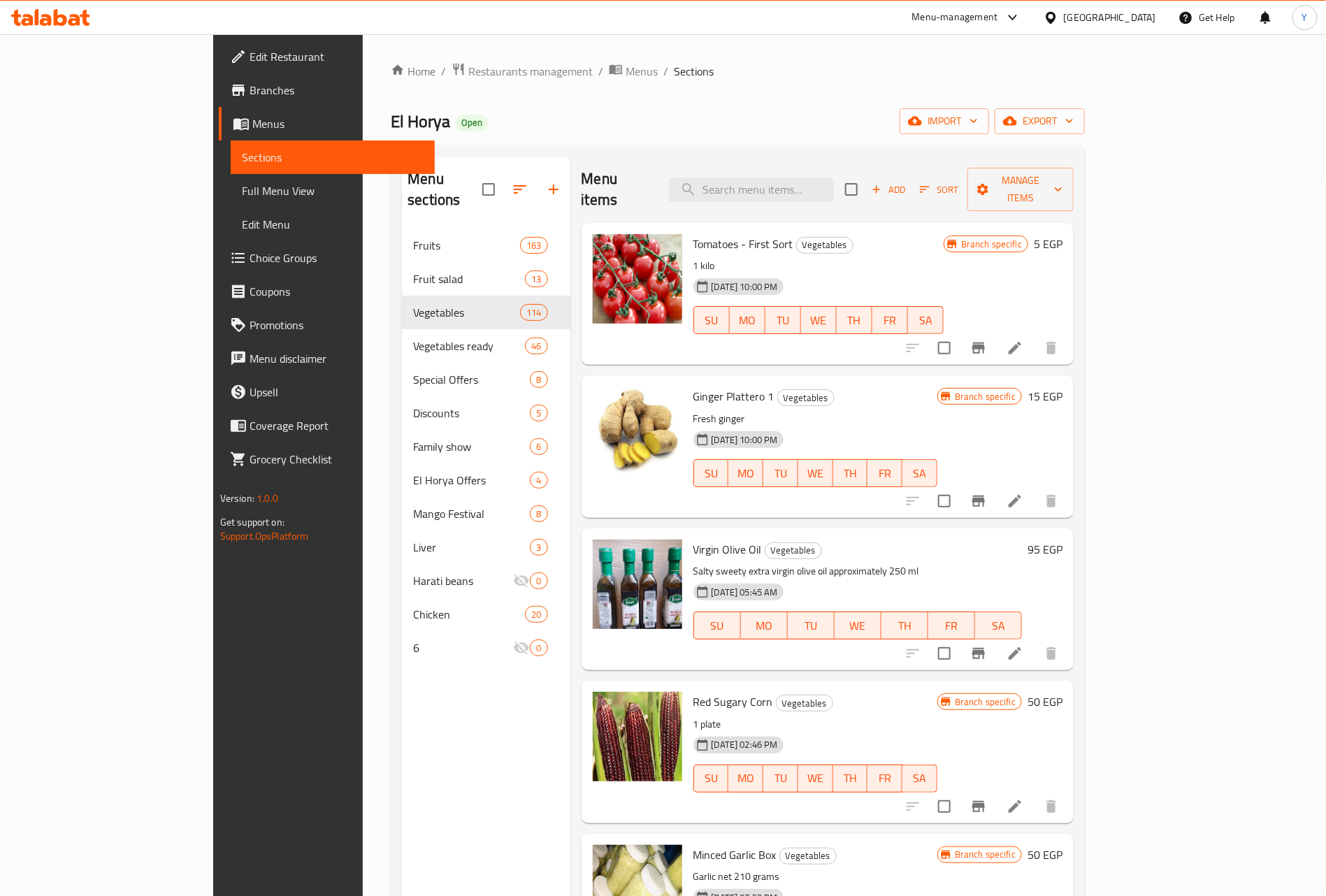
click at [824, 199] on div "Menu items Add Sort Manage items" at bounding box center [828, 189] width 492 height 66
paste input "بصل"
click at [832, 188] on input "search" at bounding box center [751, 189] width 165 height 25
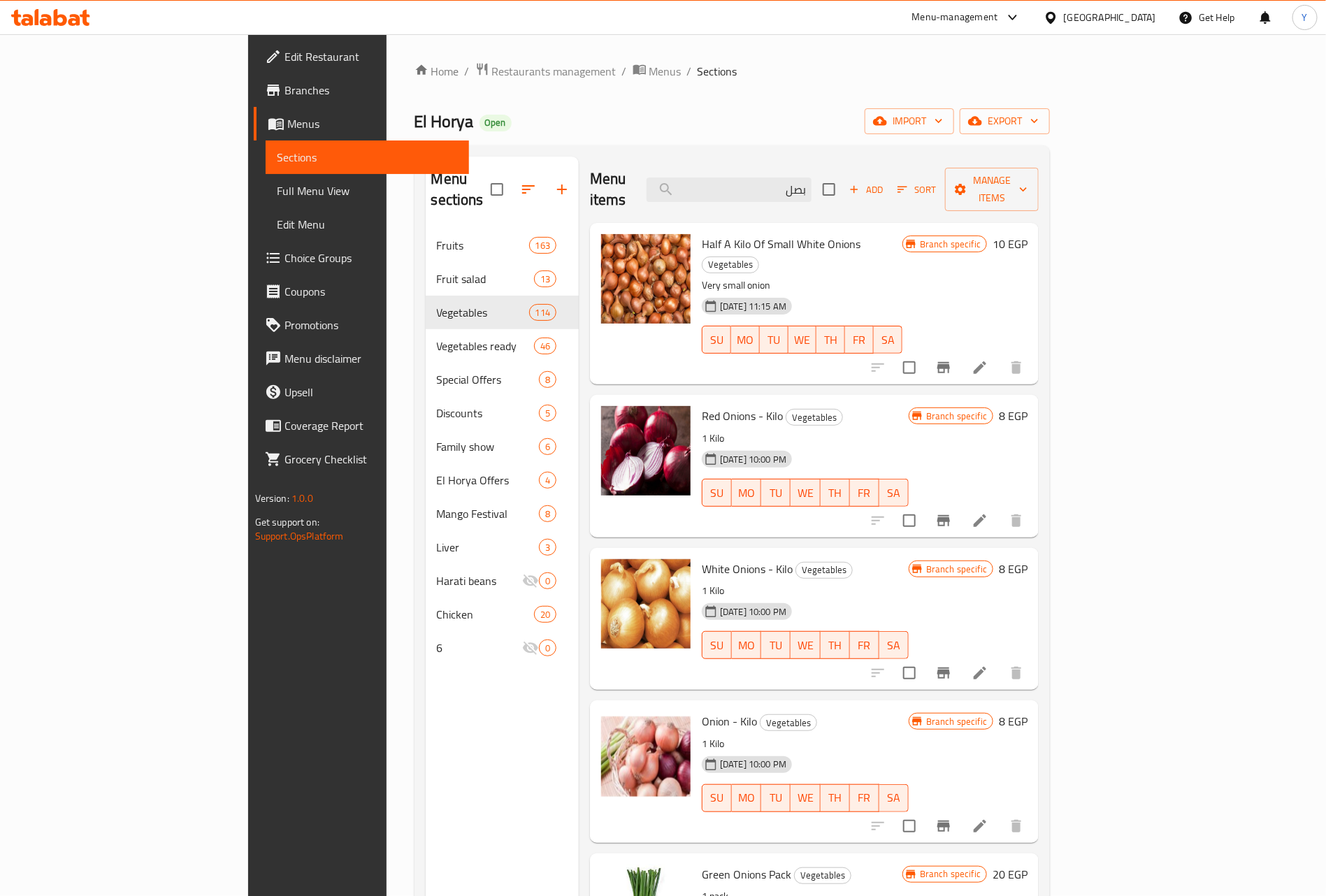
click at [878, 200] on div "Menu items بصل Add Sort Manage items" at bounding box center [814, 189] width 448 height 66
click at [811, 185] on input "بصل" at bounding box center [729, 189] width 165 height 25
paste input "اطس"
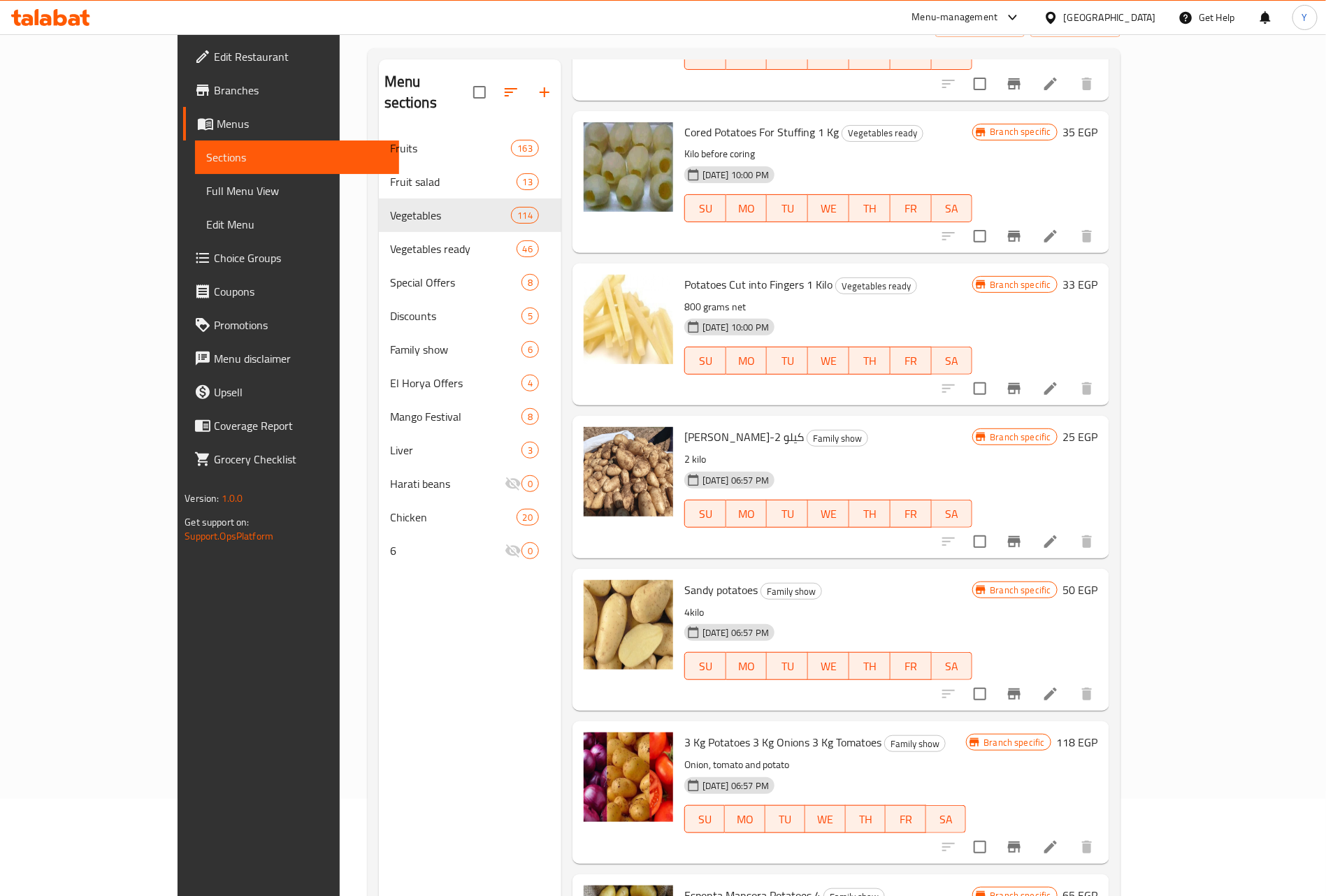
scroll to position [196, 0]
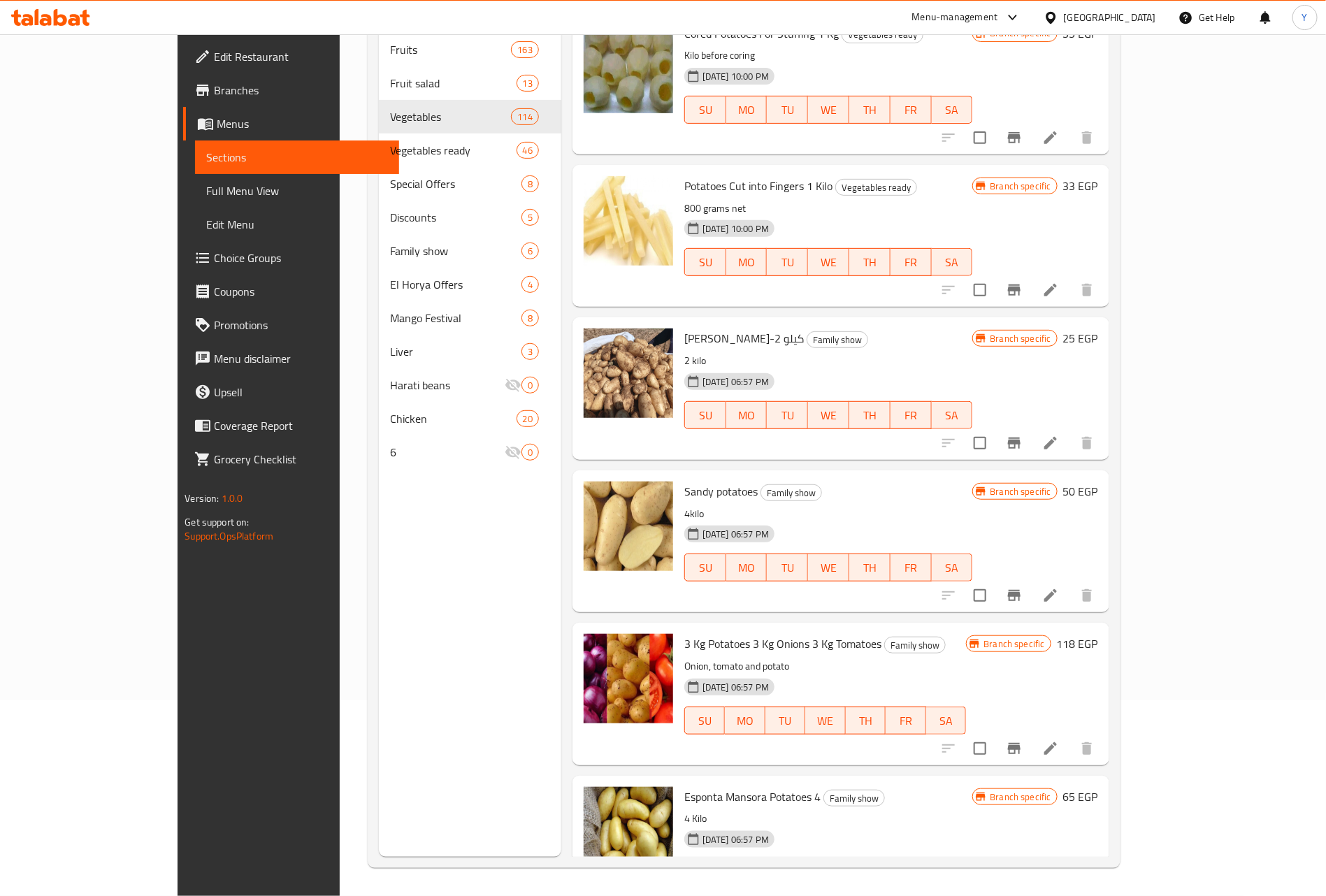
click at [973, 505] on p "4kilo" at bounding box center [828, 513] width 288 height 17
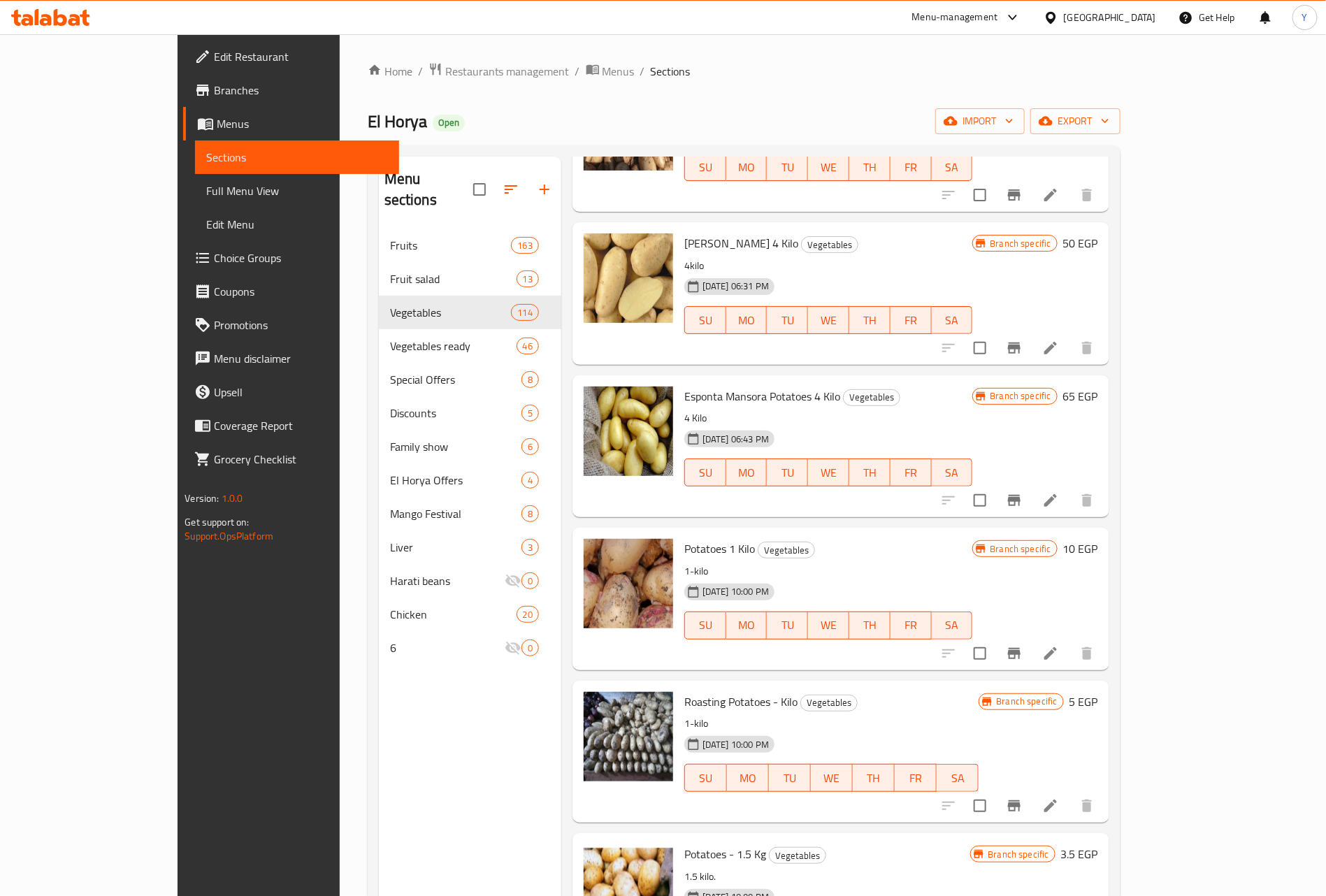
scroll to position [0, 0]
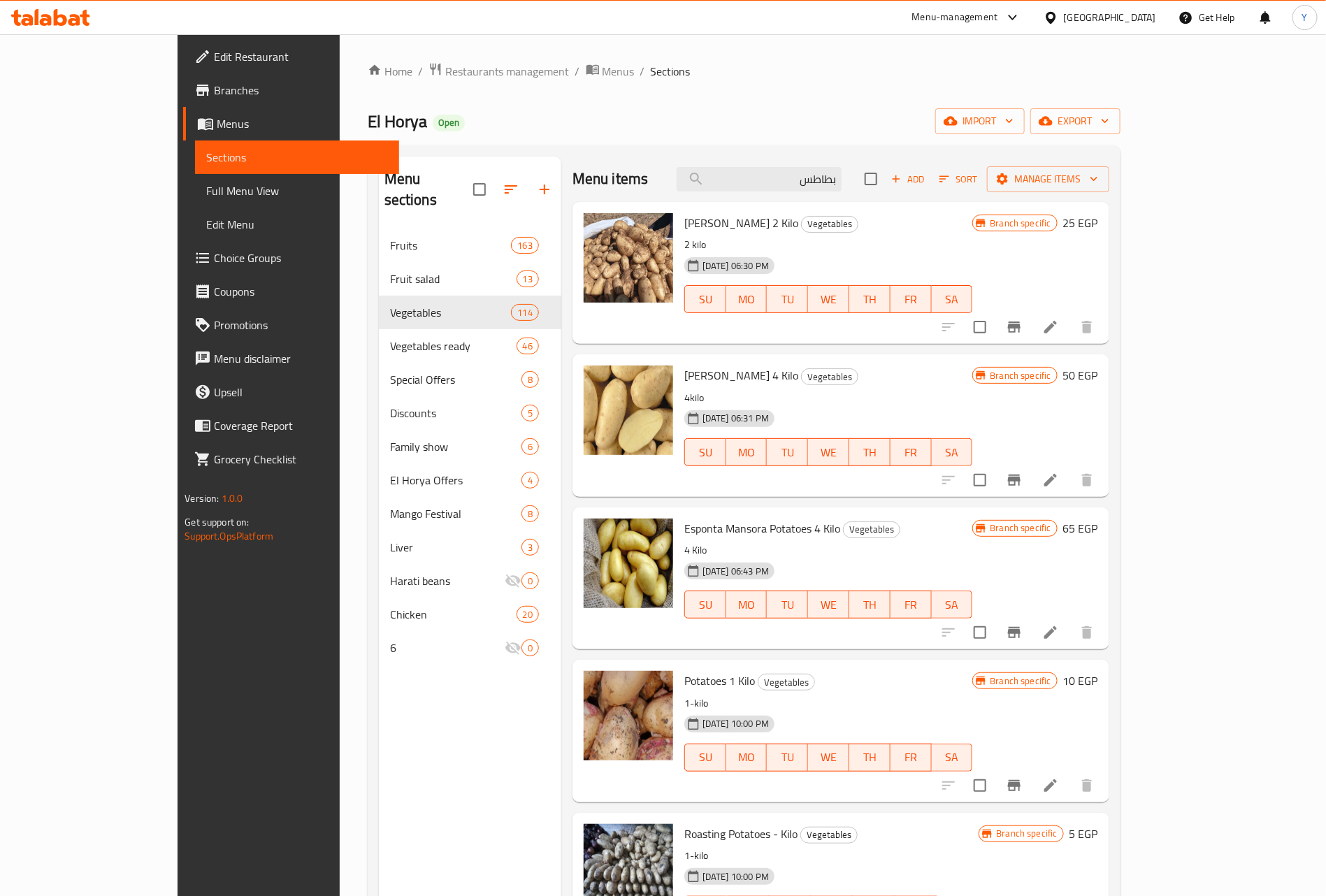
click at [864, 156] on div "Menu items بطاطس Add Sort Manage items" at bounding box center [840, 179] width 537 height 45
click at [842, 180] on input "بطاطس" at bounding box center [758, 179] width 165 height 25
paste input "ليمون"
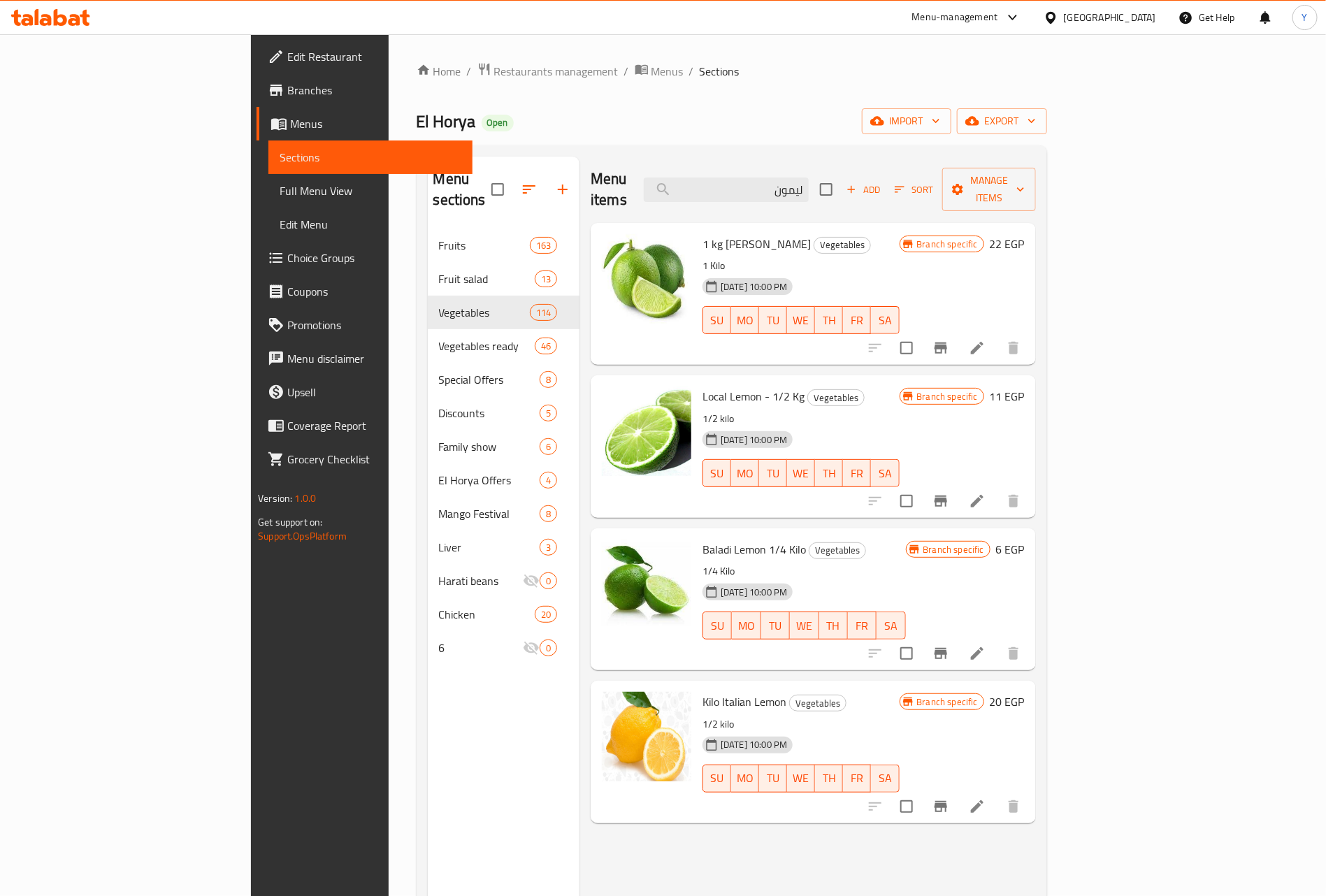
click at [898, 162] on div "Menu items ليمون Add Sort Manage items" at bounding box center [813, 189] width 445 height 66
drag, startPoint x: 898, startPoint y: 162, endPoint x: 900, endPoint y: 171, distance: 9.2
click at [900, 171] on div "Menu items ليمون Add Sort Manage items" at bounding box center [813, 189] width 445 height 66
click at [809, 188] on input "ليمون" at bounding box center [726, 189] width 165 height 25
paste input "بتنجان"
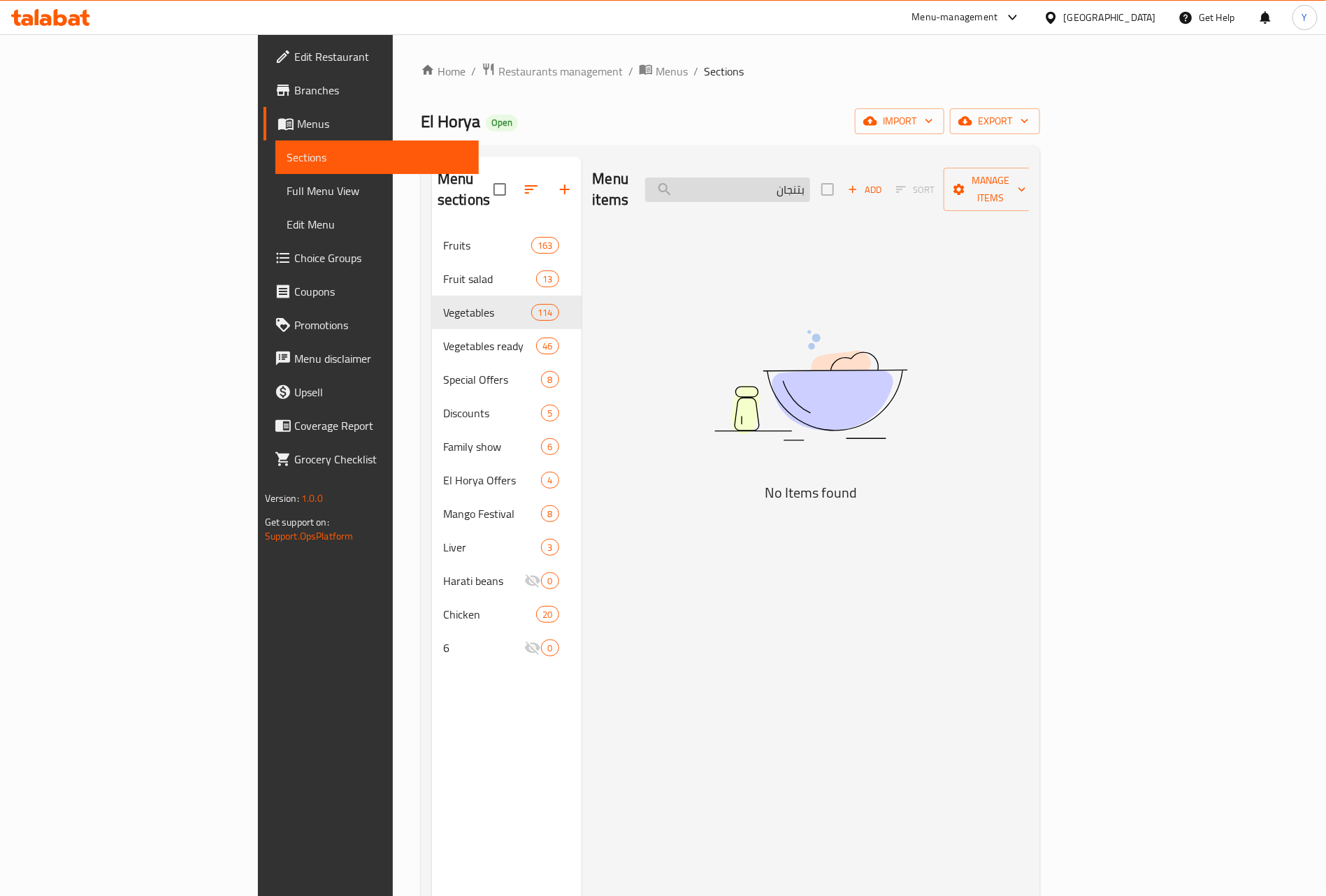
click at [810, 191] on input "بتنجان" at bounding box center [727, 189] width 165 height 25
type input "ي"
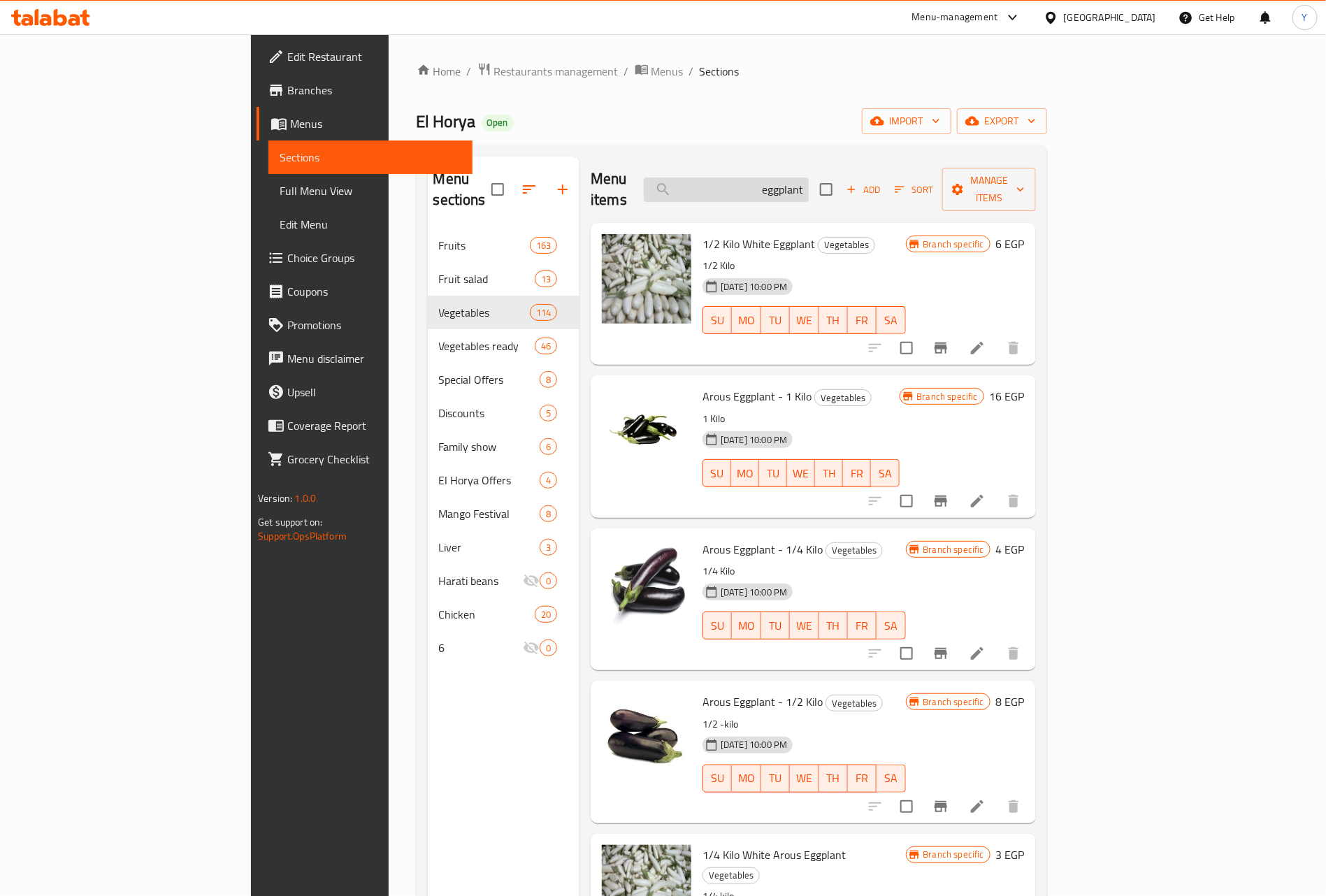
click at [809, 177] on input "eggplant" at bounding box center [726, 189] width 165 height 25
paste input "ملوخيه"
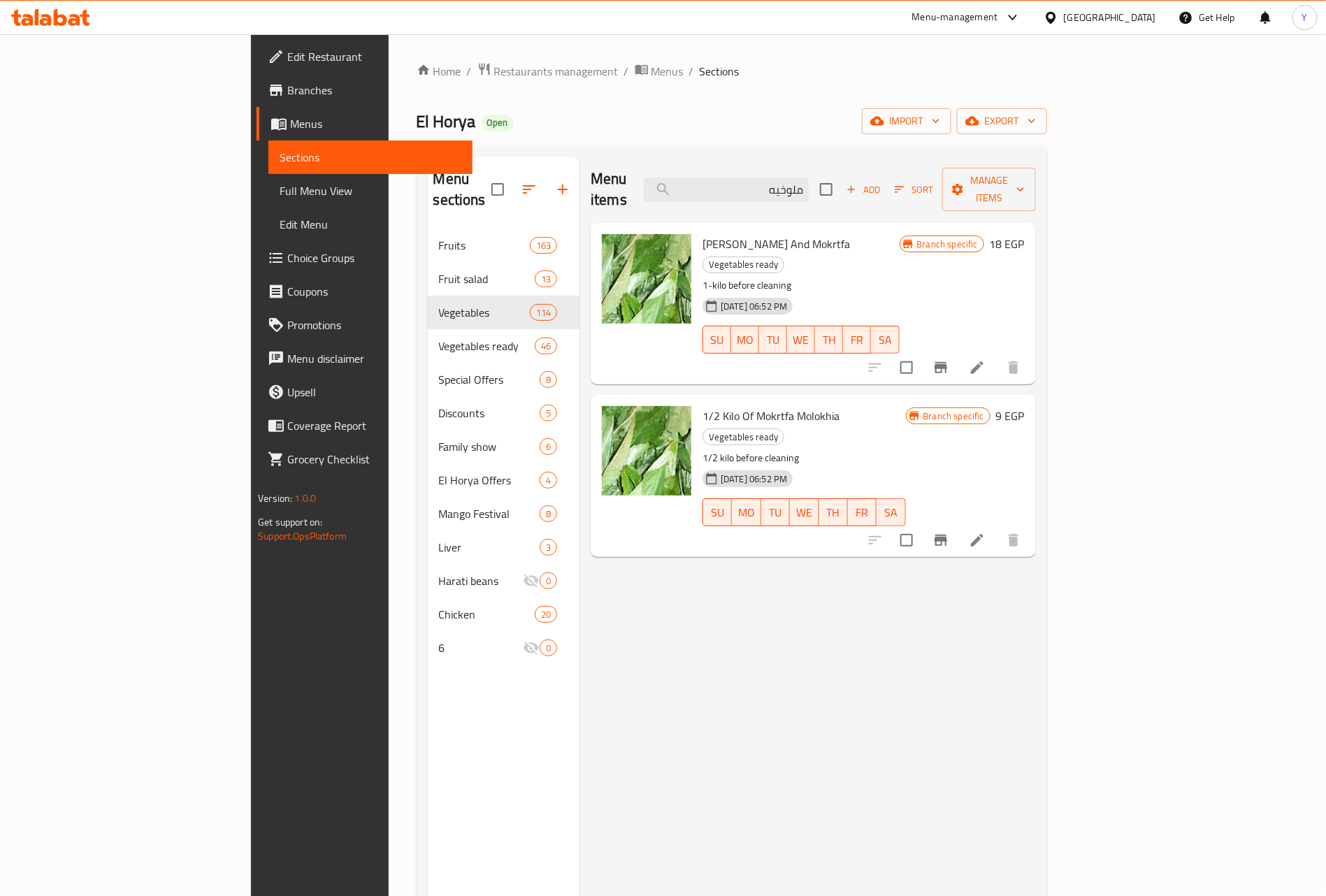
click at [702, 233] on span "Kilo Molokhia And Mokrtfa" at bounding box center [776, 244] width 147 height 21
copy span "Molokhia"
click at [808, 177] on input "ملوخيه" at bounding box center [726, 189] width 165 height 25
paste input "Molokhia"
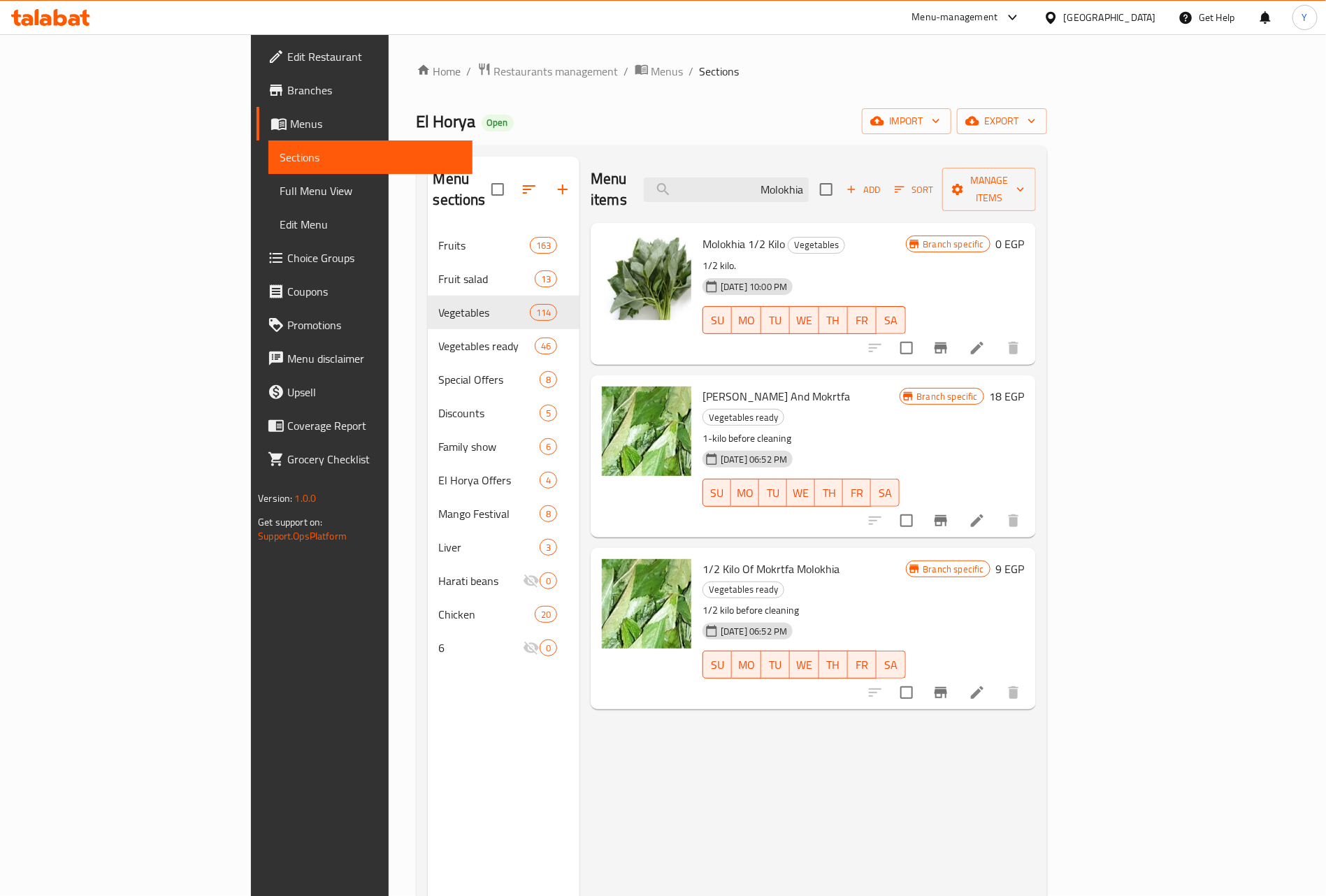
click at [878, 197] on div "Menu items Molokhia Add Sort Manage items" at bounding box center [813, 189] width 445 height 66
click at [809, 177] on input "Molokhia" at bounding box center [726, 189] width 165 height 25
paste input "فلفل"
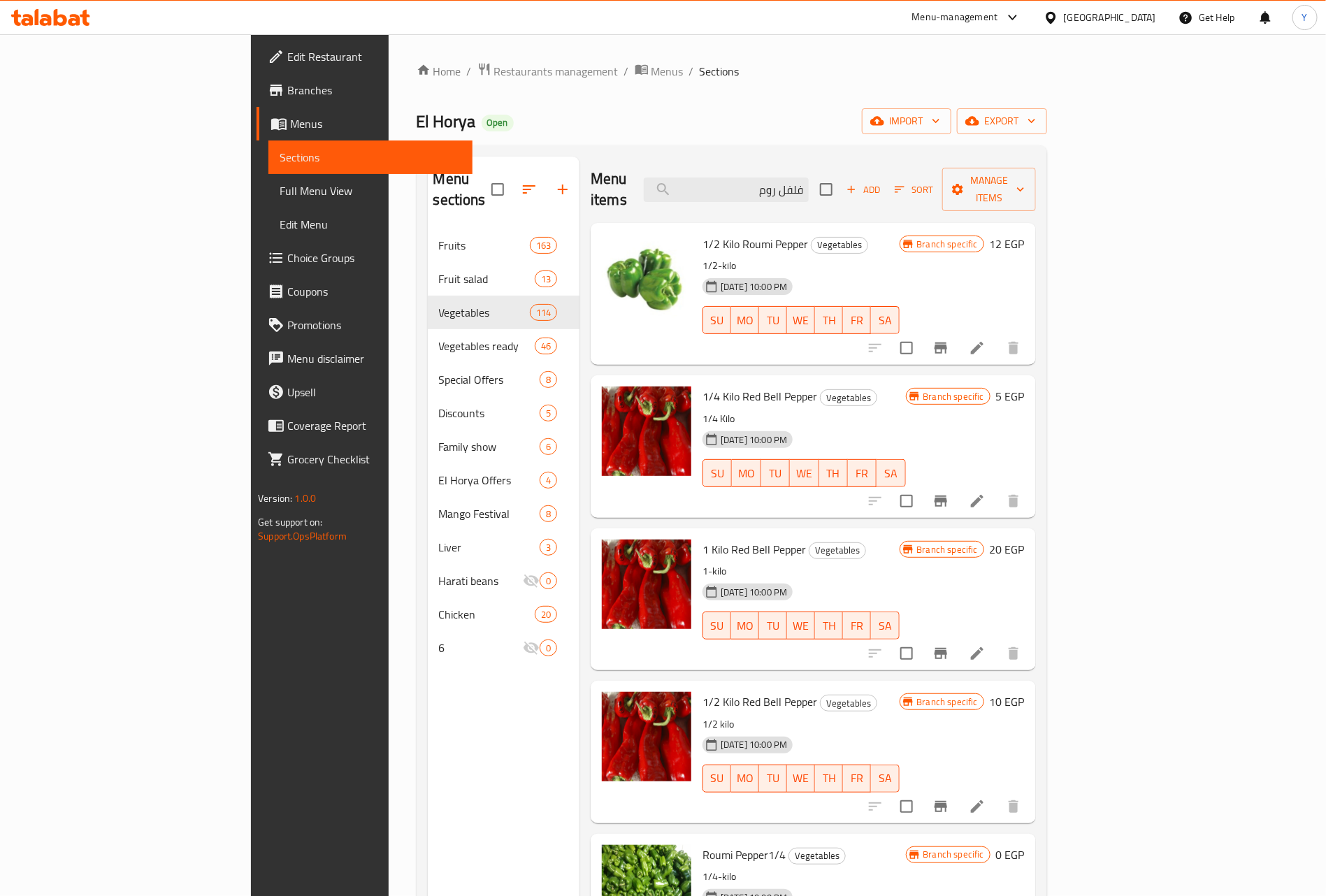
click at [702, 386] on span "1/4 Kilo Red Bell Pepper" at bounding box center [760, 396] width 115 height 21
drag, startPoint x: 676, startPoint y: 375, endPoint x: 744, endPoint y: 380, distance: 68.2
click at [753, 387] on h6 "1/4 Kilo Red Bell Pepper Vegetables" at bounding box center [804, 396] width 203 height 19
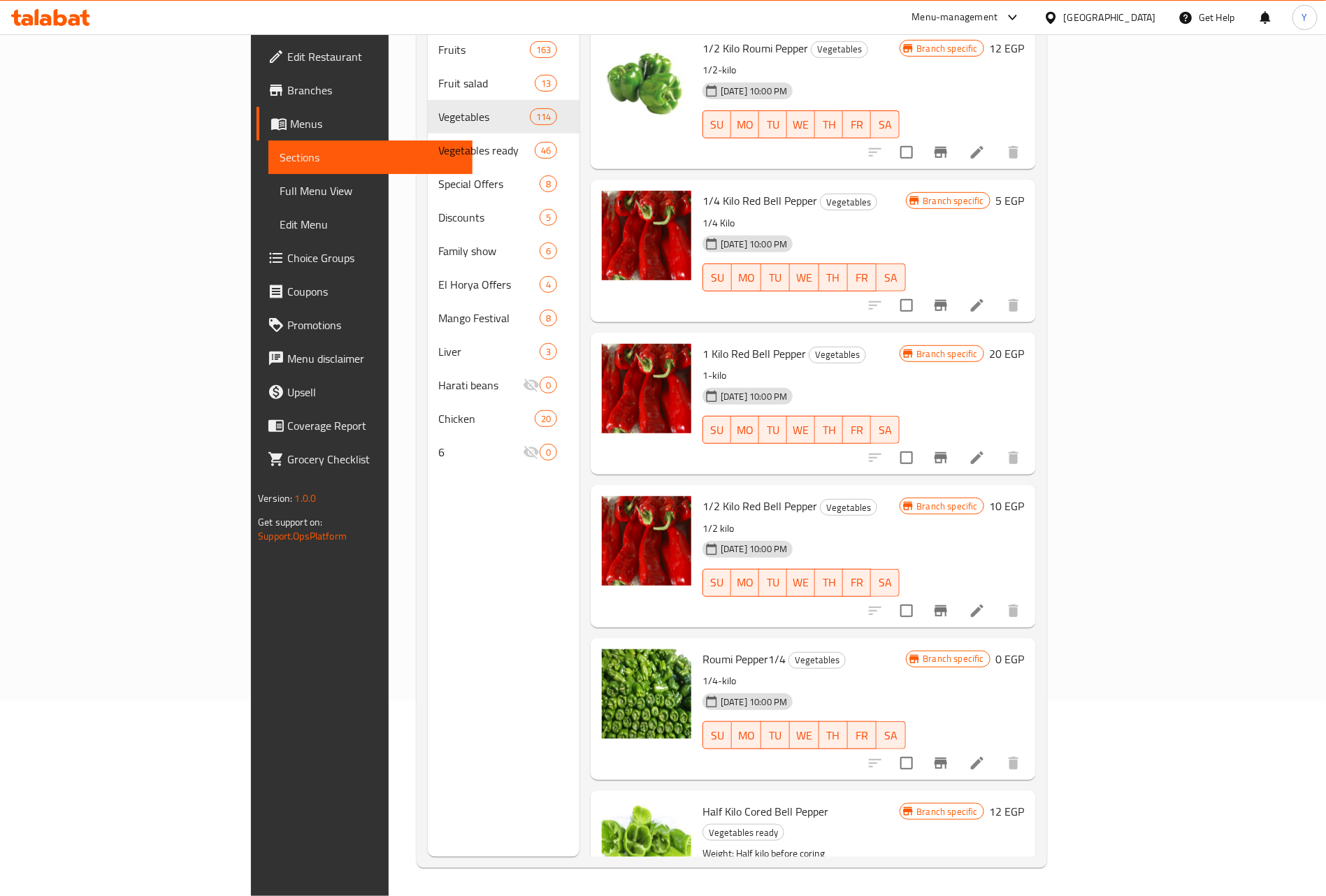
click at [905, 191] on h6 "1/4 Kilo Red Bell Pepper Vegetables" at bounding box center [804, 200] width 203 height 19
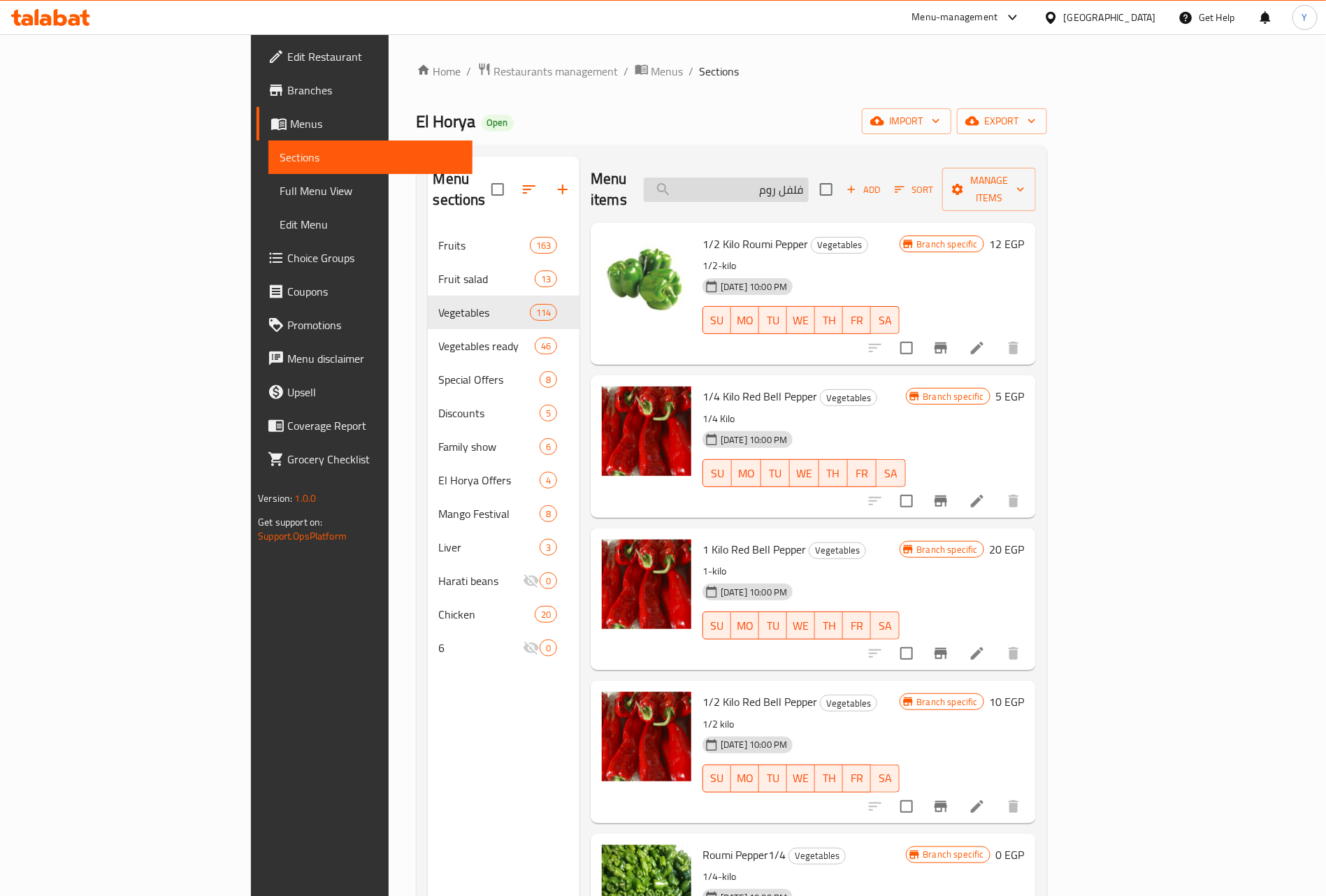
click at [809, 177] on input "فلفل روم" at bounding box center [726, 189] width 165 height 25
paste input "بطاطا"
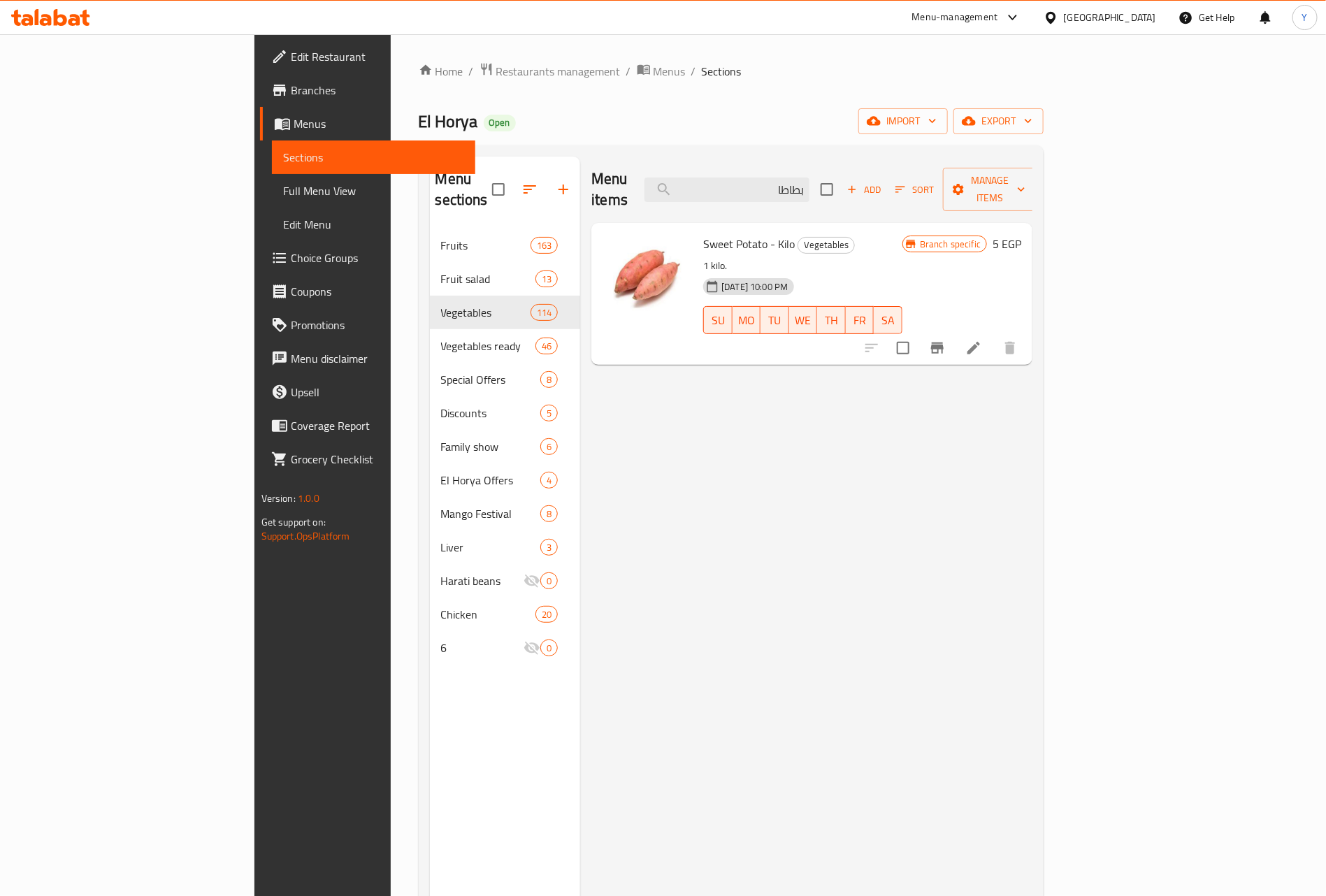
click at [873, 165] on div "Menu items بطاطا Add Sort Manage items" at bounding box center [812, 189] width 441 height 66
click at [809, 178] on input "بطاطا" at bounding box center [726, 189] width 165 height 25
paste input "ويس"
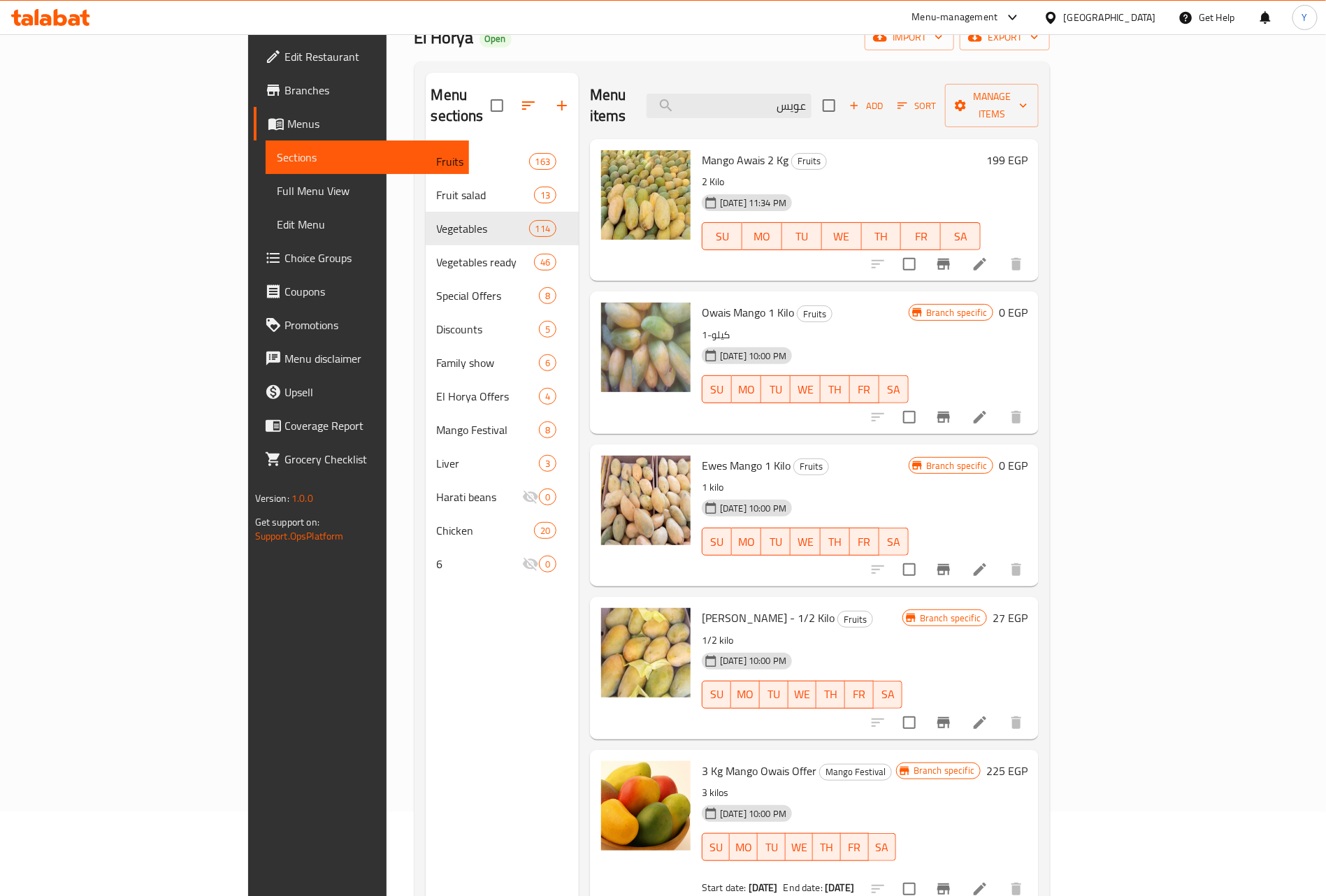
scroll to position [196, 0]
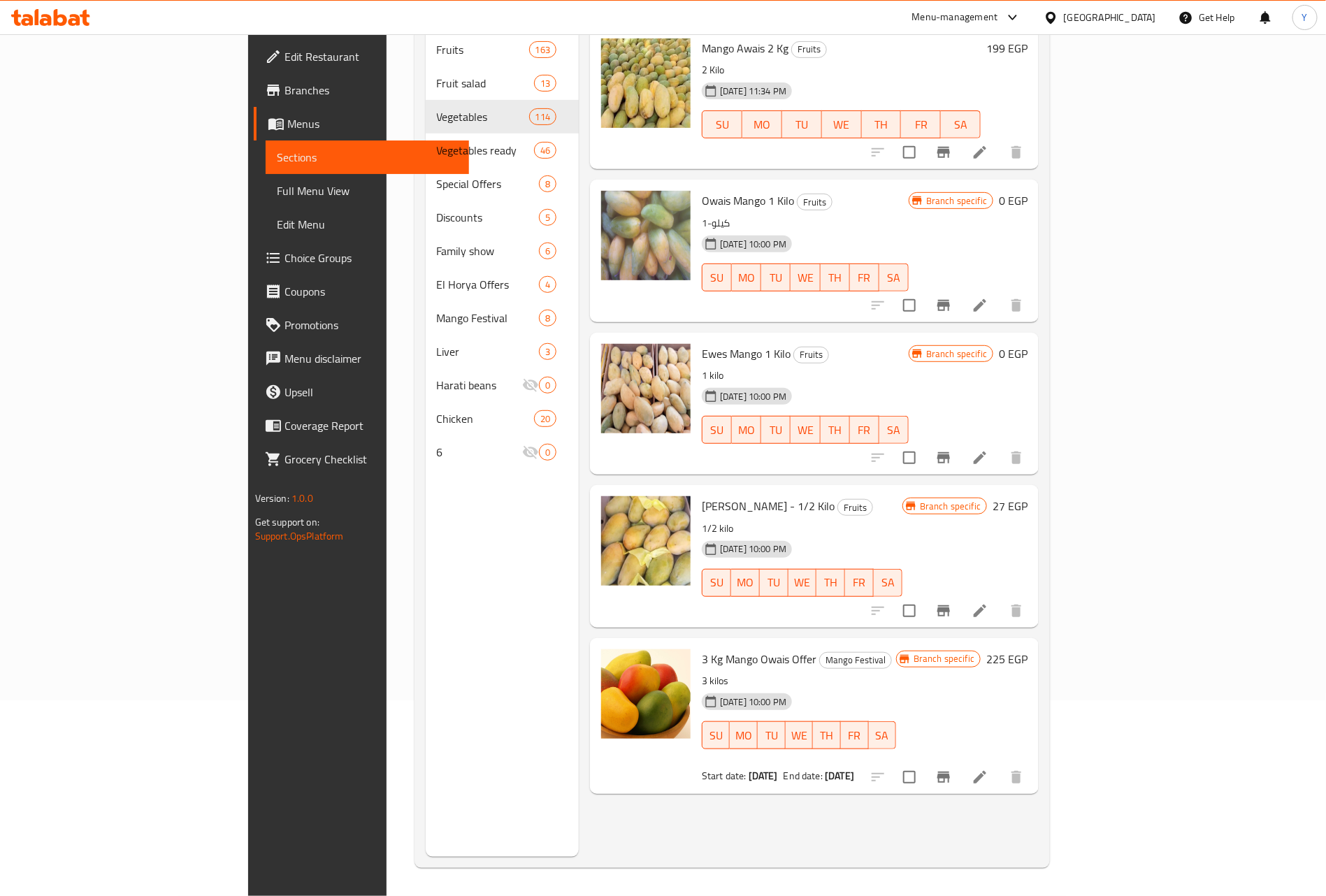
click at [1027, 546] on div "Branch specific 27 EGP" at bounding box center [965, 556] width 125 height 119
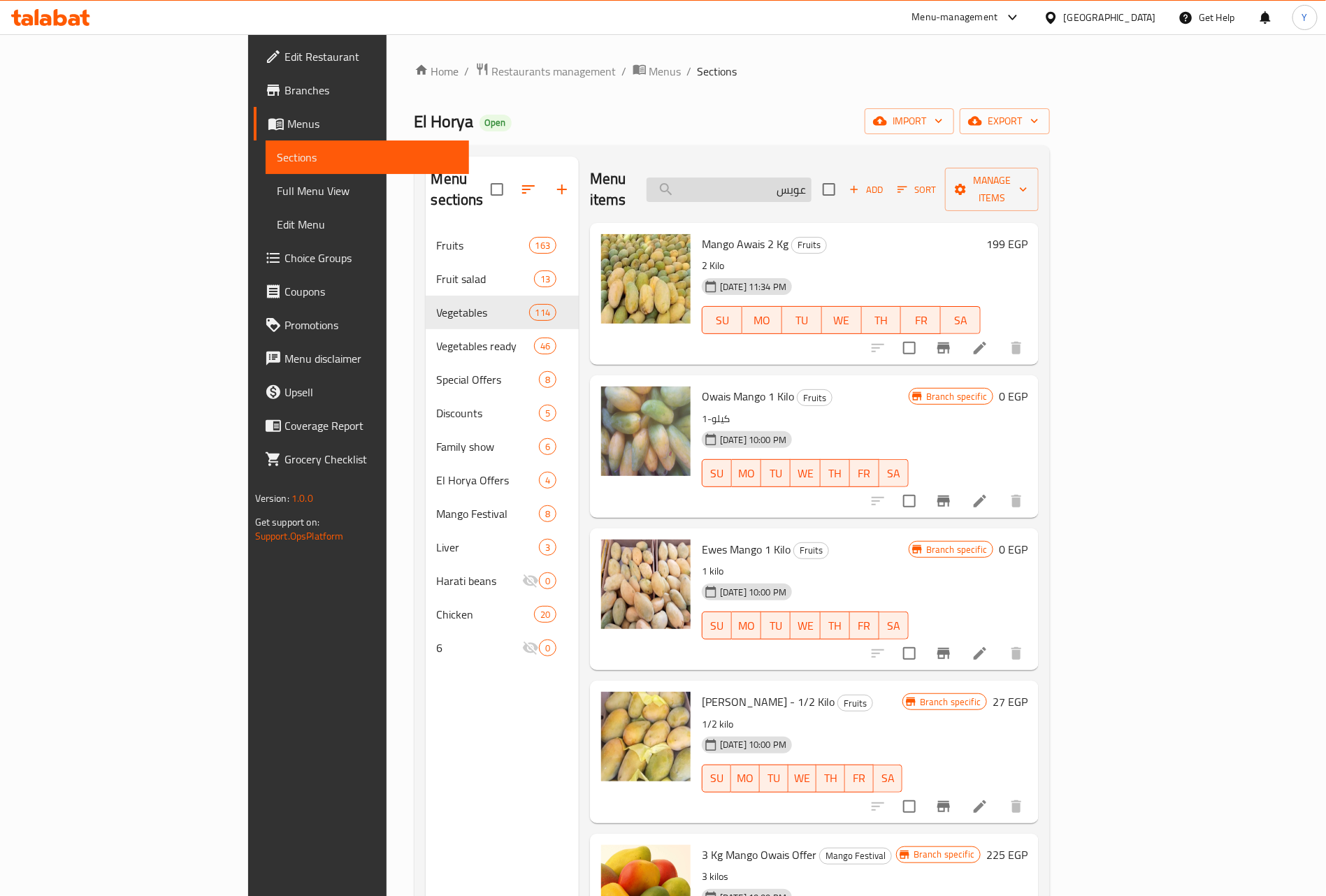
click at [811, 183] on input "عويس" at bounding box center [729, 189] width 165 height 25
paste input "نعومي"
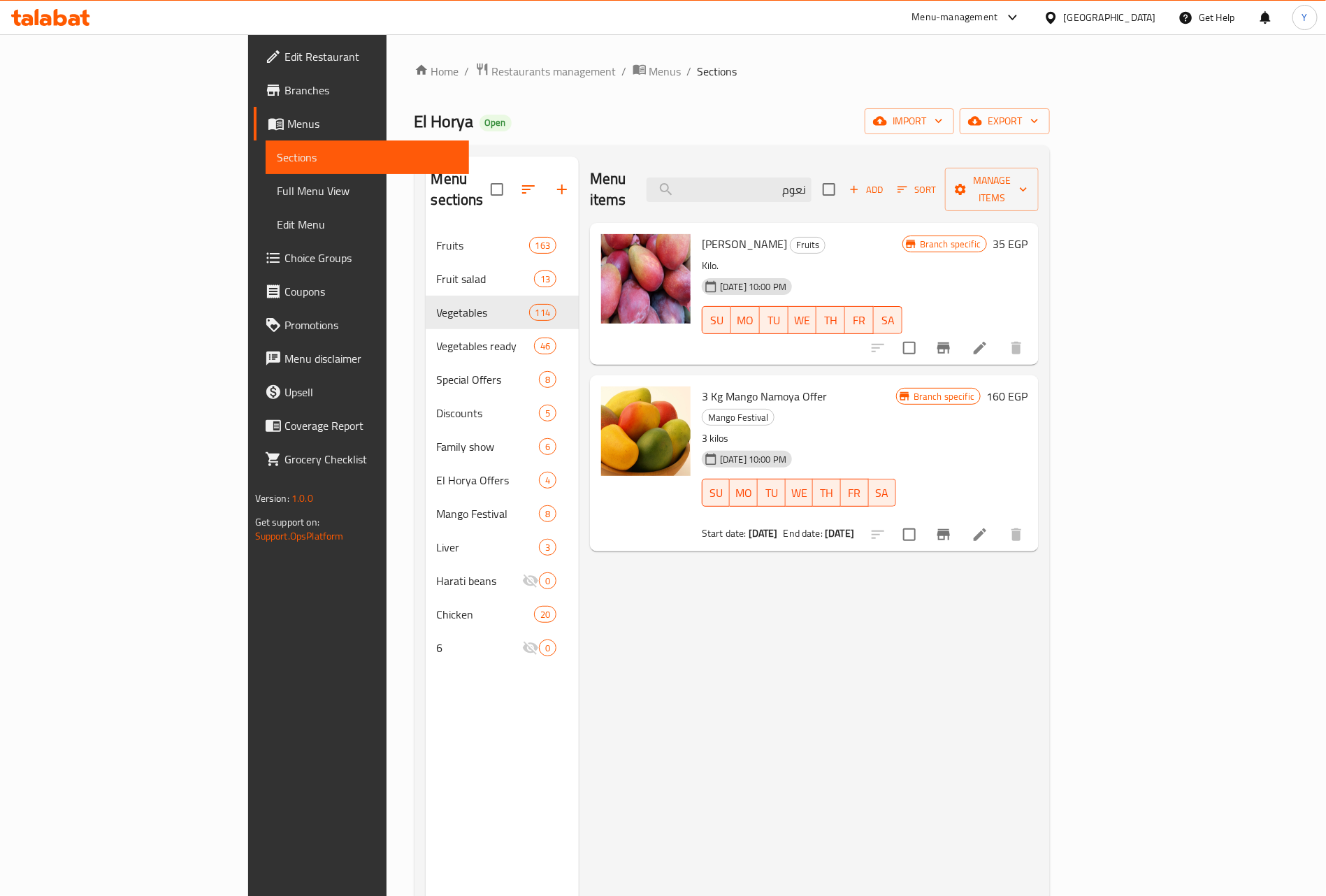
paste input "جوافه"
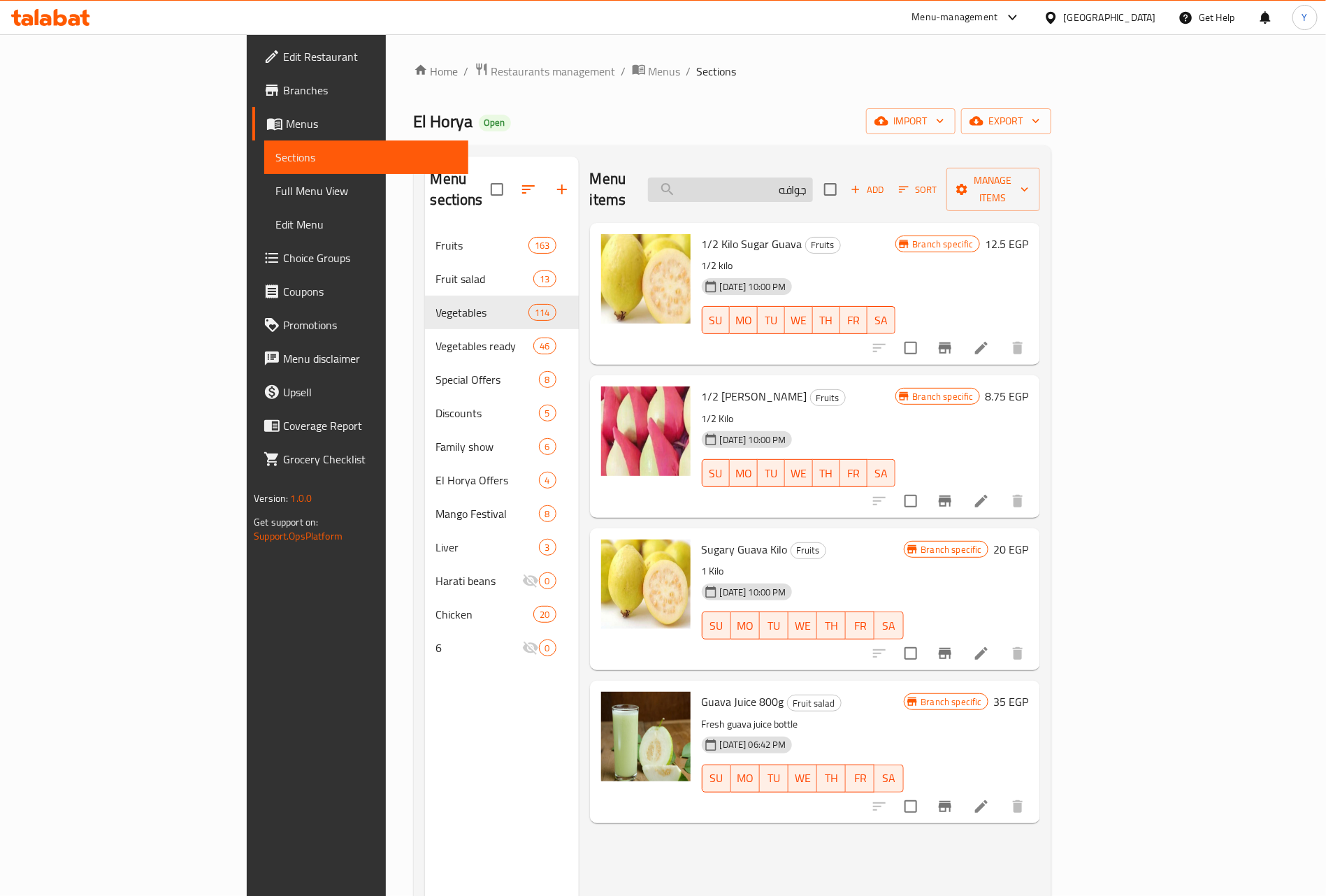
click at [813, 185] on input "جوافه" at bounding box center [730, 189] width 165 height 25
paste input "ومان"
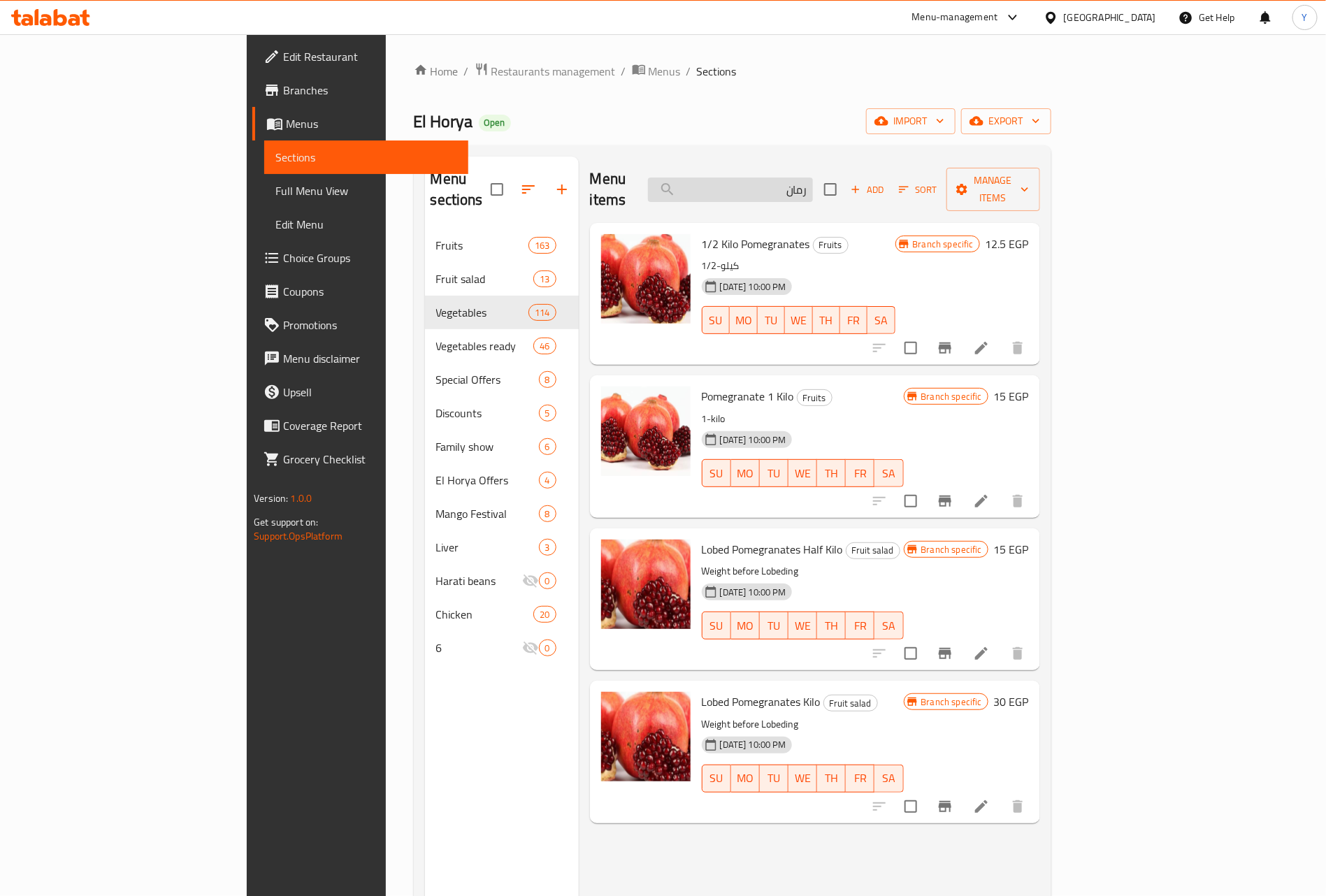
drag, startPoint x: 843, startPoint y: 153, endPoint x: 860, endPoint y: 191, distance: 41.6
click at [857, 185] on div "Menu sections Fruits 163 Fruit salad 13 Vegetables 114 Vegetables ready 46 Spec…" at bounding box center [732, 604] width 638 height 918
click at [813, 191] on input "رمان" at bounding box center [730, 189] width 165 height 25
paste input "بدية"
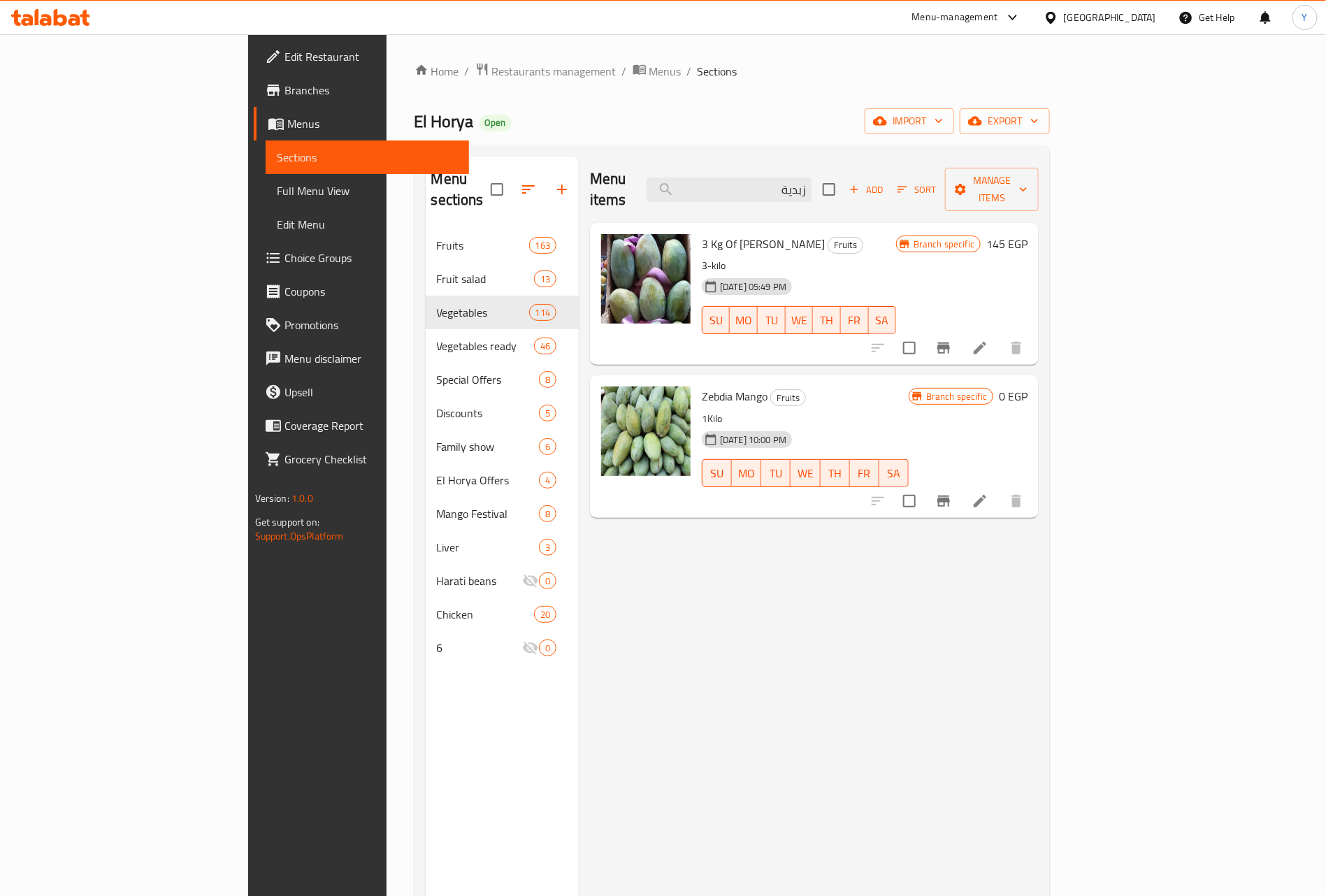
type input "زبدية"
